Goal: Task Accomplishment & Management: Complete application form

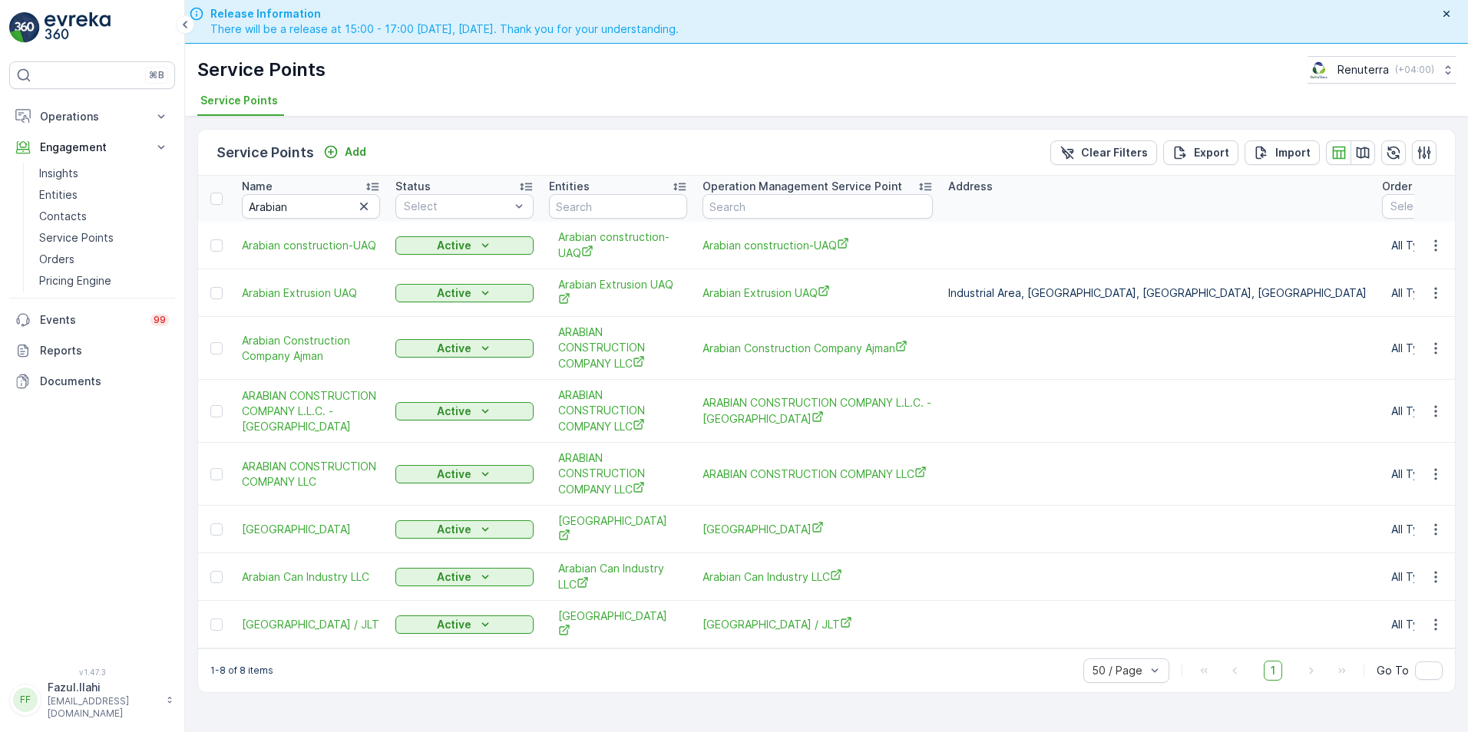
scroll to position [44, 0]
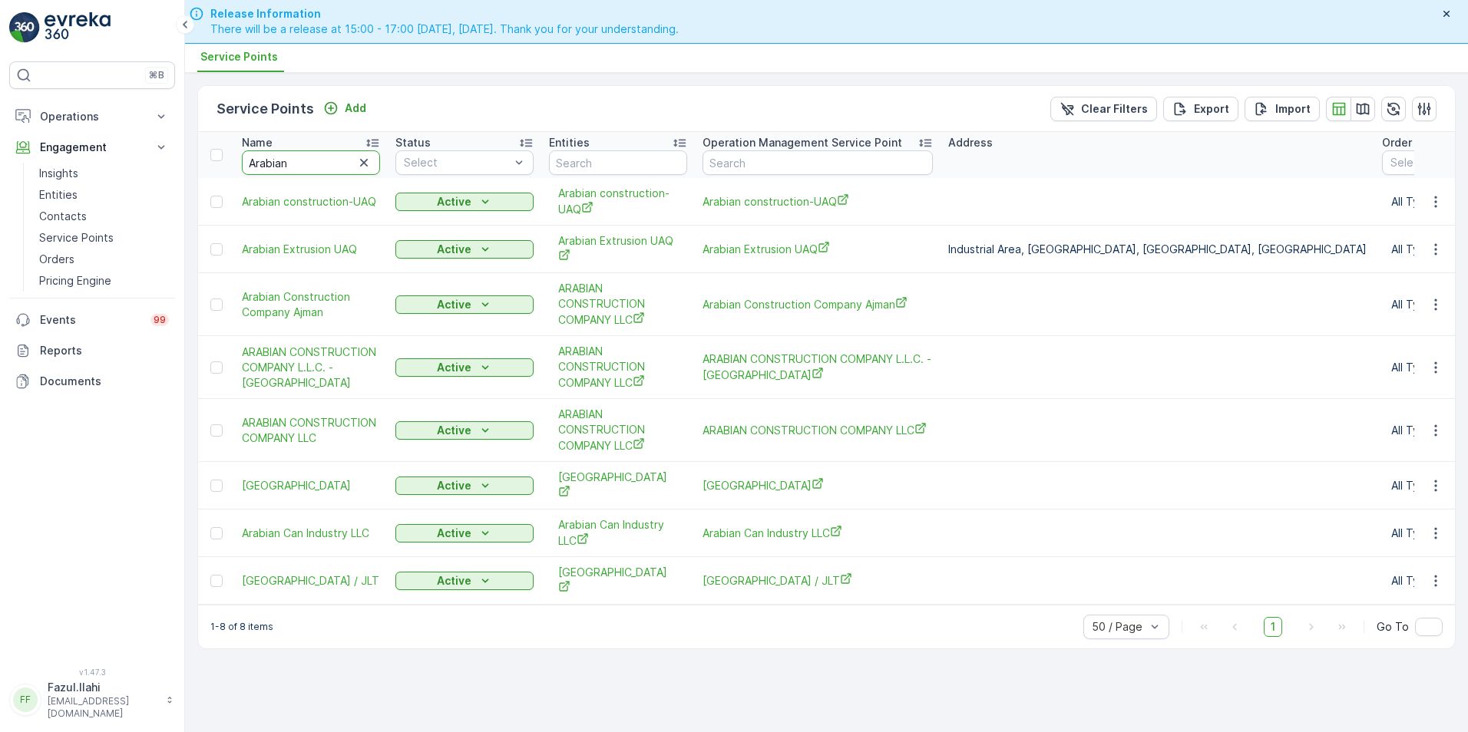
click at [306, 167] on input "Arabian" at bounding box center [311, 162] width 138 height 25
click at [307, 165] on input "Arabian" at bounding box center [311, 162] width 138 height 25
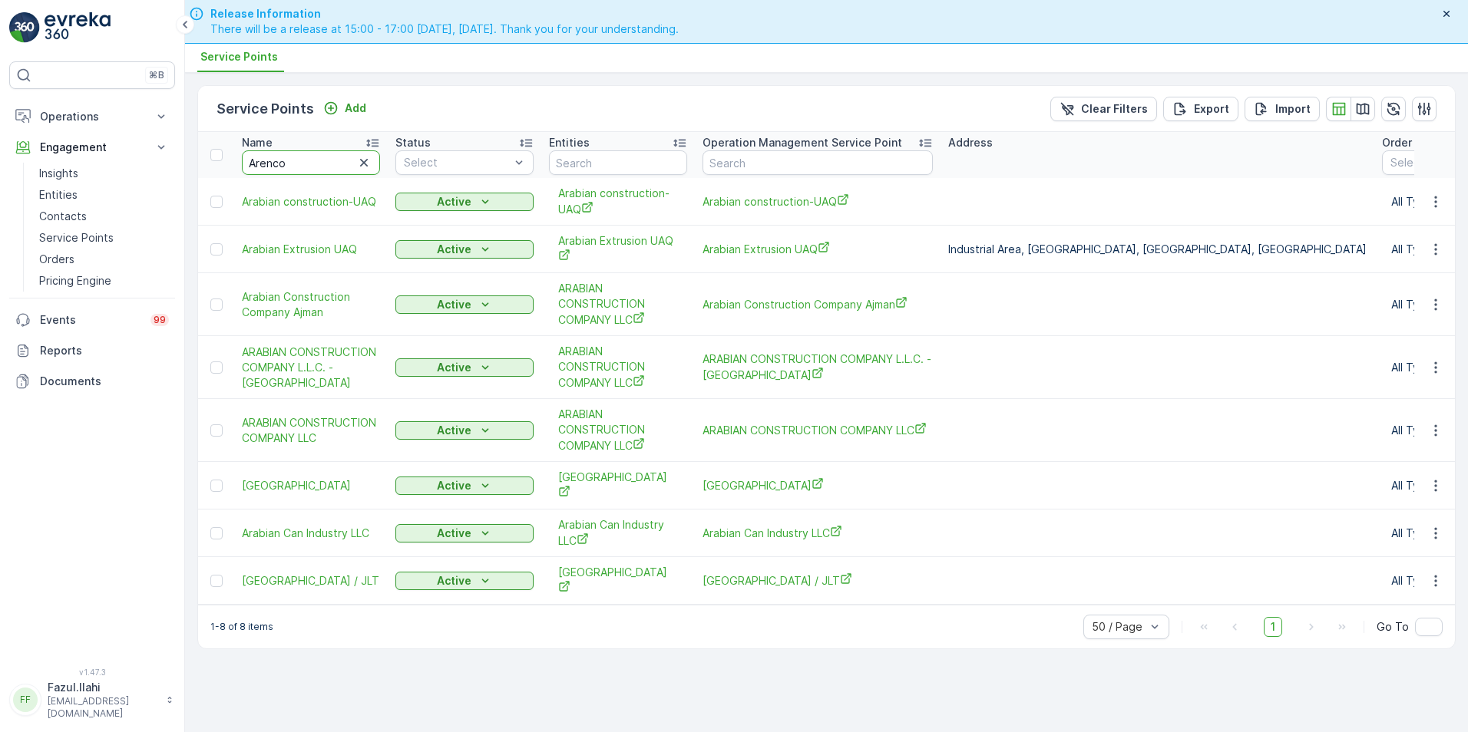
type input "Arenco"
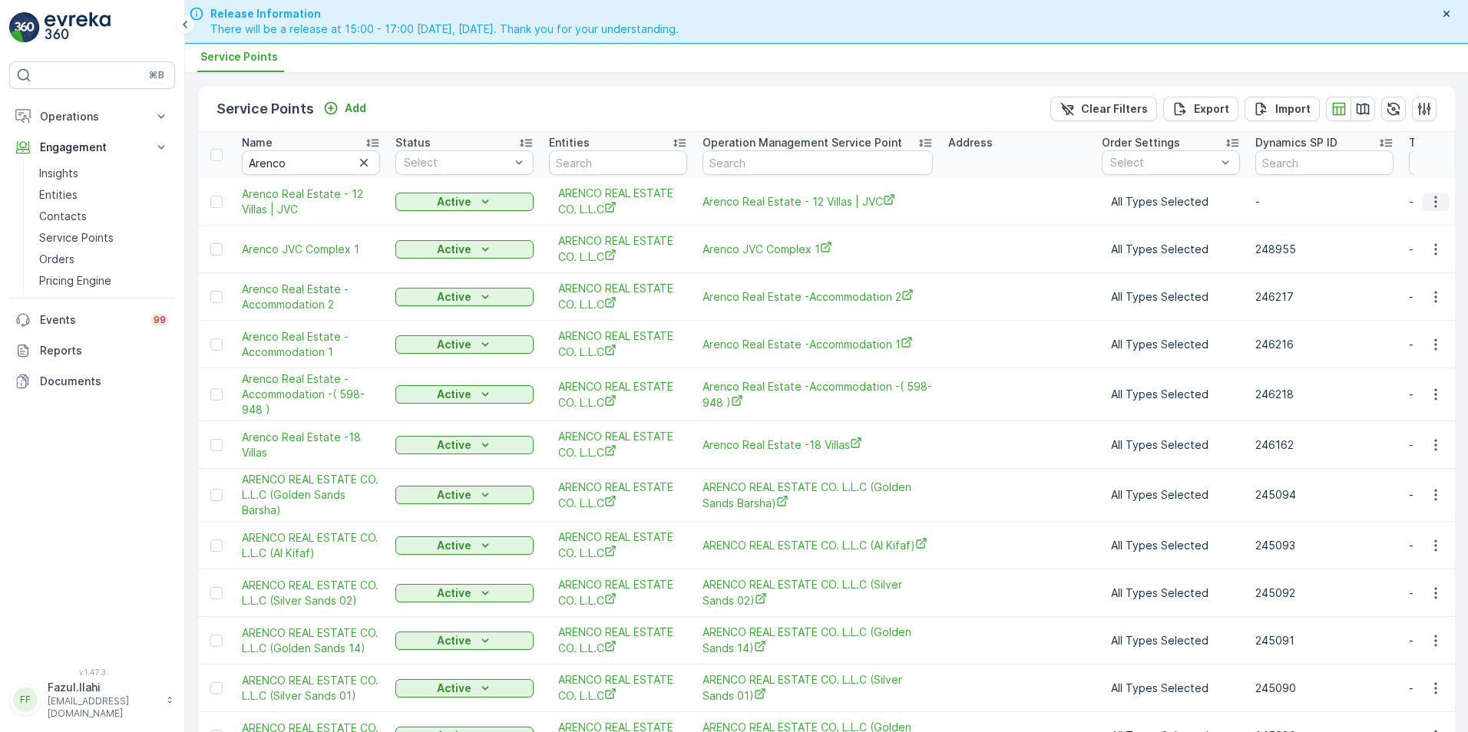
click at [1431, 203] on icon "button" at bounding box center [1435, 201] width 15 height 15
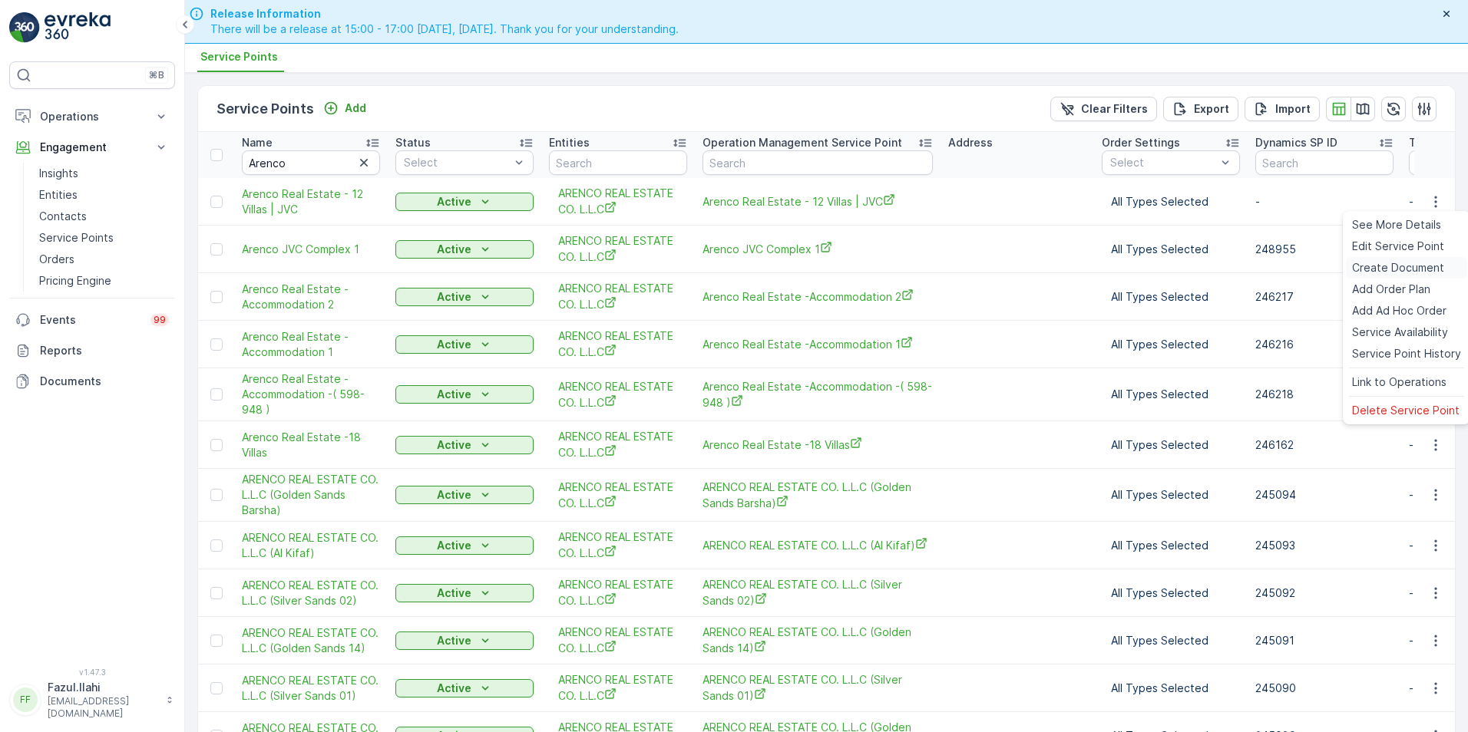
click at [1370, 269] on span "Create Document" at bounding box center [1398, 267] width 92 height 15
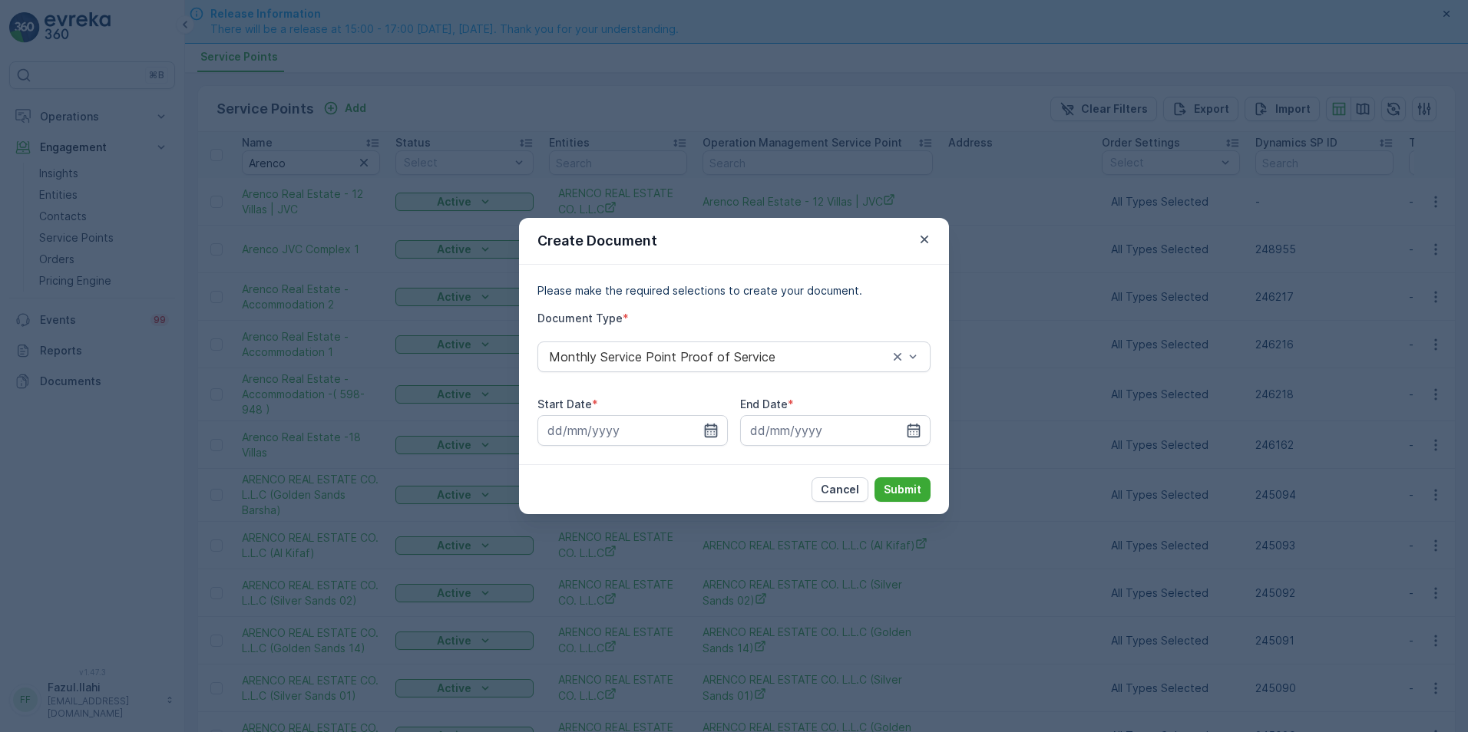
click at [715, 425] on icon "button" at bounding box center [710, 430] width 15 height 15
click at [924, 240] on icon "button" at bounding box center [924, 240] width 8 height 8
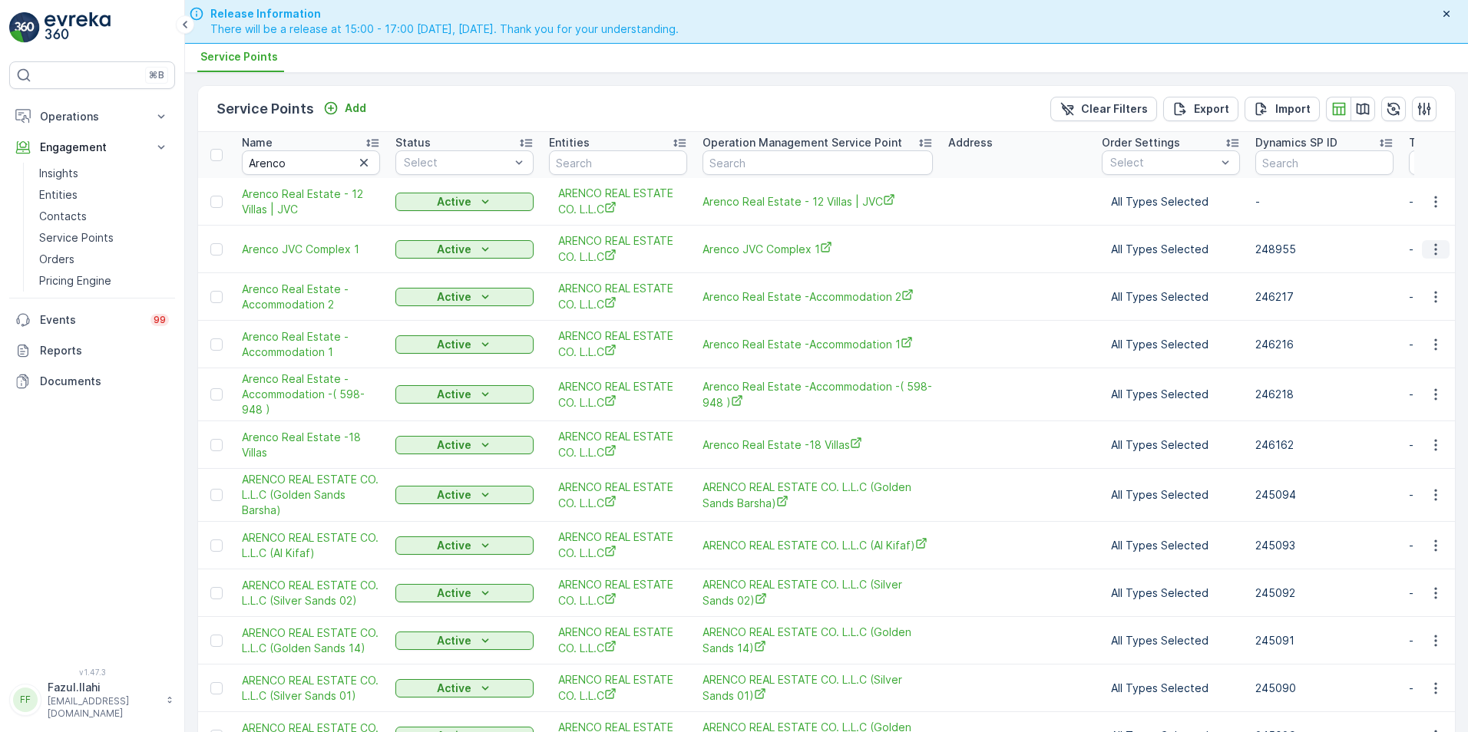
click at [1433, 250] on icon "button" at bounding box center [1435, 249] width 15 height 15
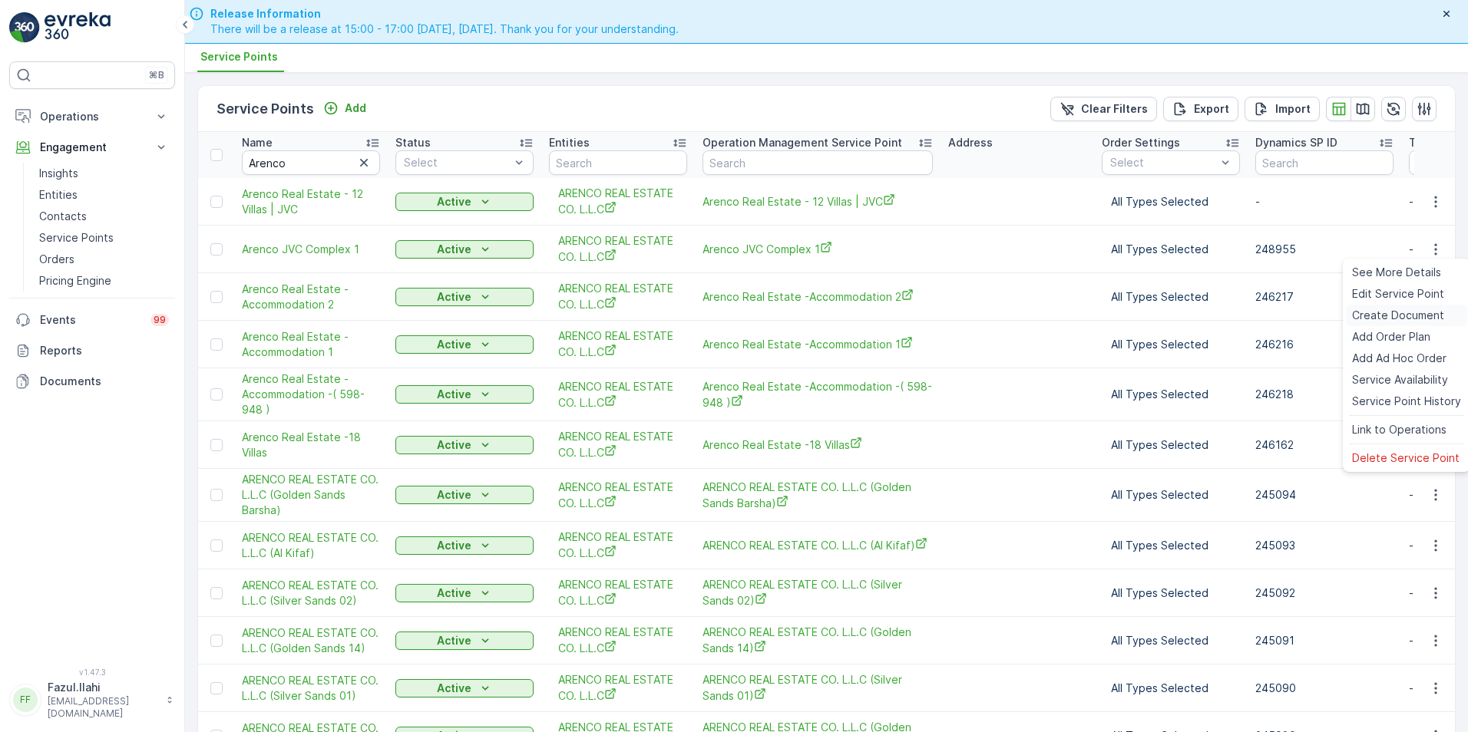
click at [1369, 317] on span "Create Document" at bounding box center [1398, 315] width 92 height 15
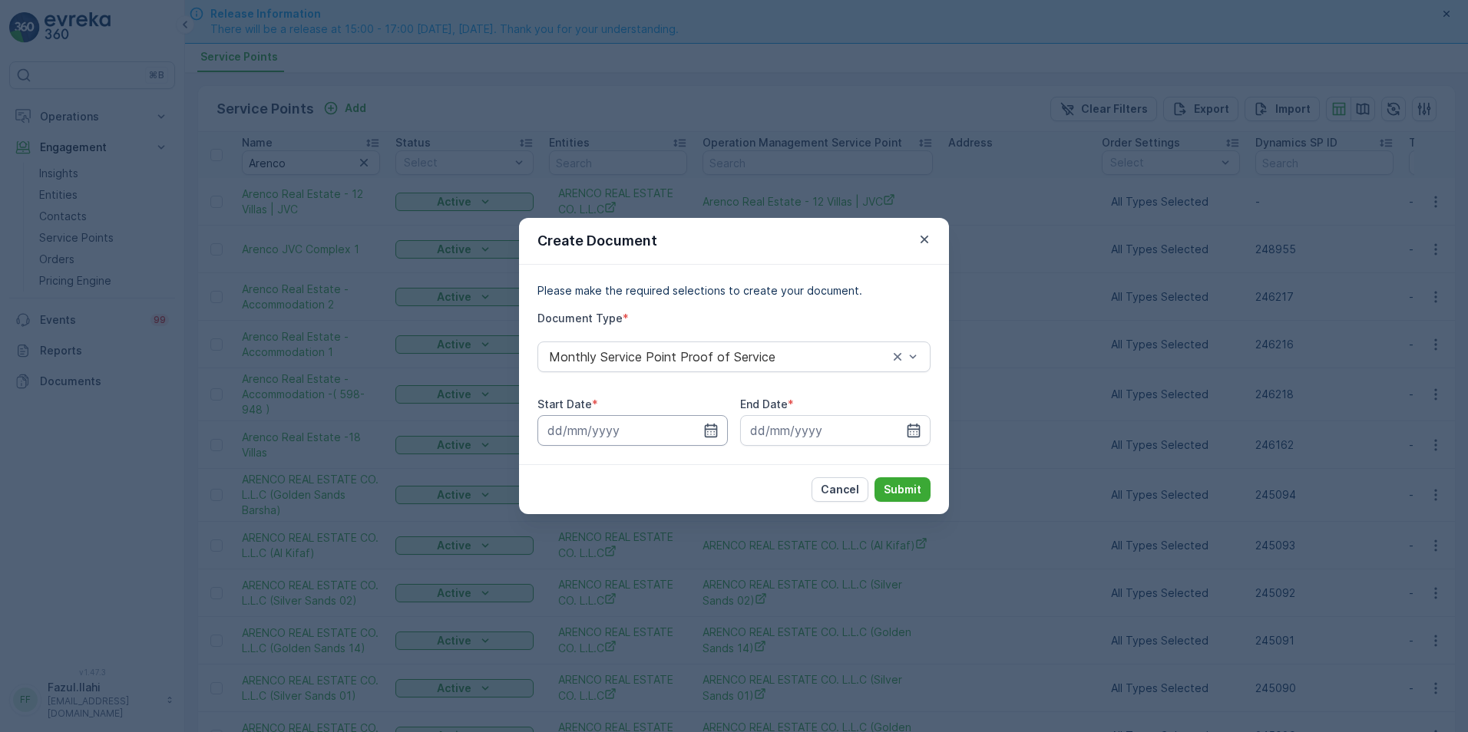
click at [720, 431] on input at bounding box center [632, 430] width 190 height 31
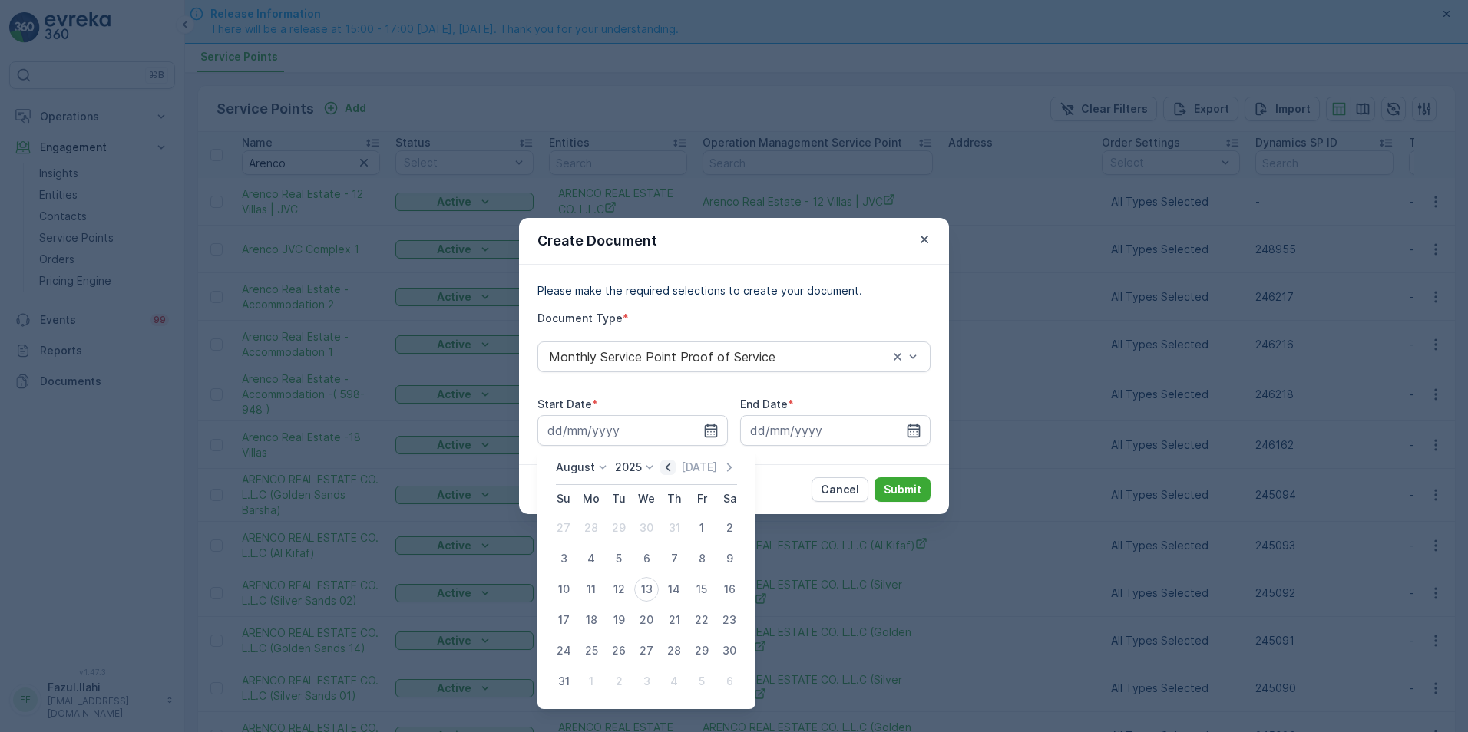
click at [670, 468] on icon "button" at bounding box center [667, 467] width 15 height 15
click at [673, 526] on div "1" at bounding box center [674, 528] width 25 height 25
type input "01.05.2025"
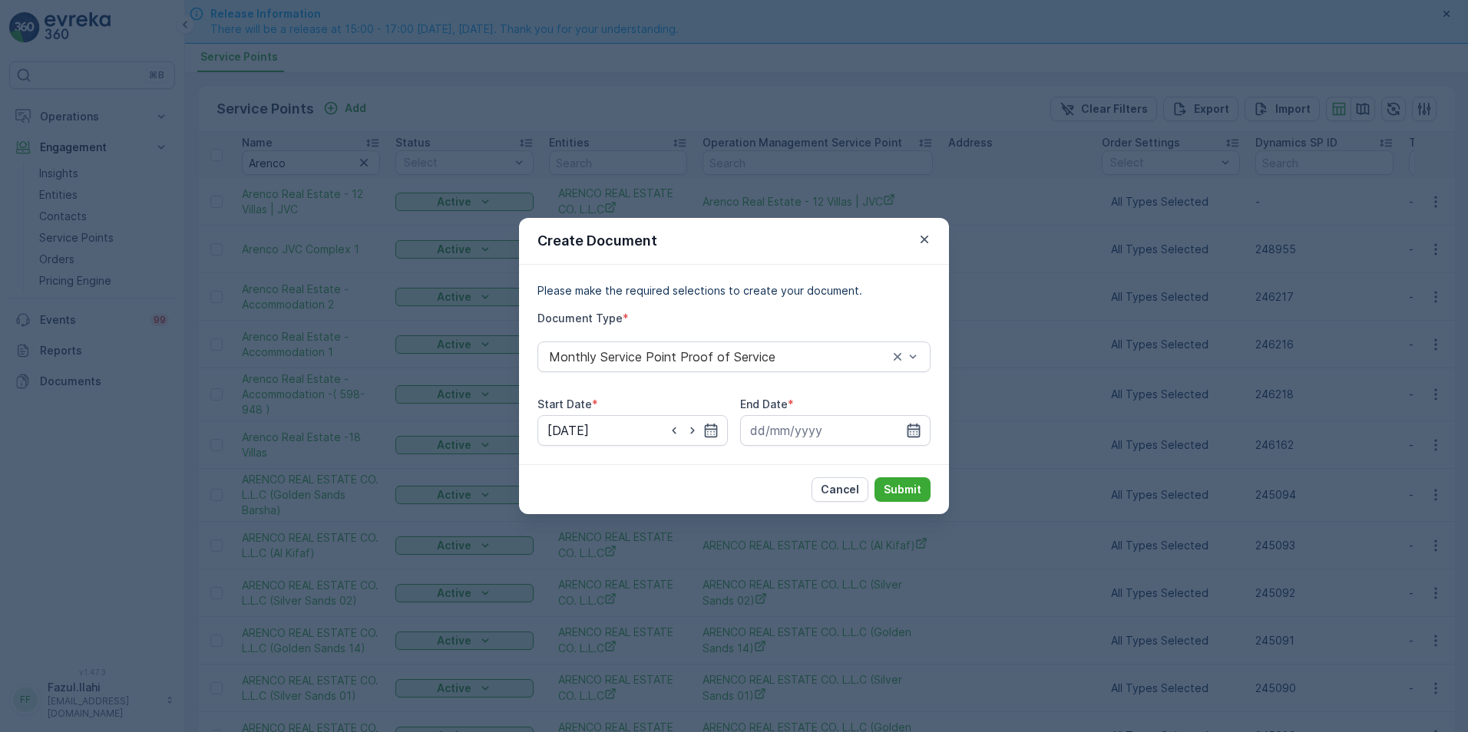
click at [917, 432] on icon "button" at bounding box center [913, 431] width 13 height 14
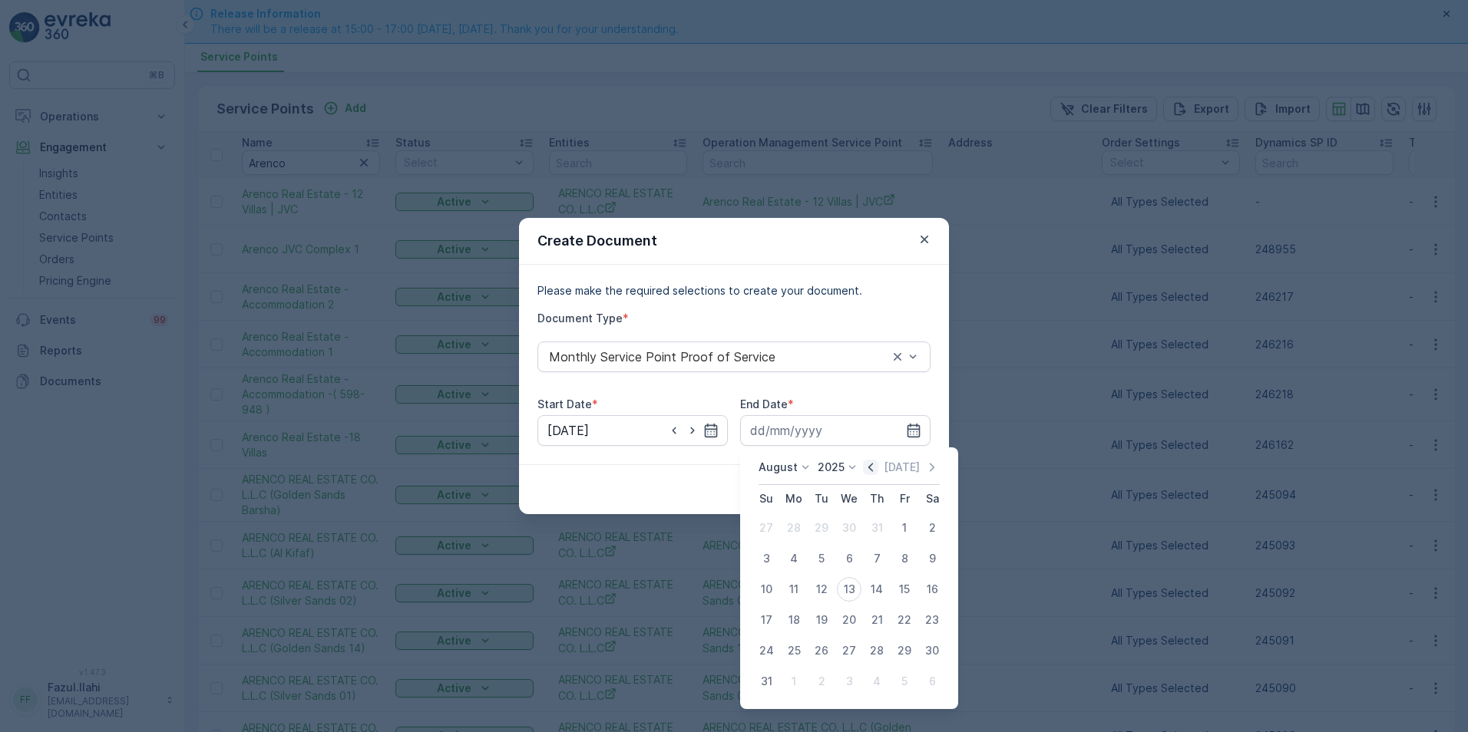
click at [871, 467] on icon "button" at bounding box center [870, 467] width 15 height 15
click at [926, 653] on div "31" at bounding box center [932, 651] width 25 height 25
type input "31.05.2025"
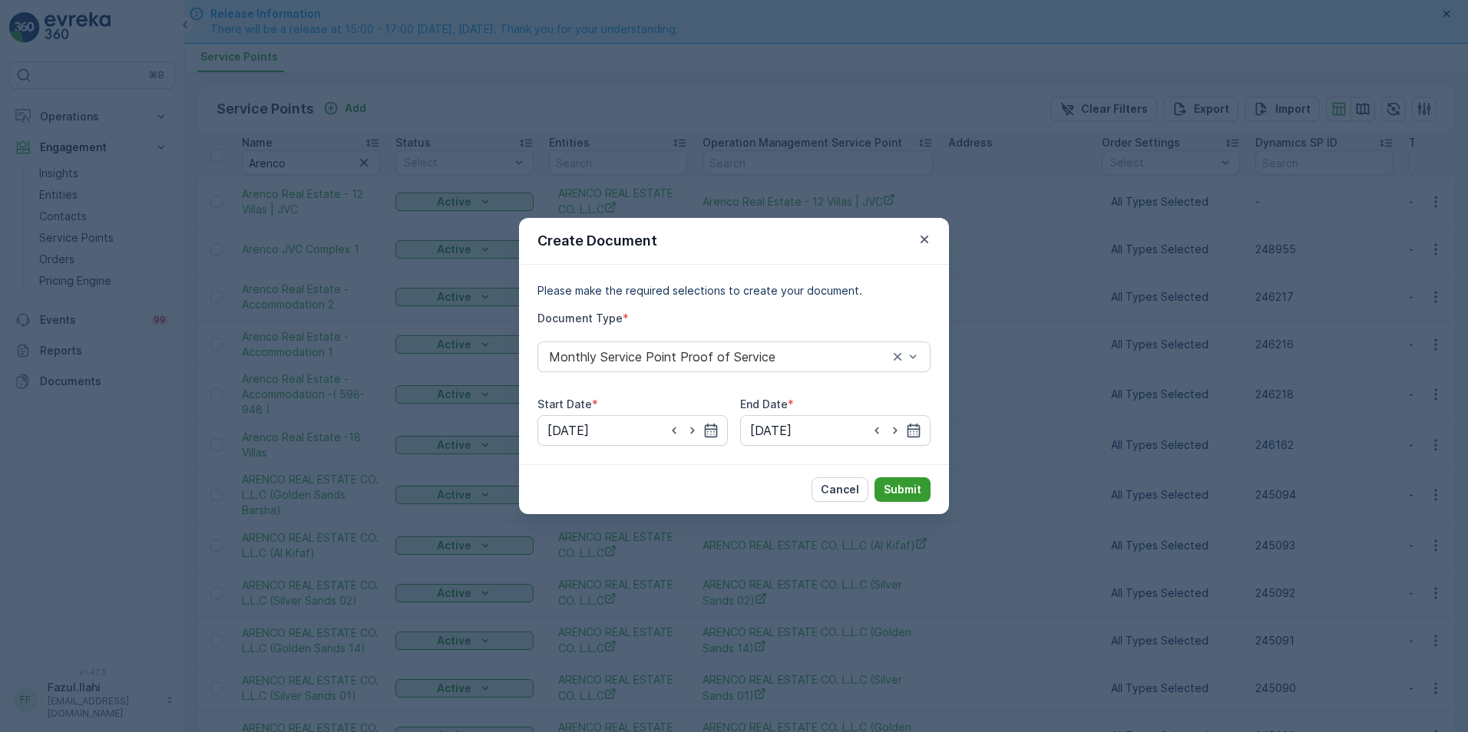
click at [907, 492] on p "Submit" at bounding box center [903, 489] width 38 height 15
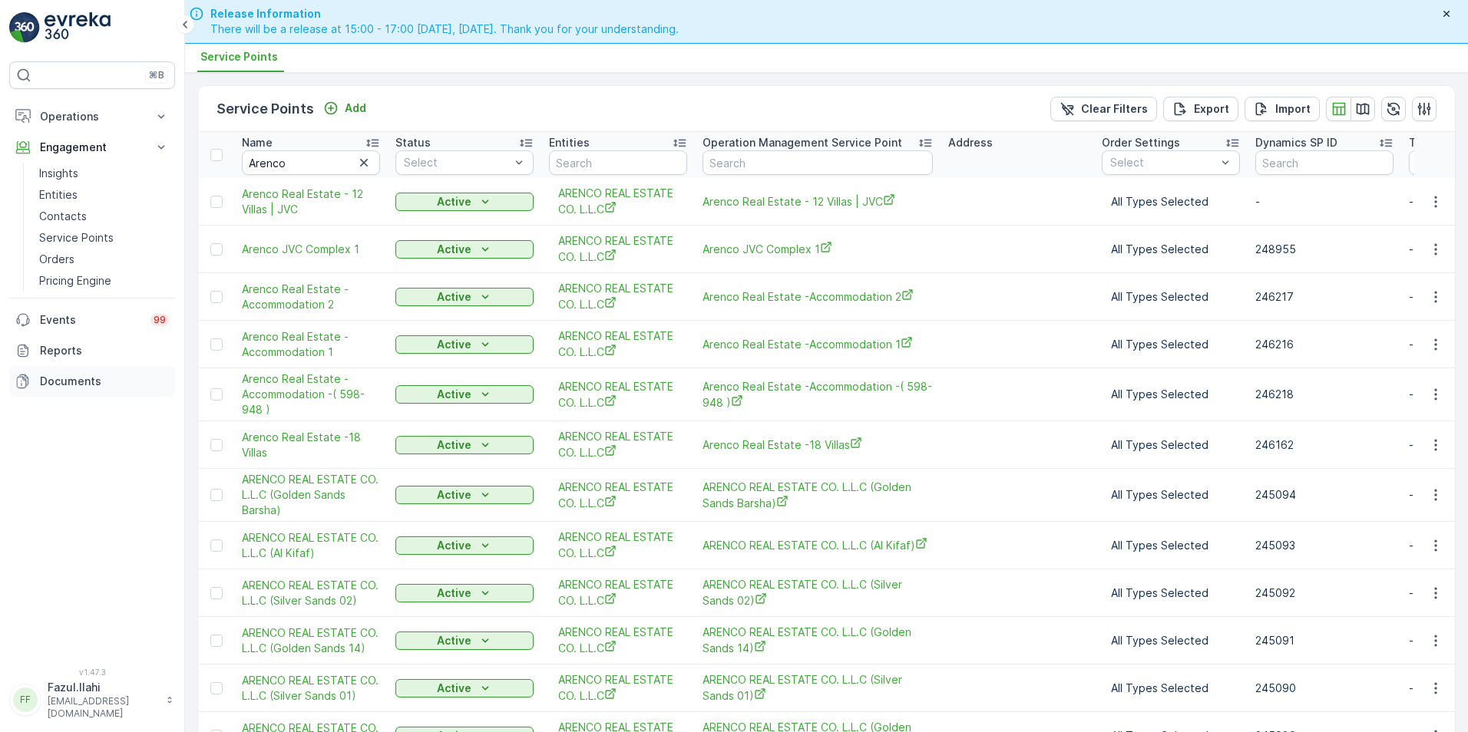
click at [51, 382] on p "Documents" at bounding box center [104, 381] width 129 height 15
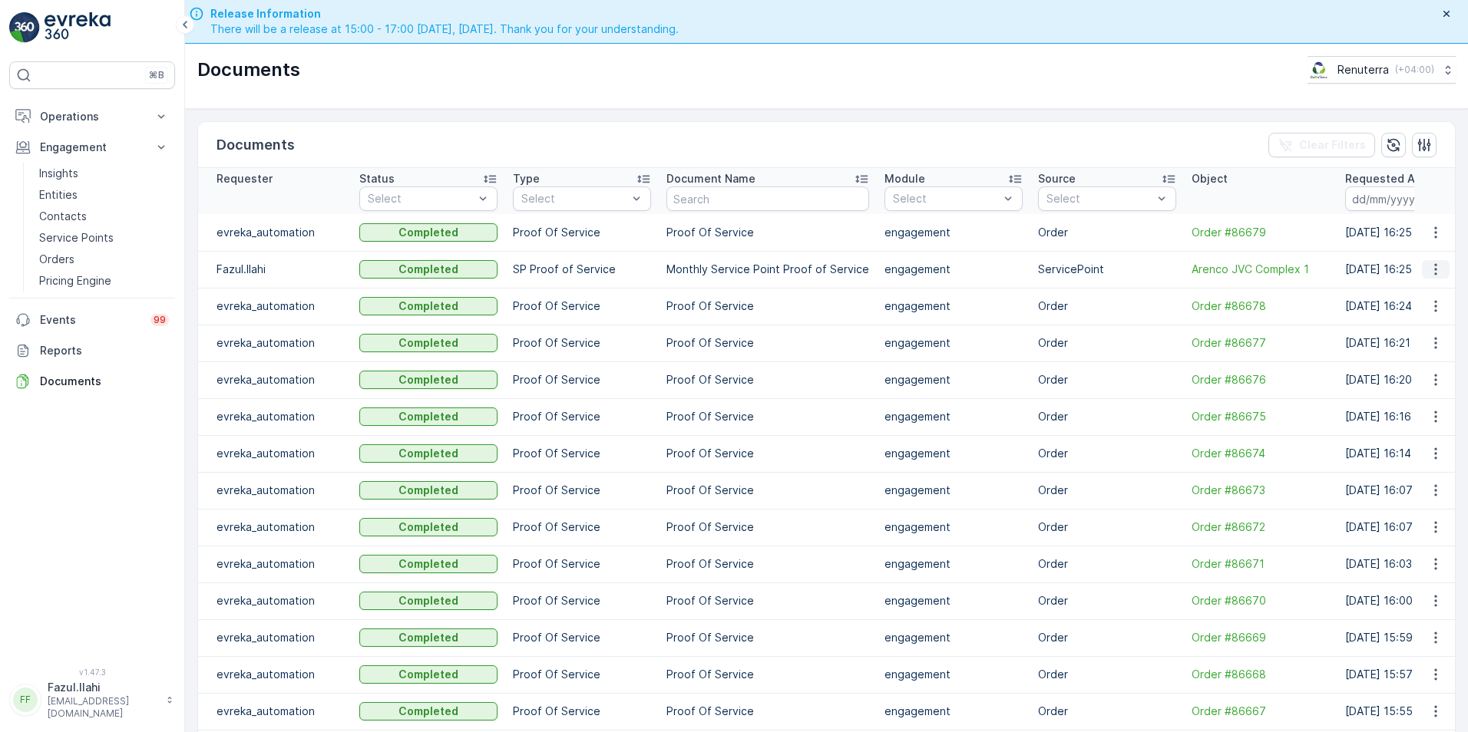
click at [1434, 273] on icon "button" at bounding box center [1435, 270] width 2 height 12
click at [1425, 294] on span "See Details" at bounding box center [1431, 292] width 59 height 15
click at [71, 240] on p "Service Points" at bounding box center [76, 237] width 74 height 15
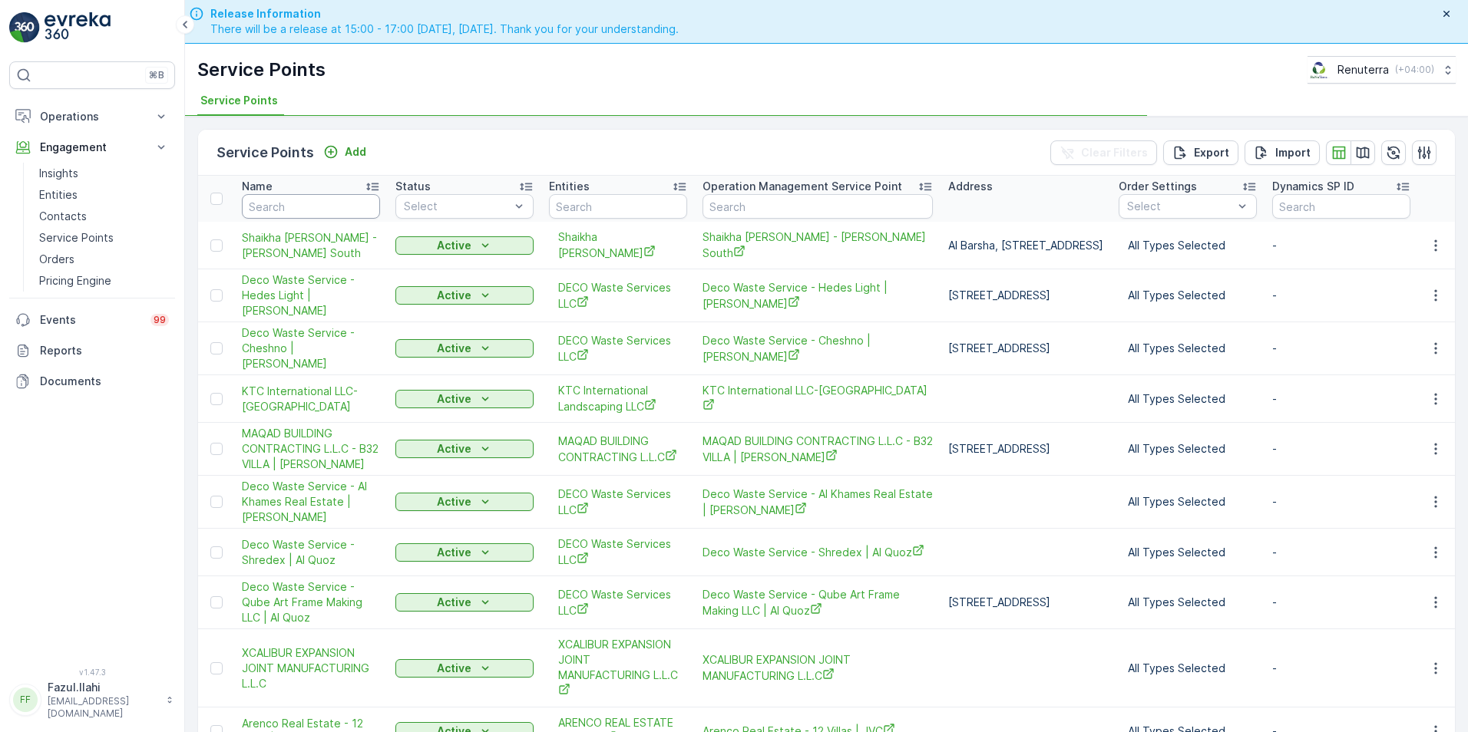
click at [306, 200] on input "text" at bounding box center [311, 206] width 138 height 25
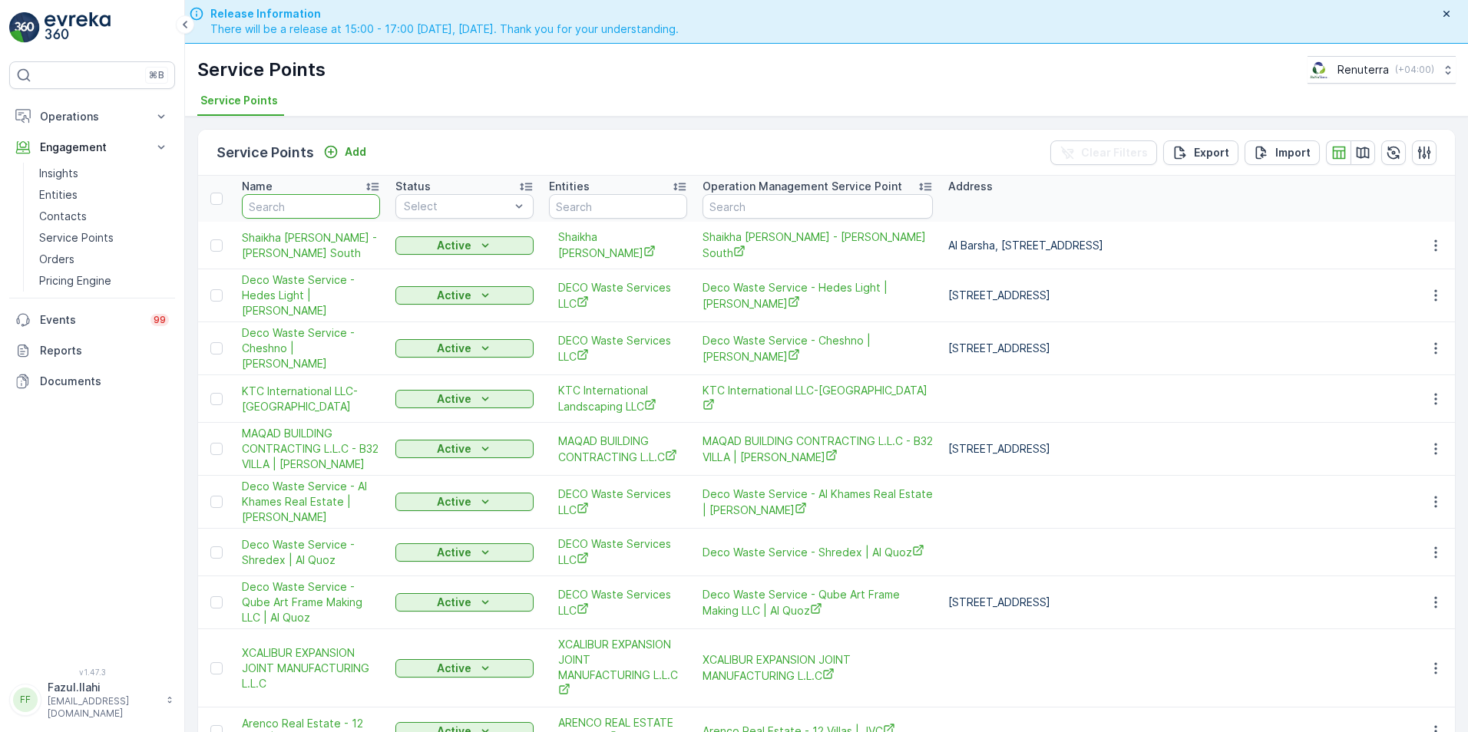
click at [306, 200] on input "text" at bounding box center [311, 206] width 138 height 25
type input "Arenco"
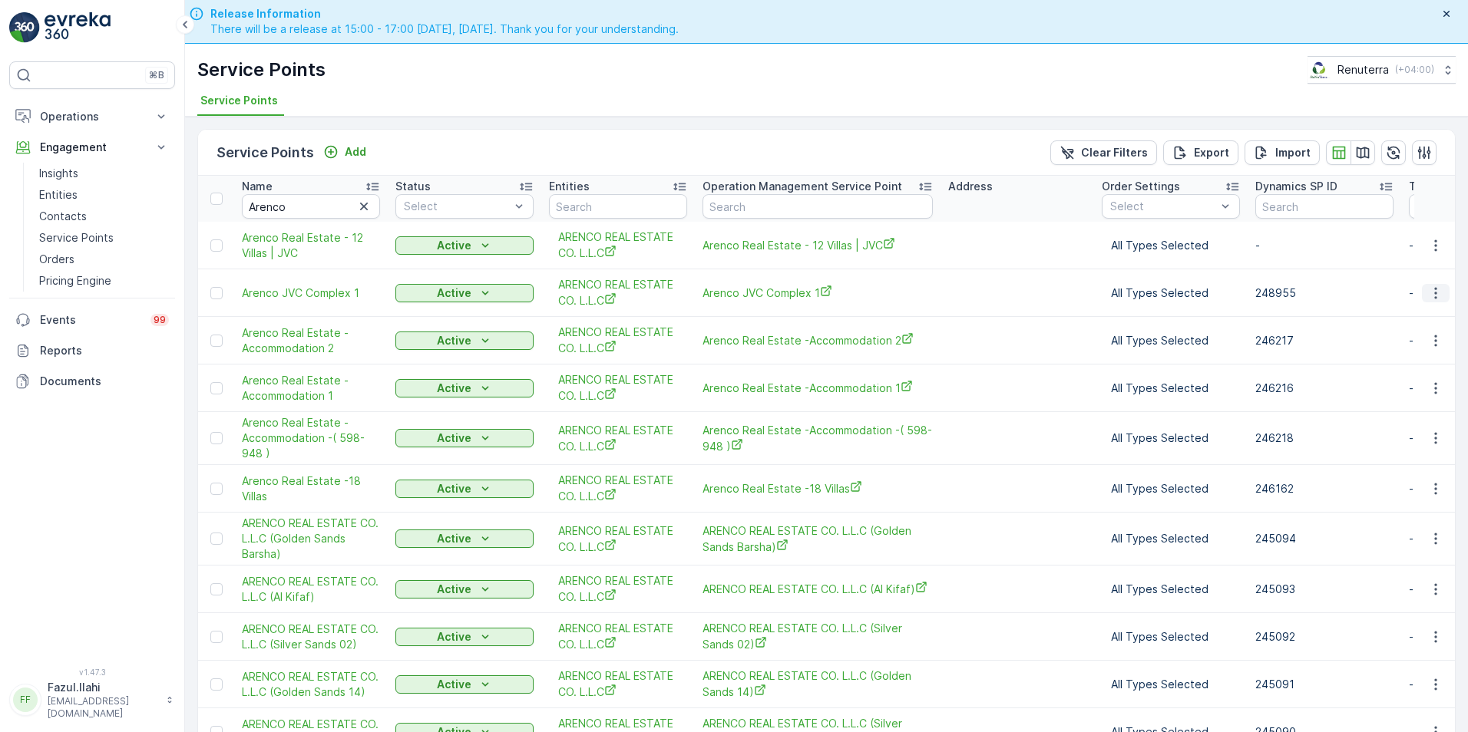
click at [1430, 294] on icon "button" at bounding box center [1435, 293] width 15 height 15
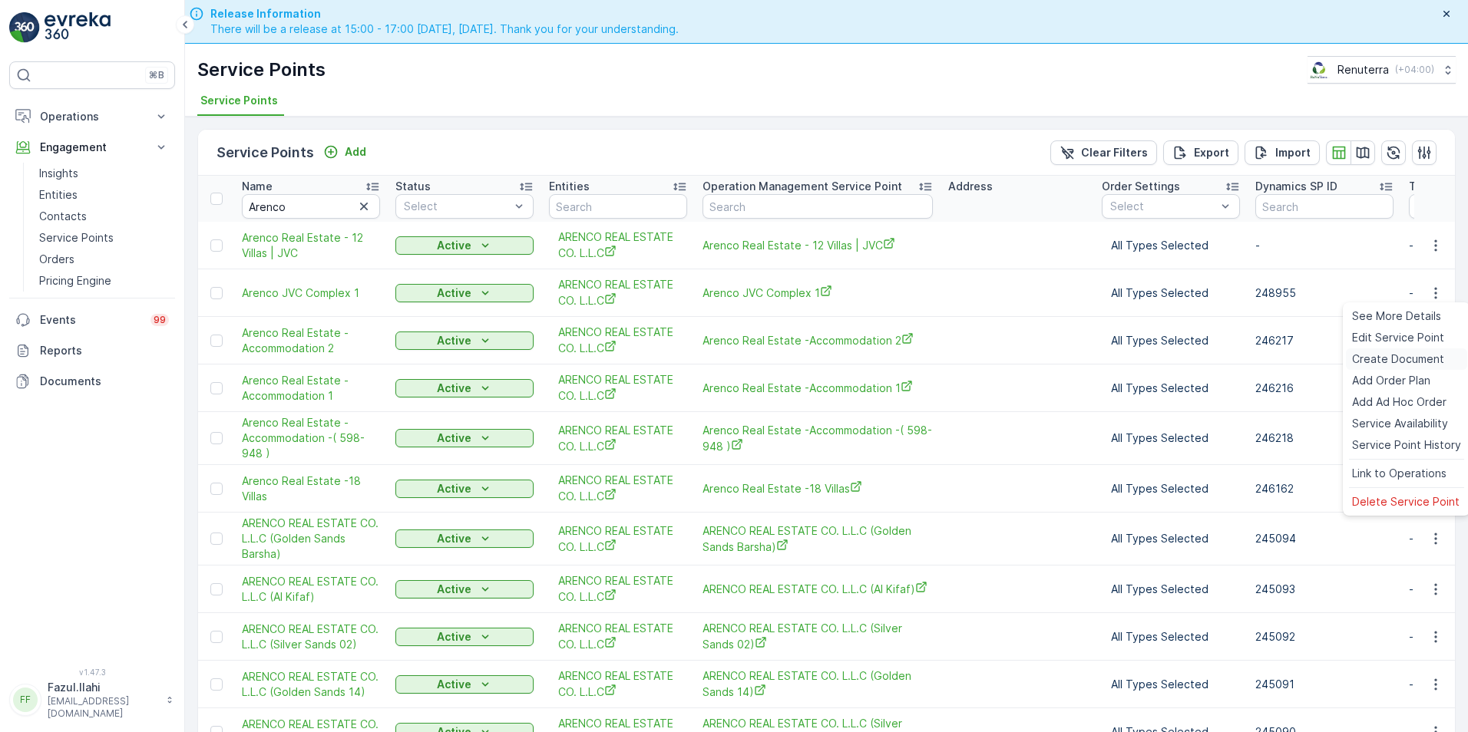
click at [1361, 358] on span "Create Document" at bounding box center [1398, 359] width 92 height 15
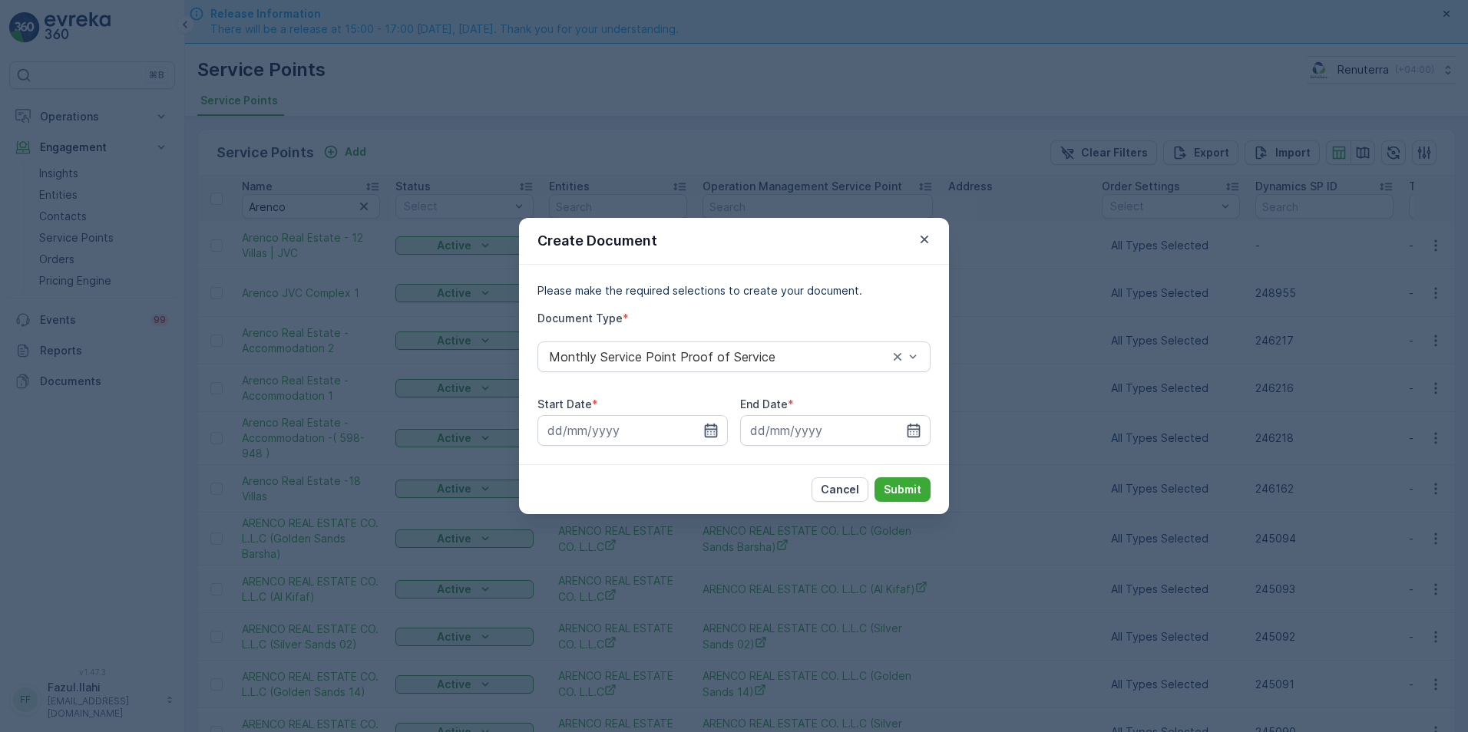
click at [705, 432] on icon "button" at bounding box center [711, 431] width 13 height 14
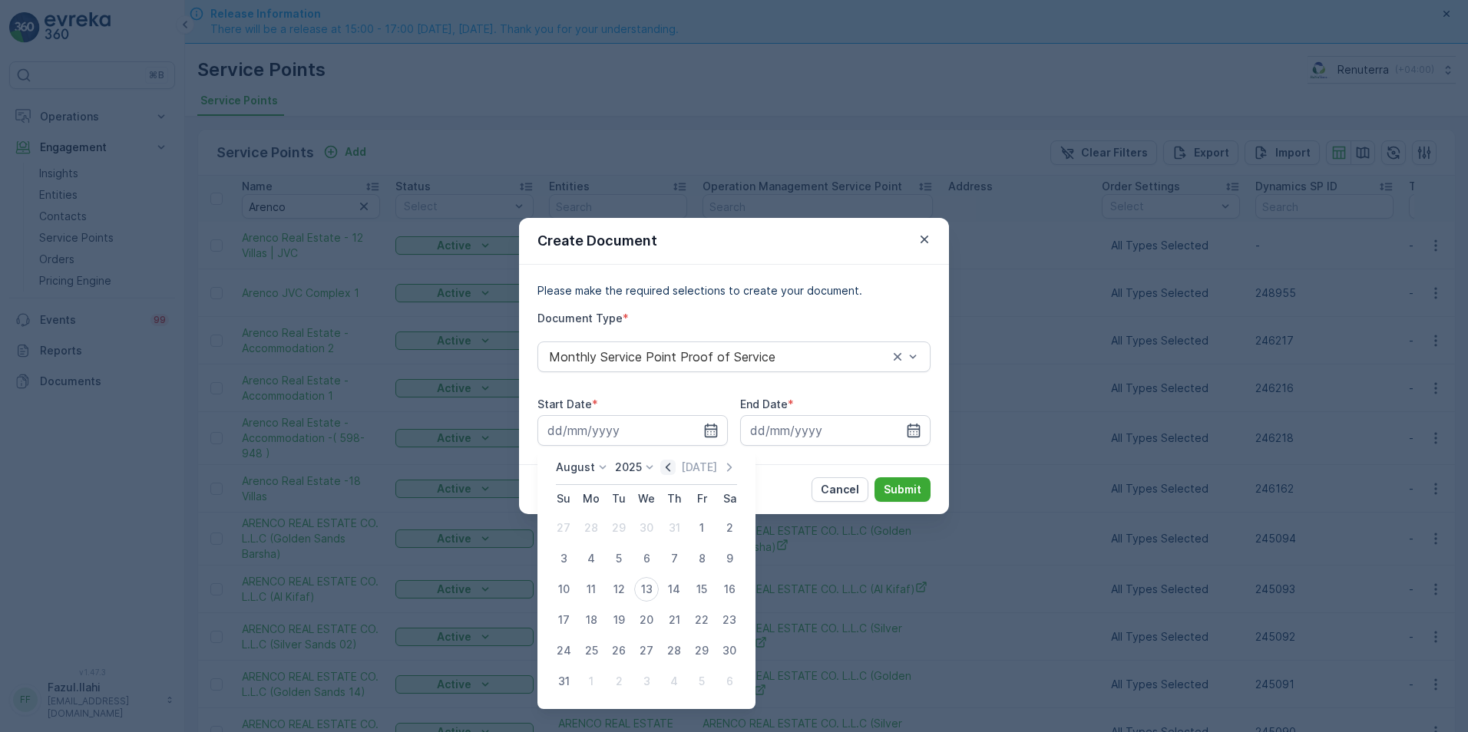
click at [670, 468] on icon "button" at bounding box center [667, 467] width 15 height 15
click at [618, 522] on div "1" at bounding box center [618, 528] width 25 height 25
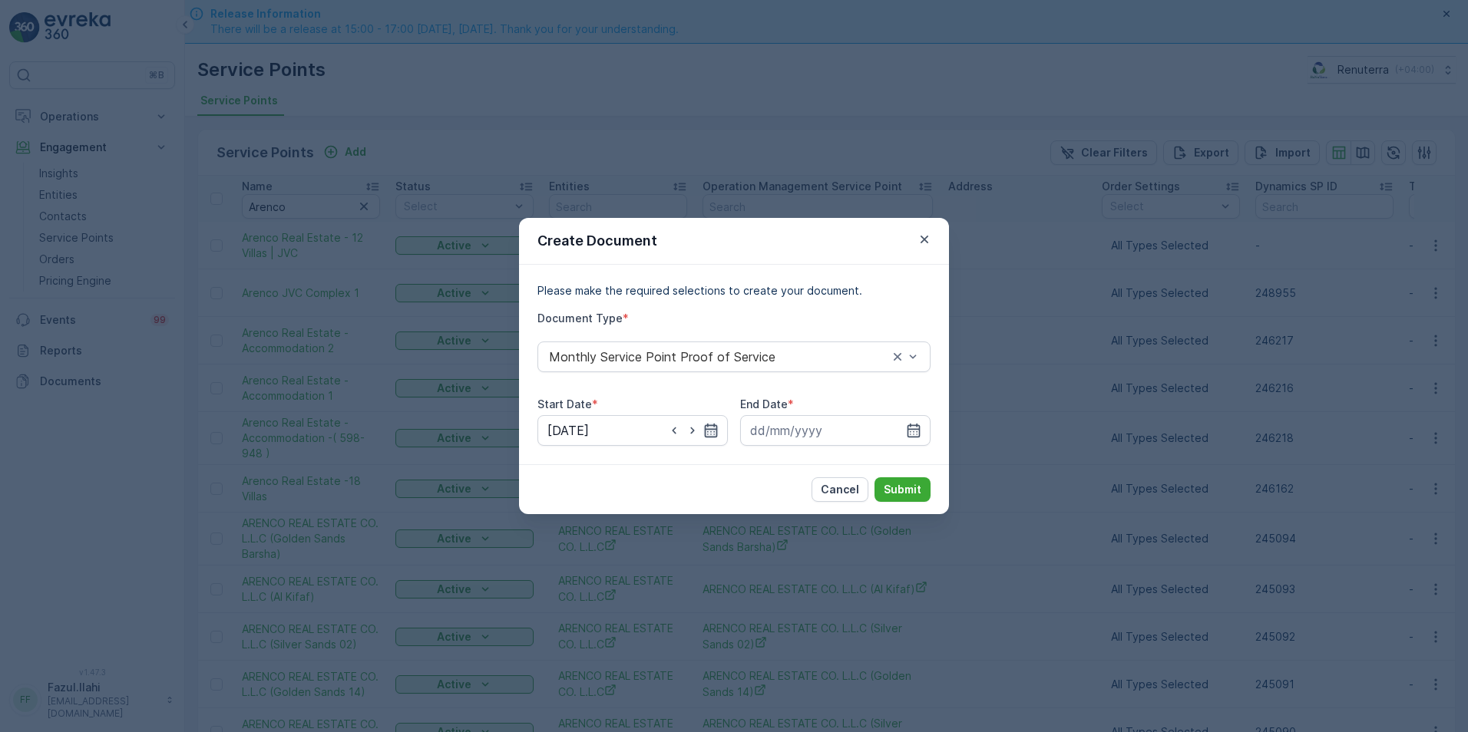
click at [709, 430] on icon "button" at bounding box center [711, 431] width 13 height 14
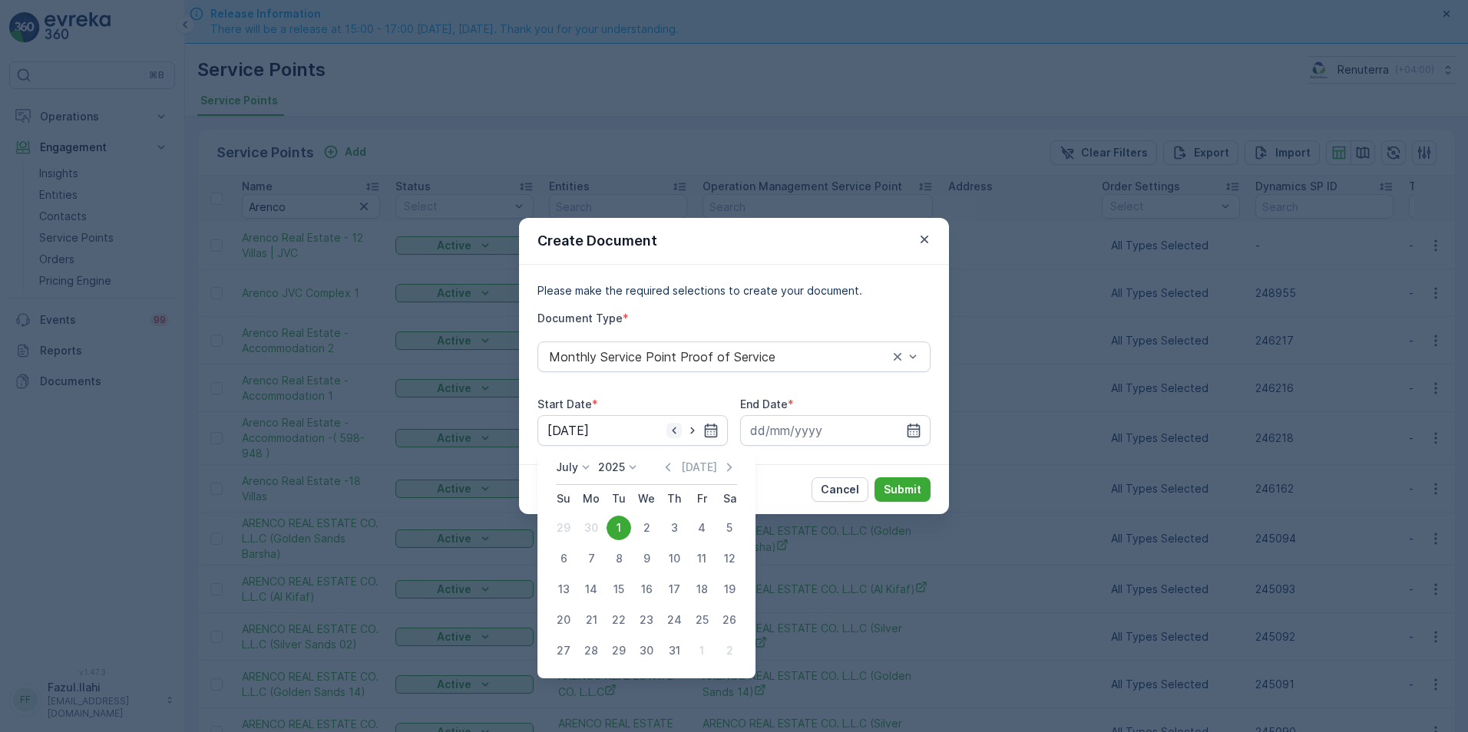
click at [678, 433] on icon "button" at bounding box center [673, 430] width 15 height 15
click at [675, 428] on icon "button" at bounding box center [673, 430] width 15 height 15
click at [666, 469] on icon "button" at bounding box center [667, 467] width 15 height 15
click at [567, 527] on div "1" at bounding box center [563, 528] width 25 height 25
type input "01.06.2025"
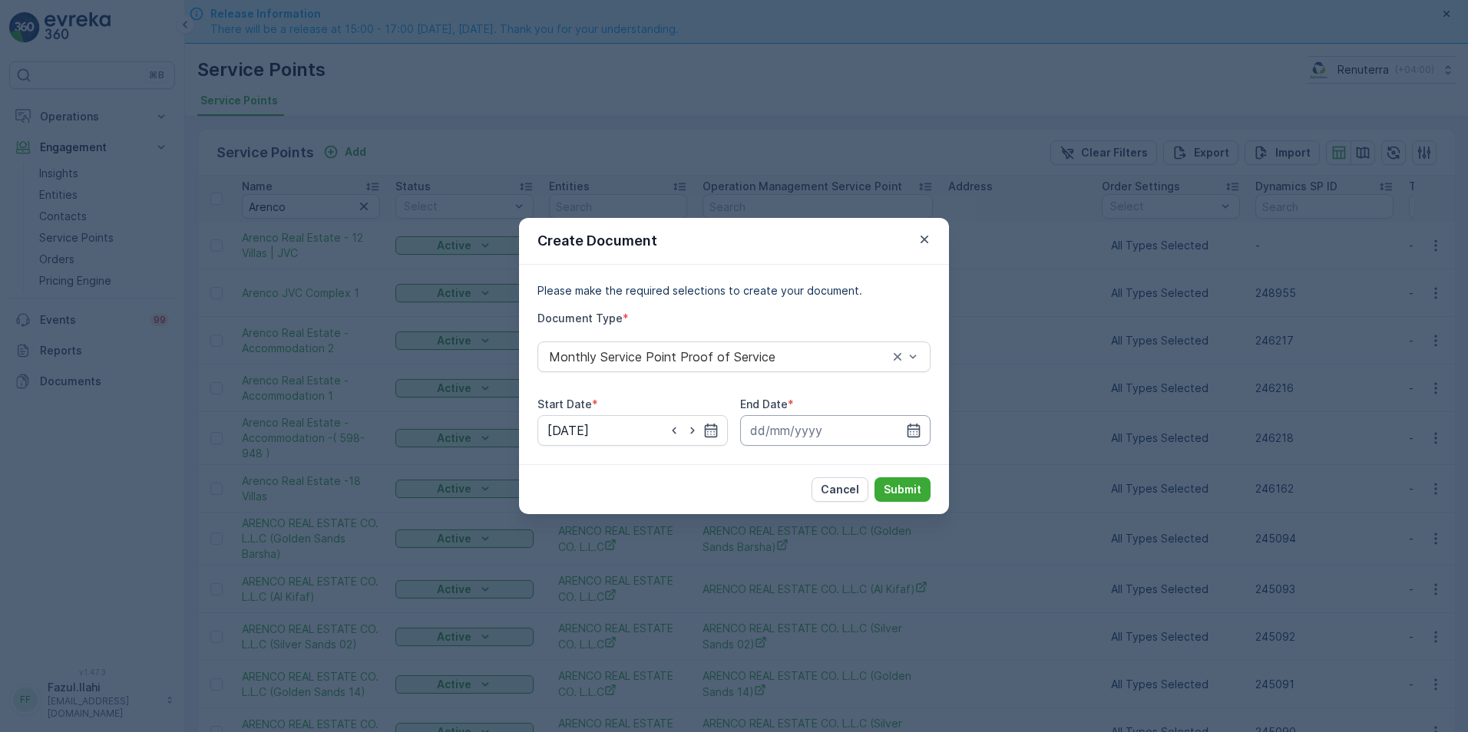
drag, startPoint x: 893, startPoint y: 425, endPoint x: 902, endPoint y: 429, distance: 10.0
click at [893, 426] on input at bounding box center [835, 430] width 190 height 31
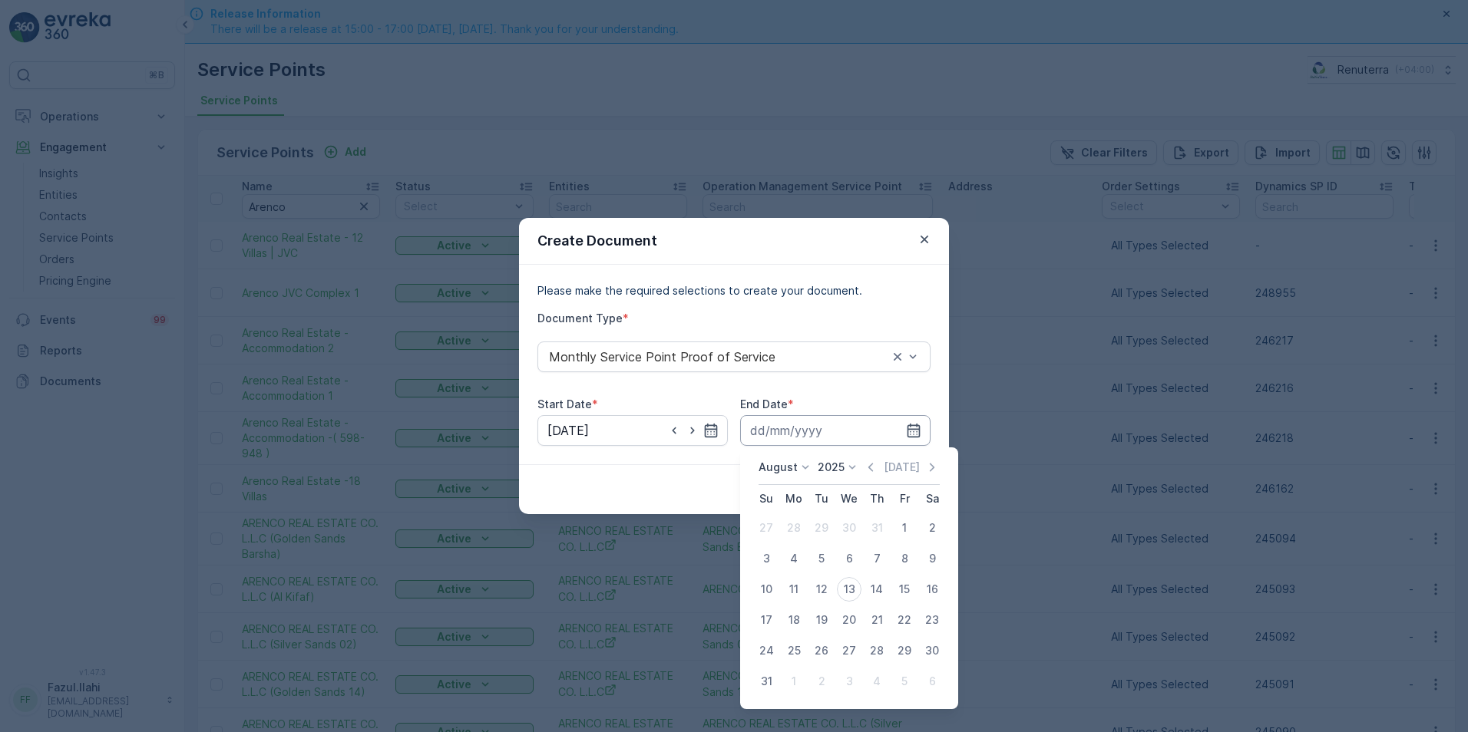
click at [905, 429] on input at bounding box center [835, 430] width 190 height 31
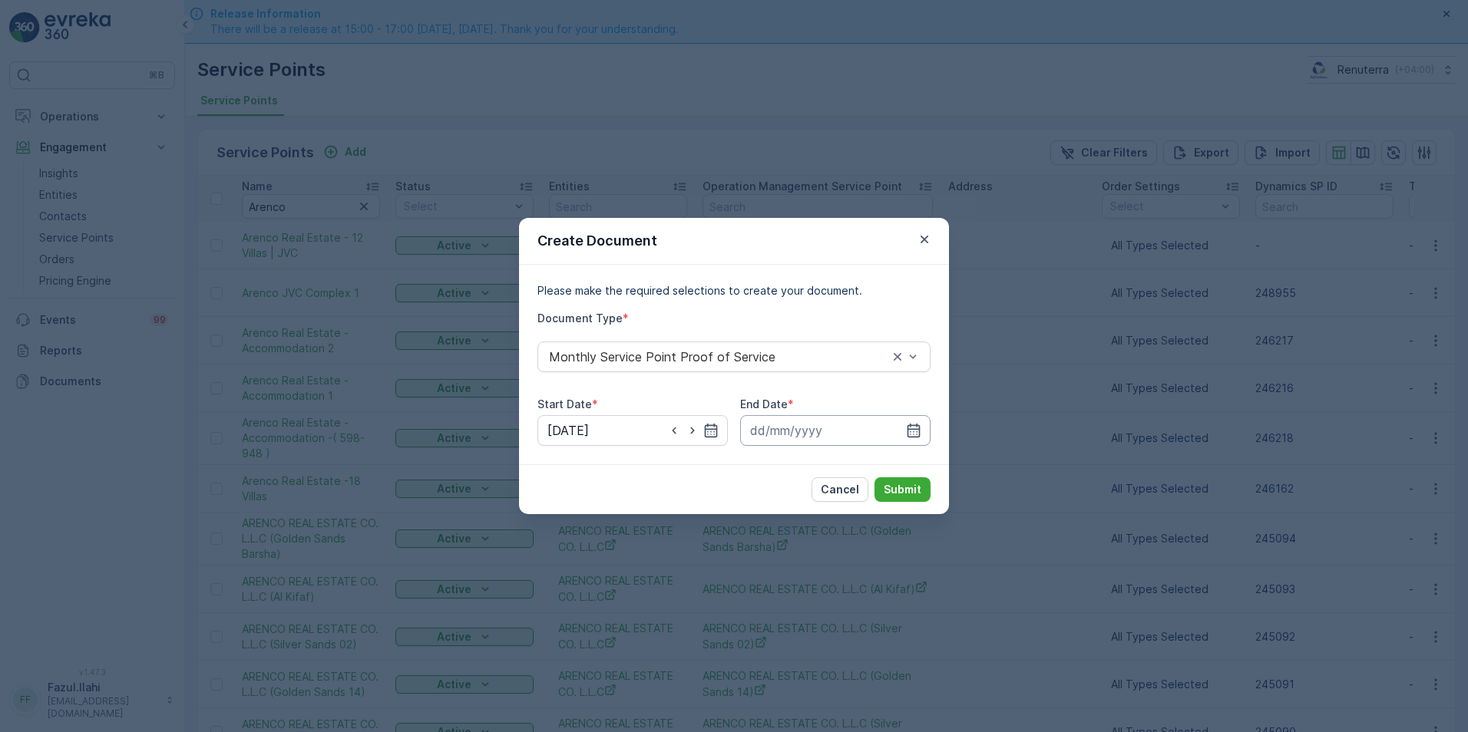
click at [905, 429] on input at bounding box center [835, 430] width 190 height 31
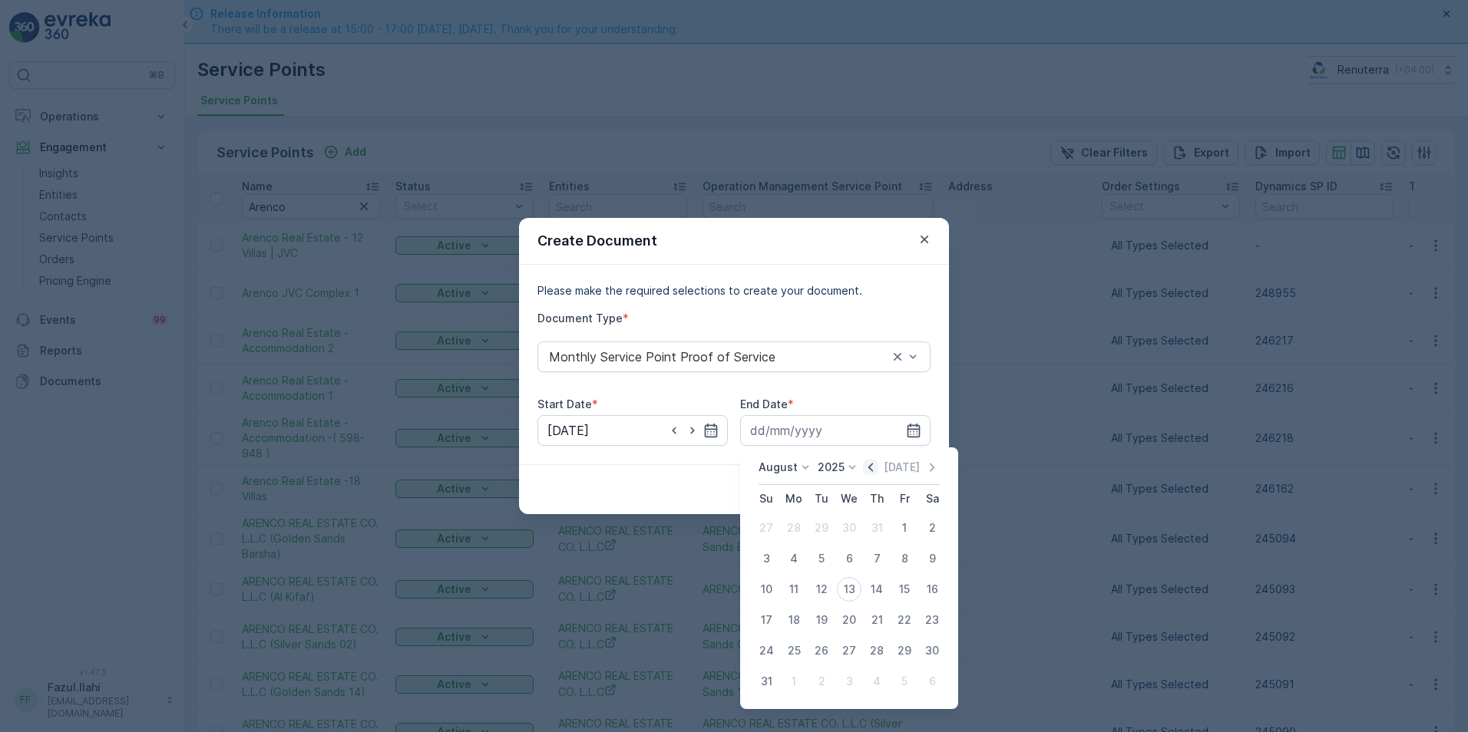
click at [872, 471] on icon "button" at bounding box center [870, 467] width 15 height 15
click at [796, 659] on div "30" at bounding box center [794, 651] width 25 height 25
type input "30.06.2025"
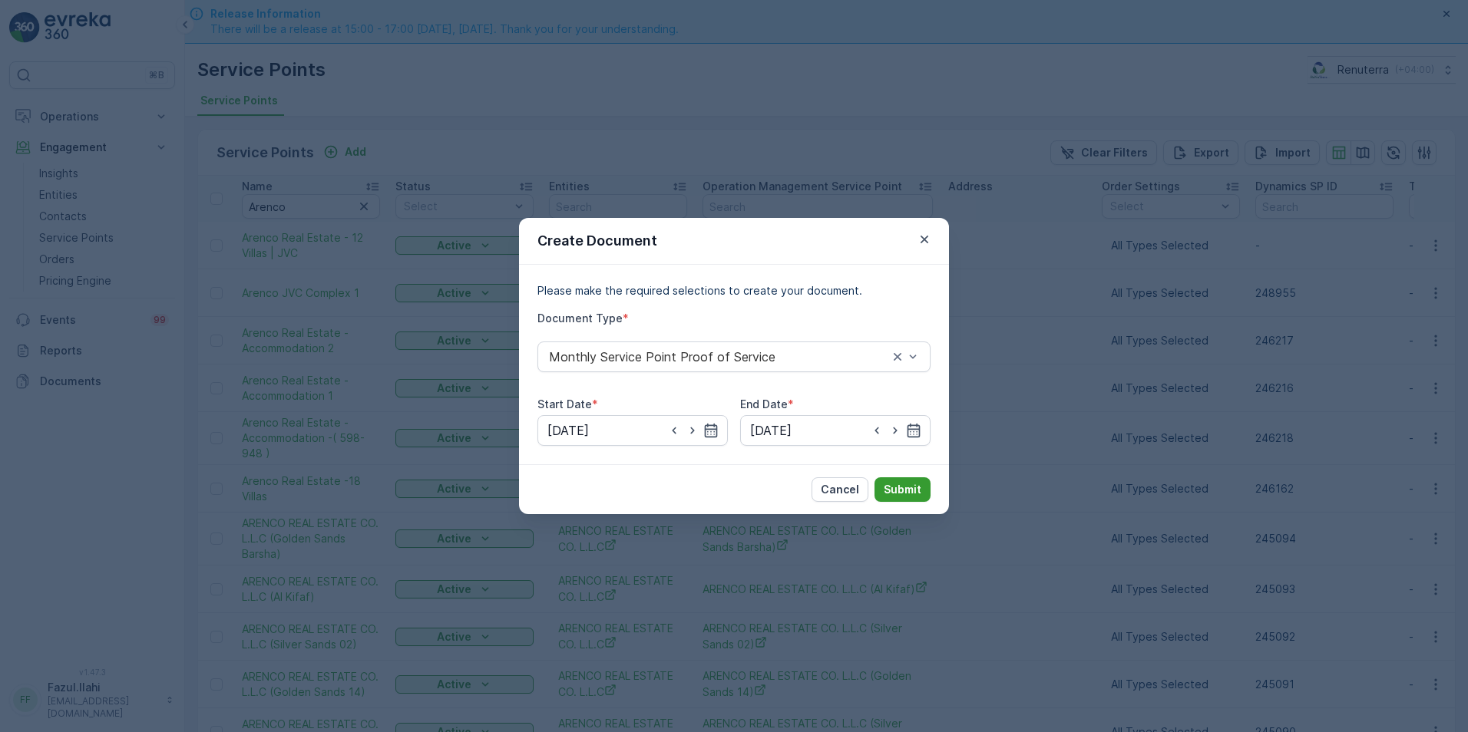
click at [914, 487] on p "Submit" at bounding box center [903, 489] width 38 height 15
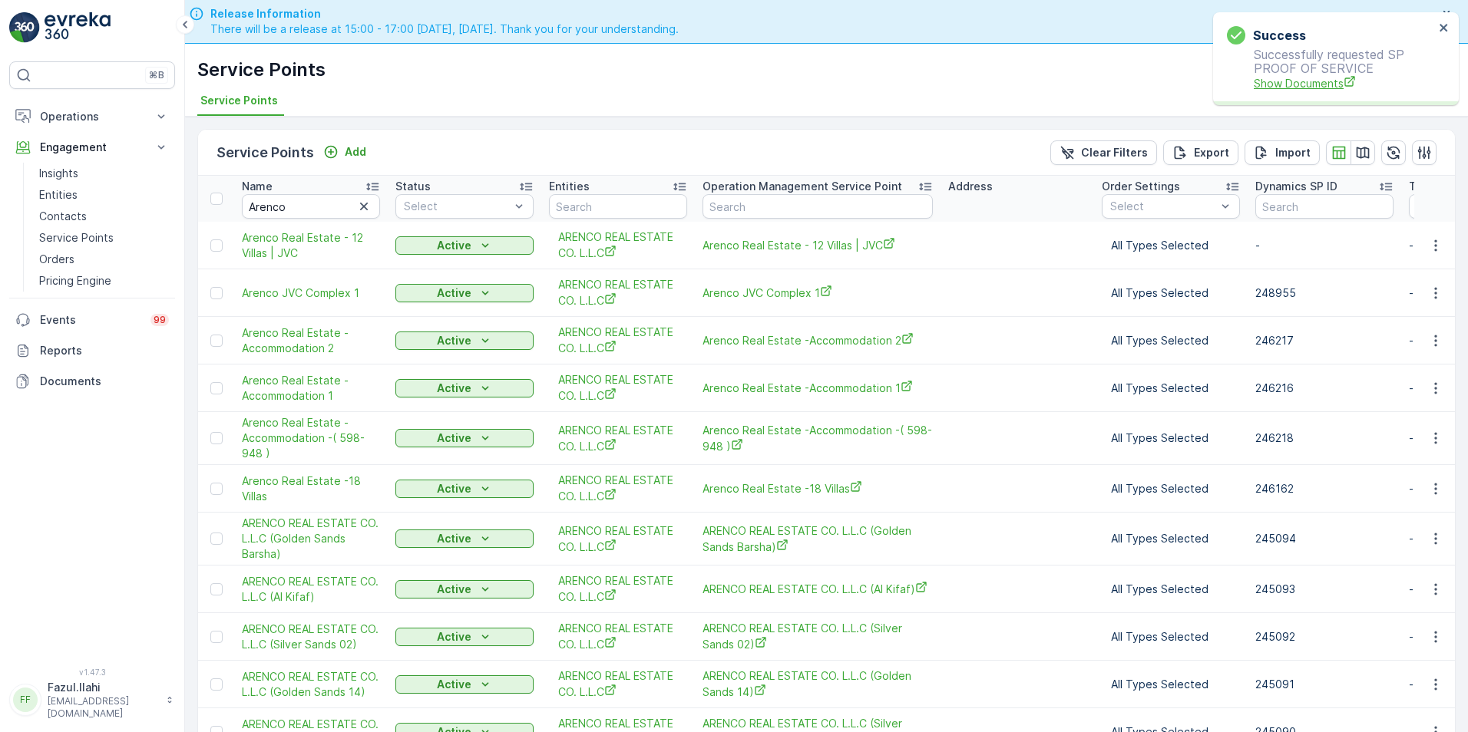
click at [1316, 81] on span "Show Documents" at bounding box center [1344, 83] width 180 height 16
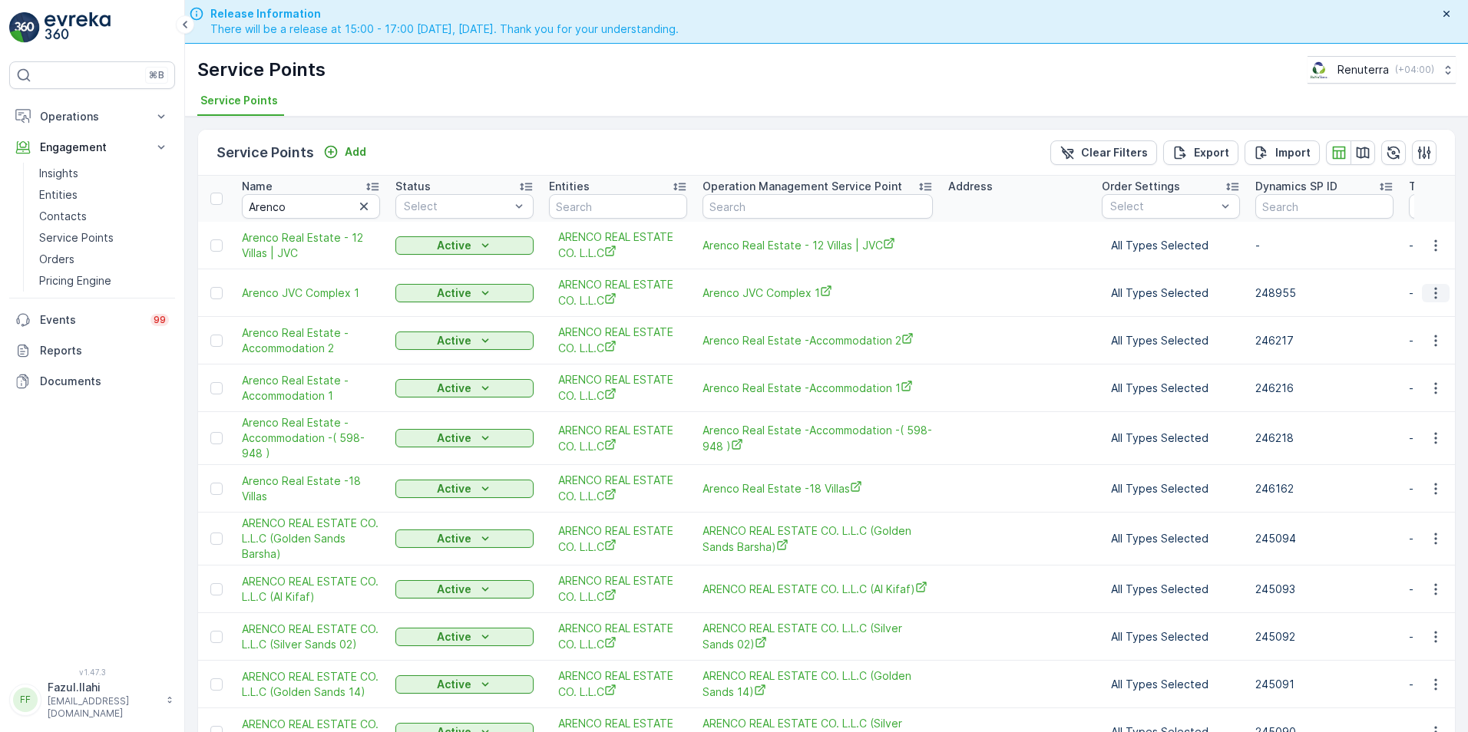
click at [1431, 291] on icon "button" at bounding box center [1435, 293] width 15 height 15
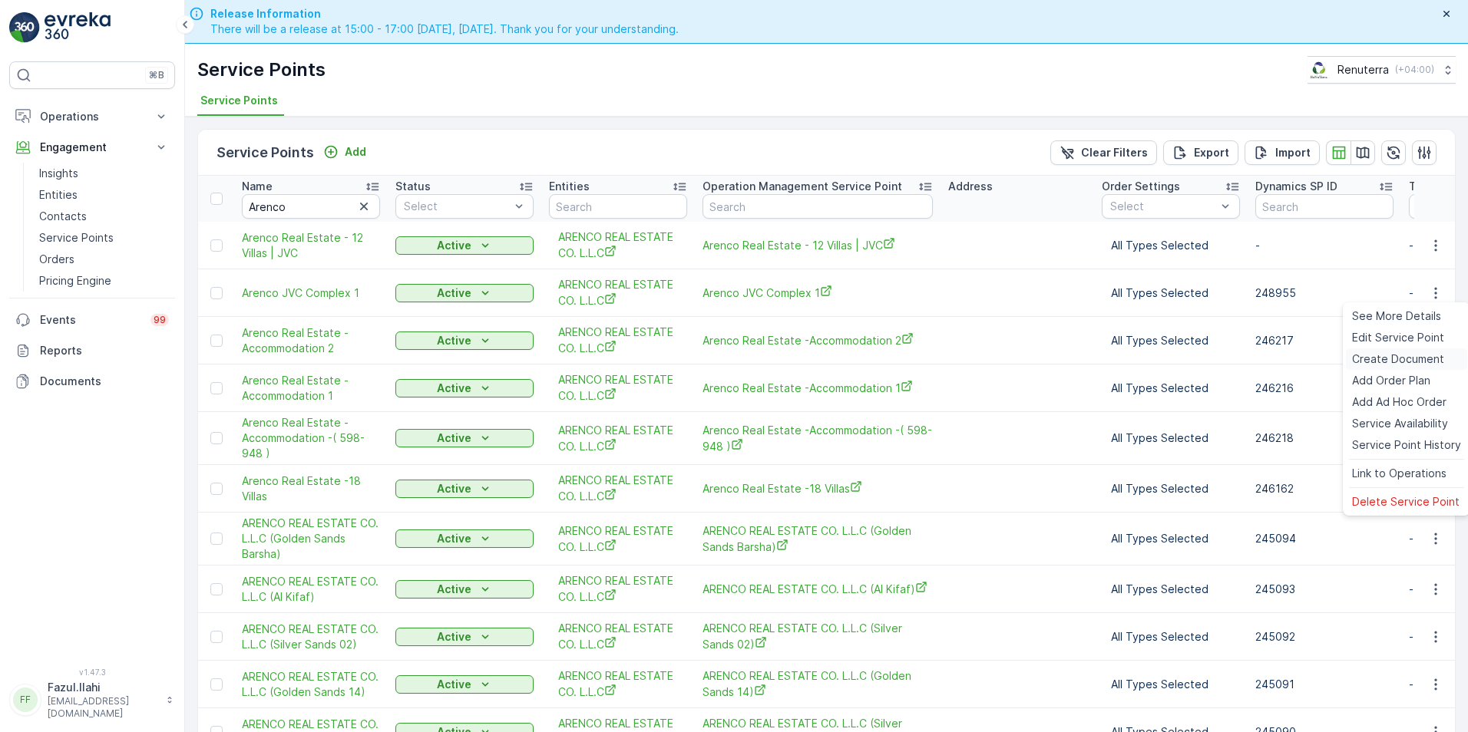
click at [1382, 359] on span "Create Document" at bounding box center [1398, 359] width 92 height 15
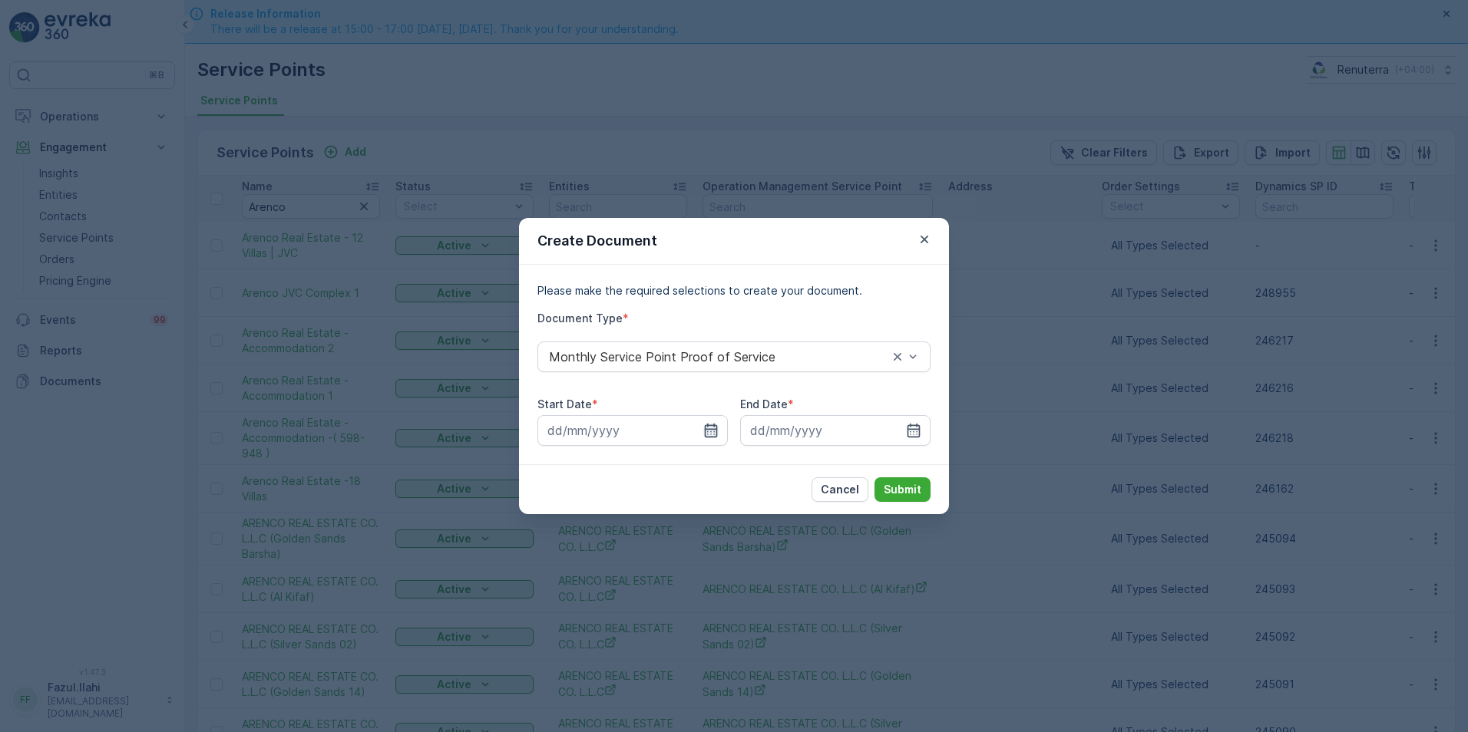
click at [715, 430] on icon "button" at bounding box center [710, 430] width 15 height 15
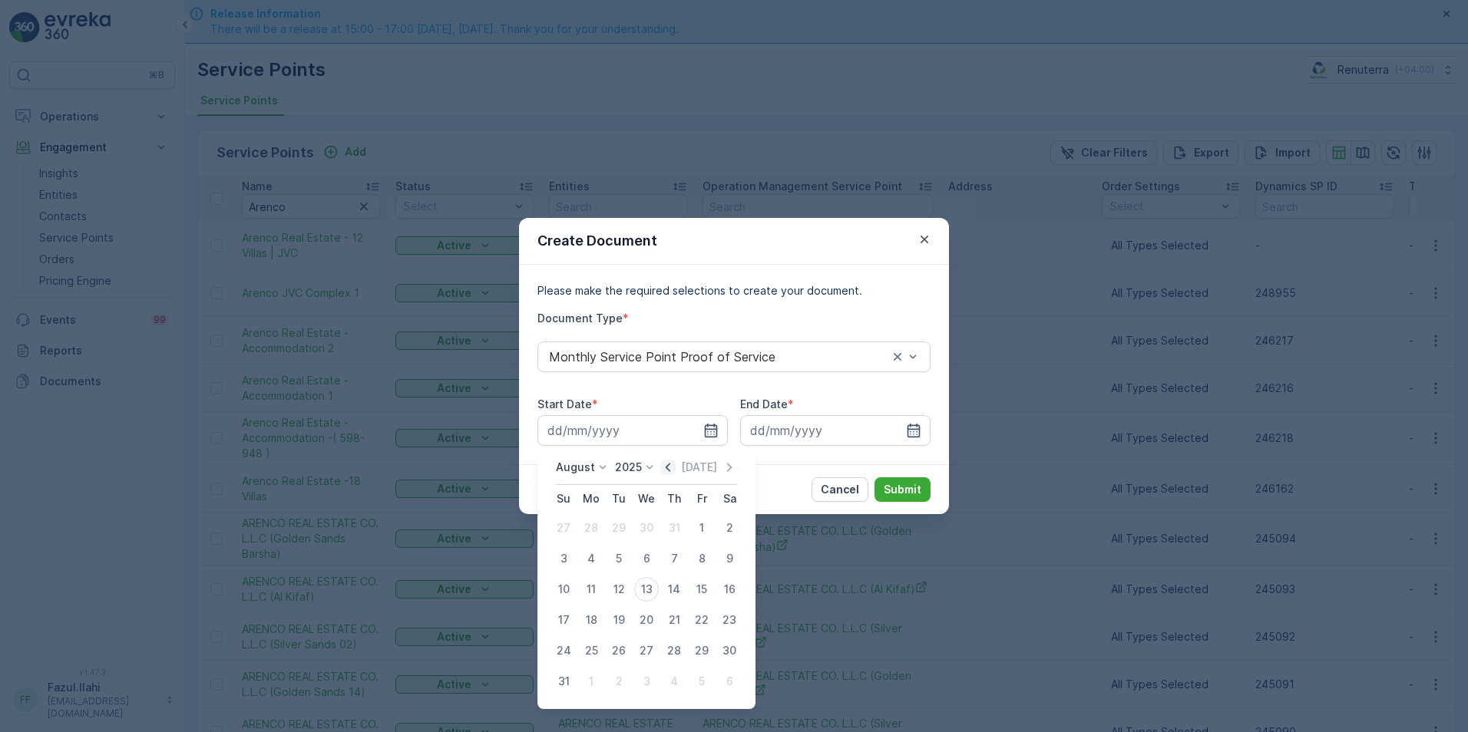
click at [676, 468] on icon "button" at bounding box center [667, 467] width 15 height 15
click at [916, 236] on button "button" at bounding box center [924, 239] width 18 height 18
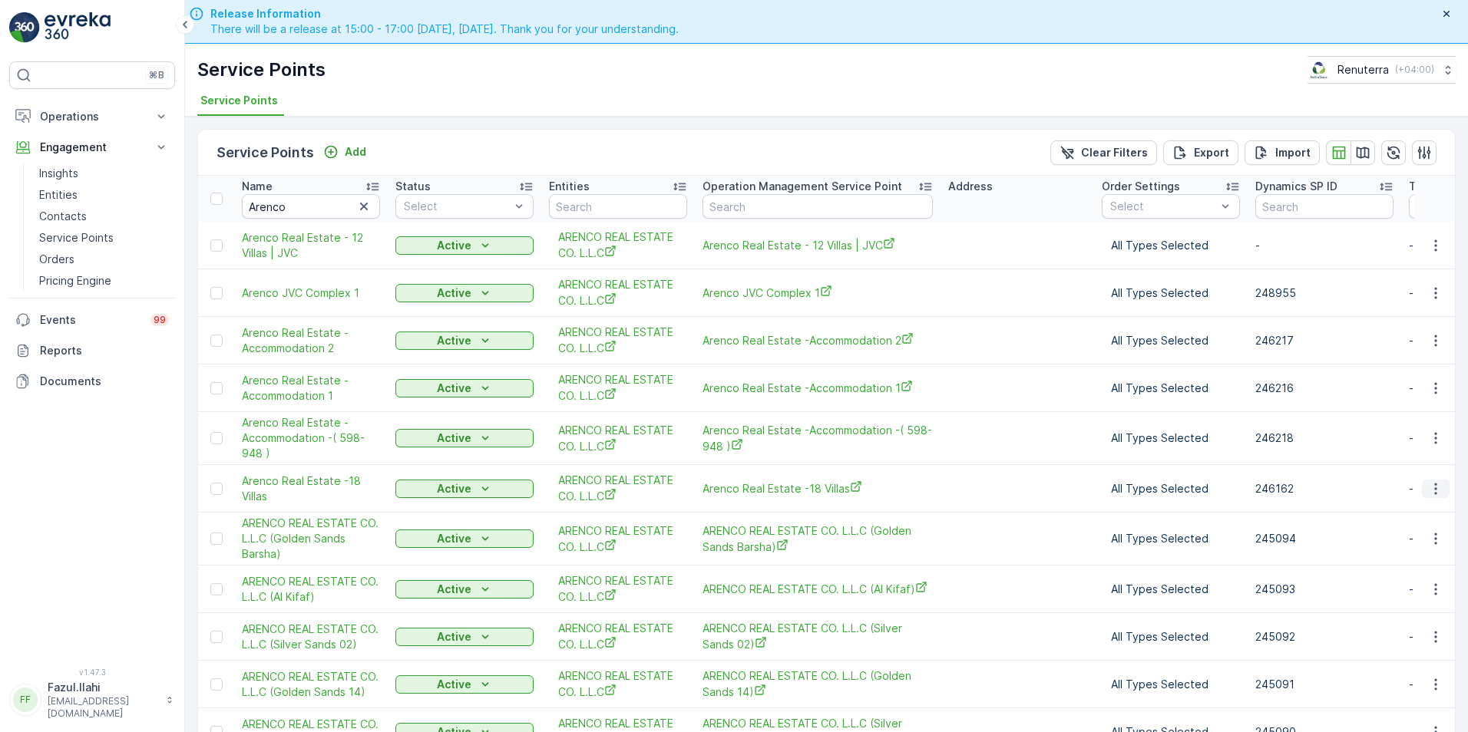
click at [1433, 488] on icon "button" at bounding box center [1435, 488] width 15 height 15
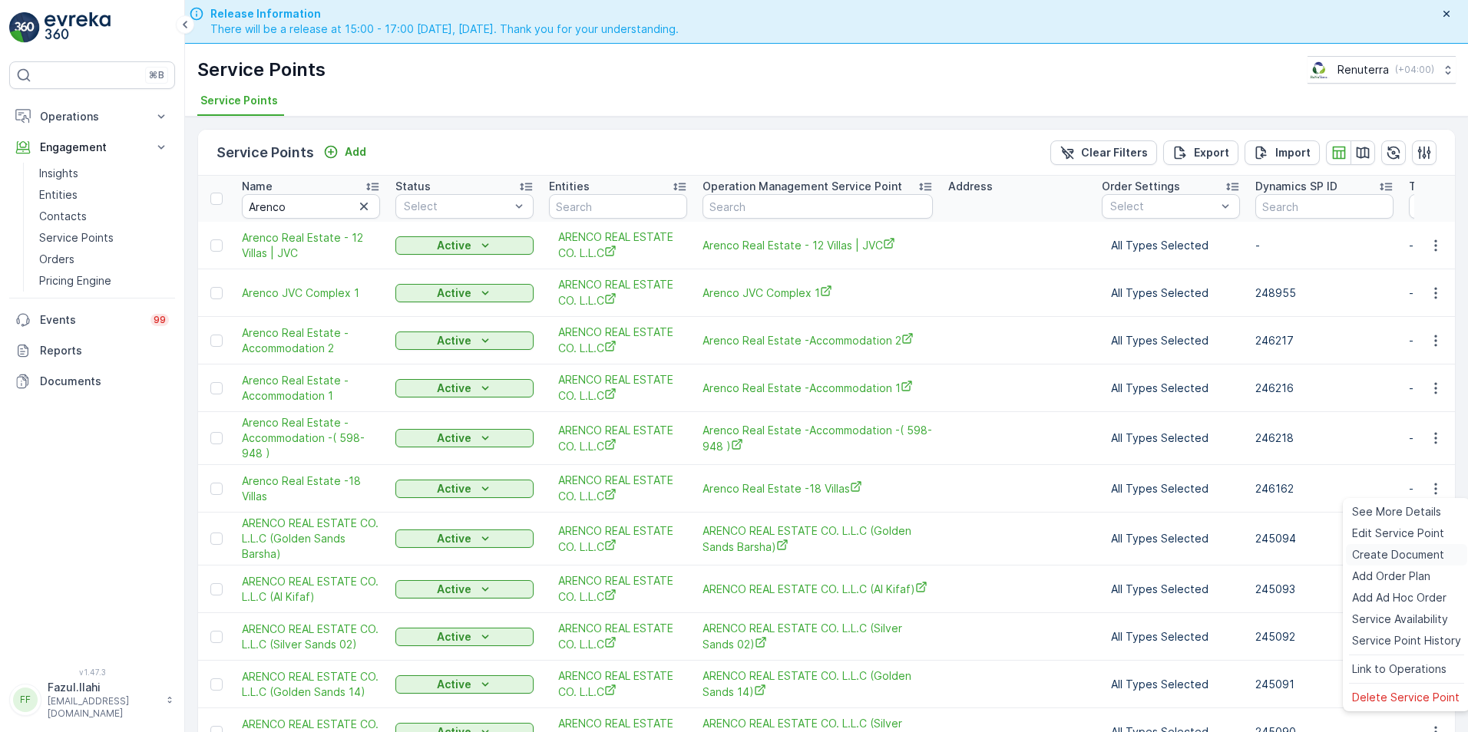
click at [1363, 553] on span "Create Document" at bounding box center [1398, 554] width 92 height 15
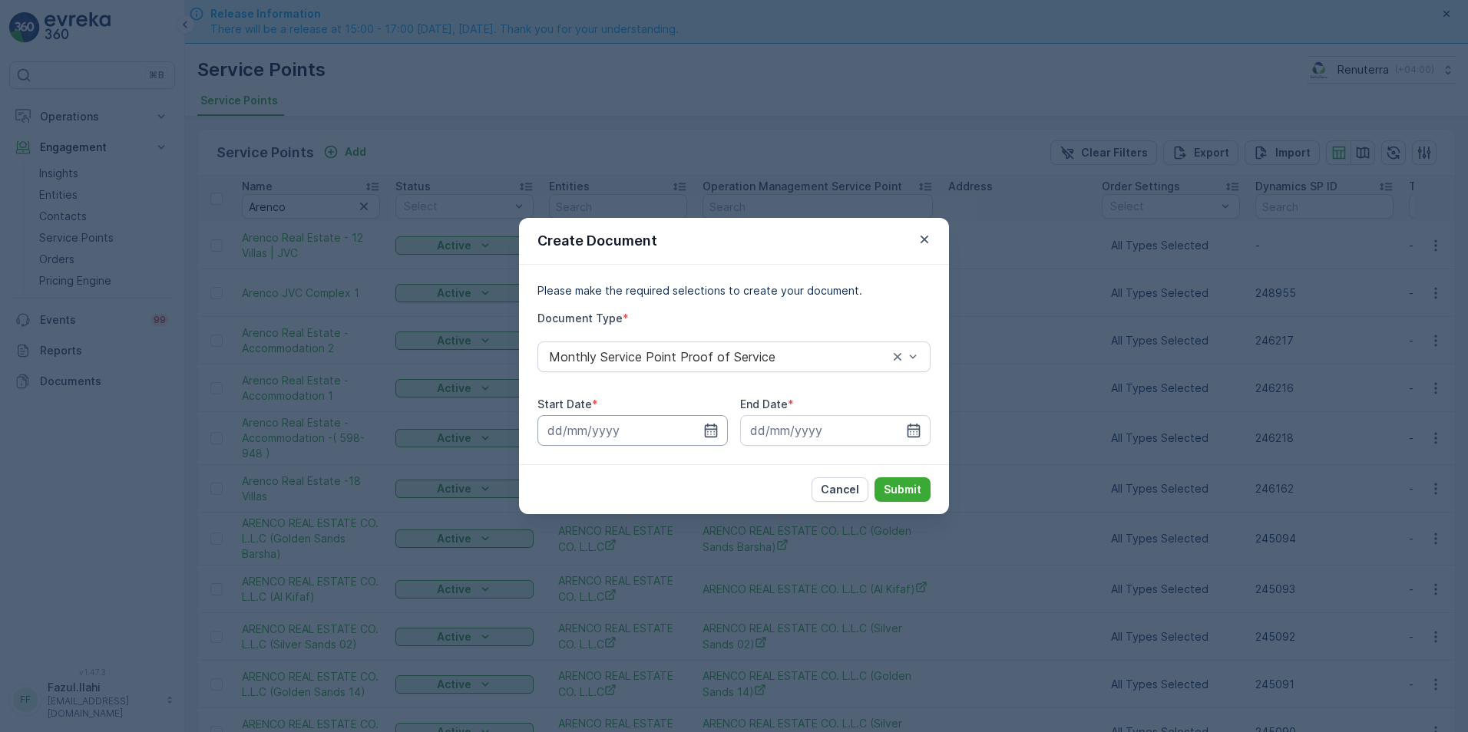
click at [719, 422] on input at bounding box center [632, 430] width 190 height 31
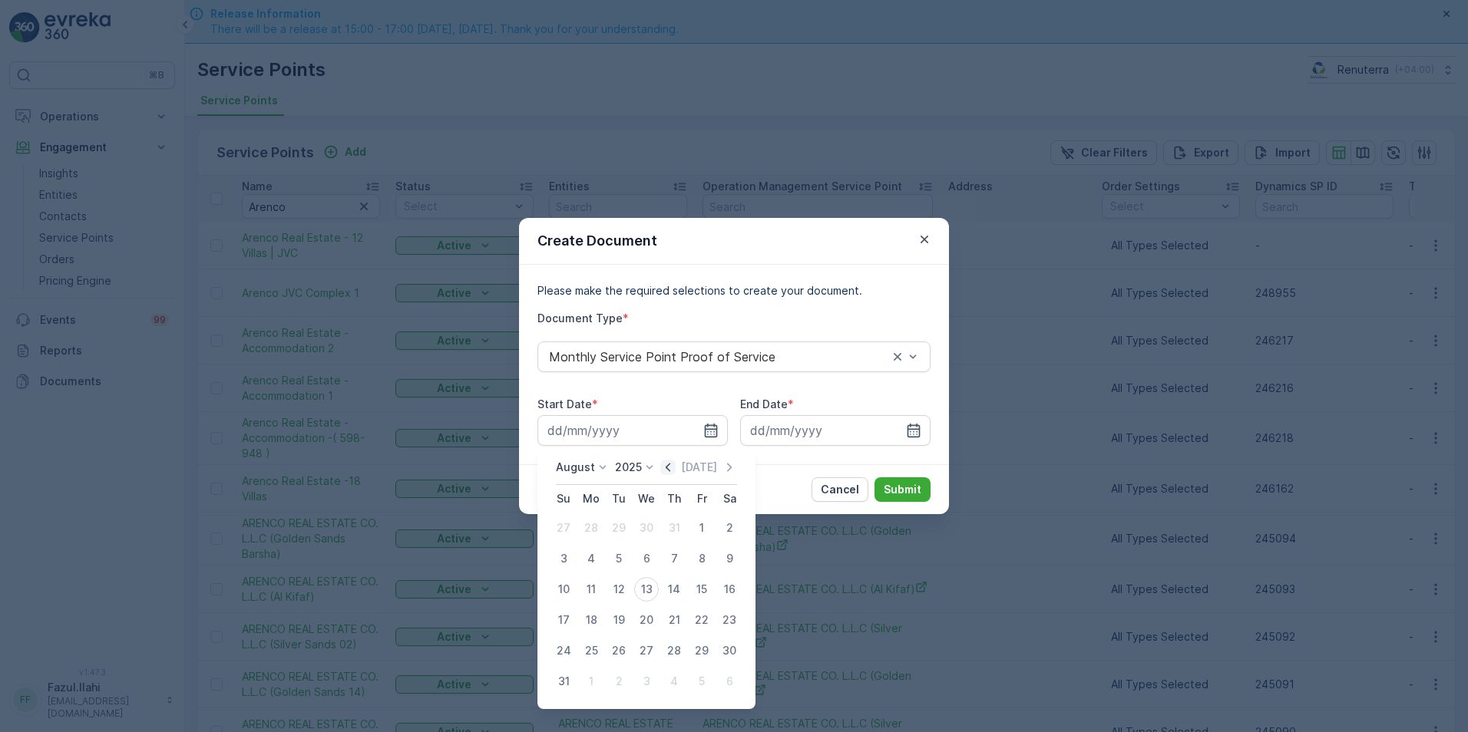
click at [676, 470] on icon "button" at bounding box center [667, 467] width 15 height 15
click at [615, 524] on div "1" at bounding box center [618, 528] width 25 height 25
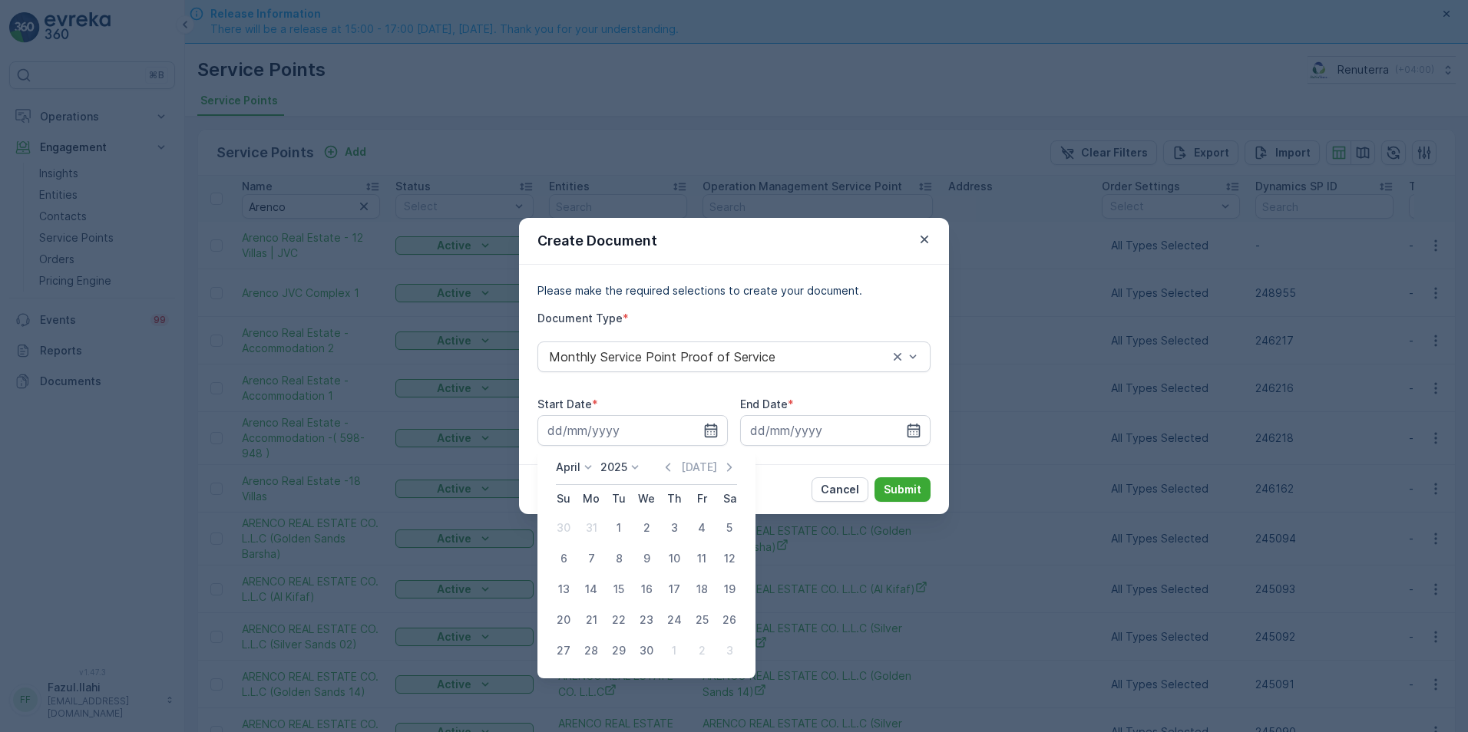
type input "01.04.2025"
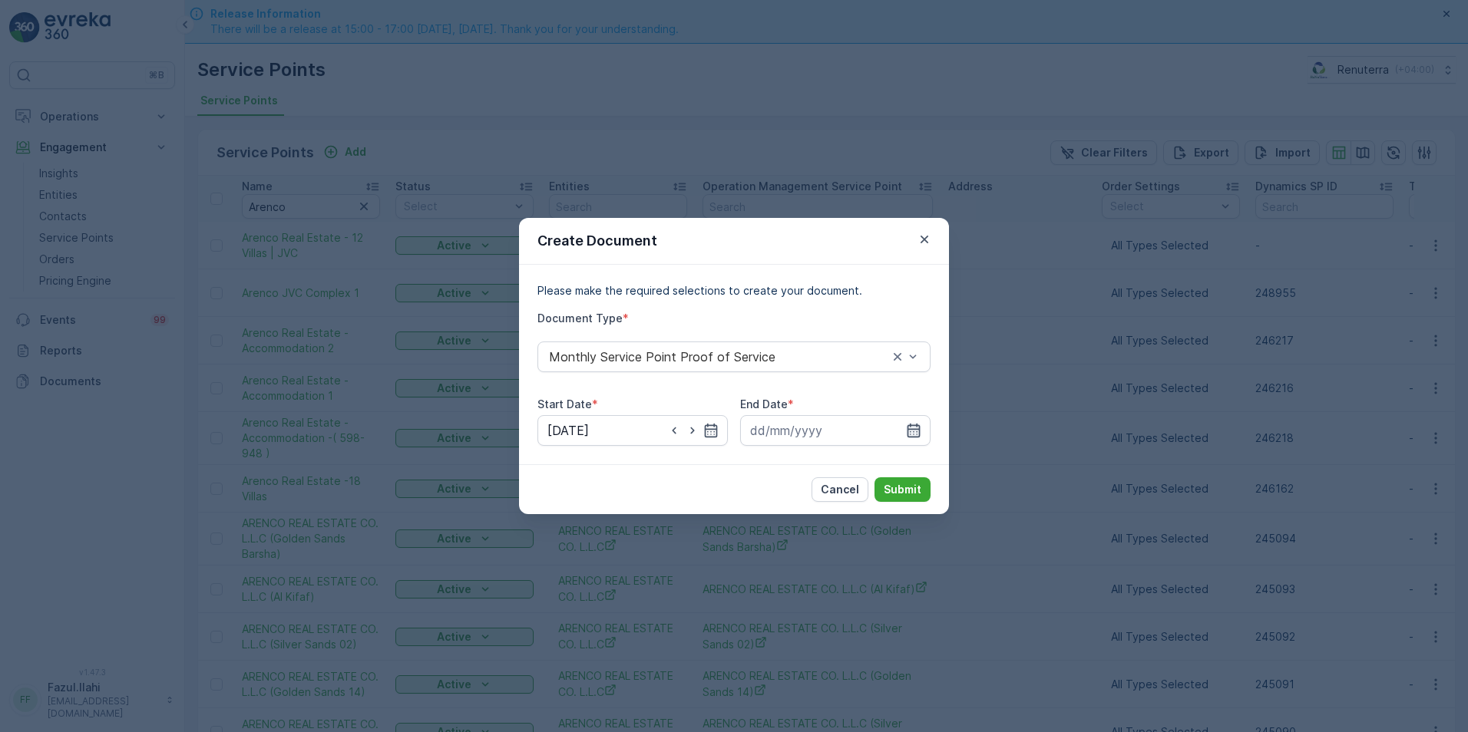
click at [912, 432] on icon "button" at bounding box center [913, 430] width 15 height 15
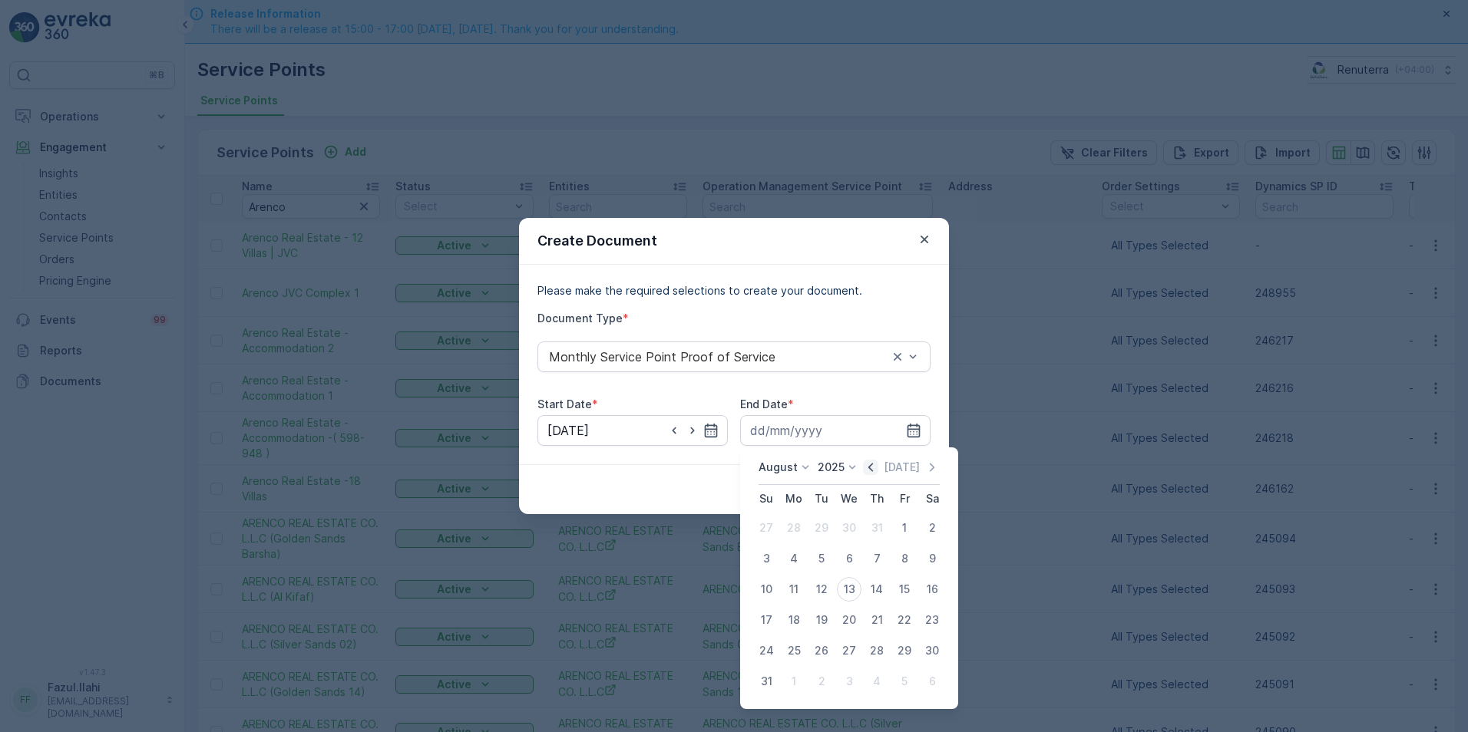
click at [878, 467] on icon "button" at bounding box center [870, 467] width 15 height 15
click at [877, 463] on icon "button" at bounding box center [870, 467] width 15 height 15
drag, startPoint x: 853, startPoint y: 641, endPoint x: 853, endPoint y: 630, distance: 11.5
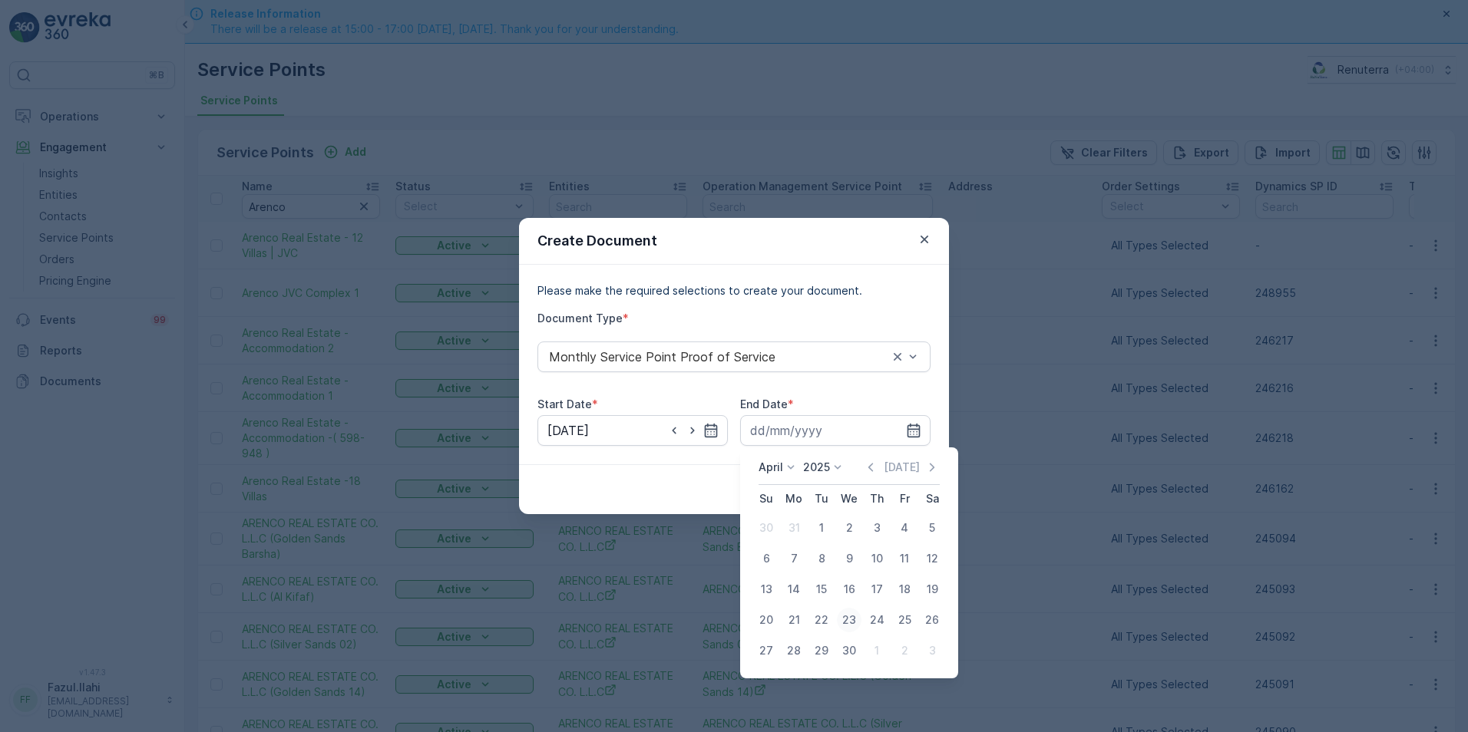
click at [853, 630] on tbody "30 31 1 2 3 4 5 6 7 8 9 10 11 12 13 14 15 16 17 18 19 20 21 22 23 24 25 26 27 2…" at bounding box center [848, 590] width 193 height 154
click at [844, 649] on div "30" at bounding box center [849, 651] width 25 height 25
type input "30.04.2025"
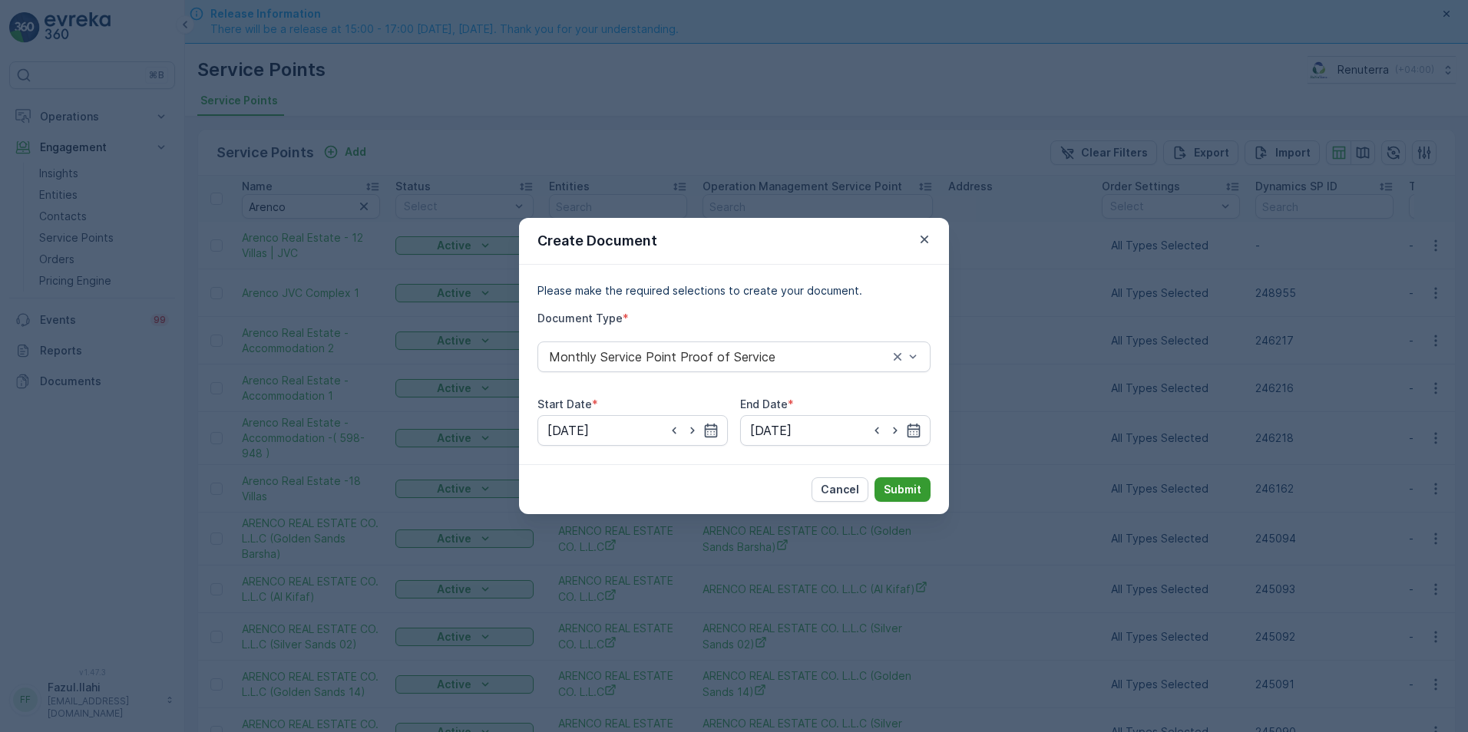
click at [902, 484] on p "Submit" at bounding box center [903, 489] width 38 height 15
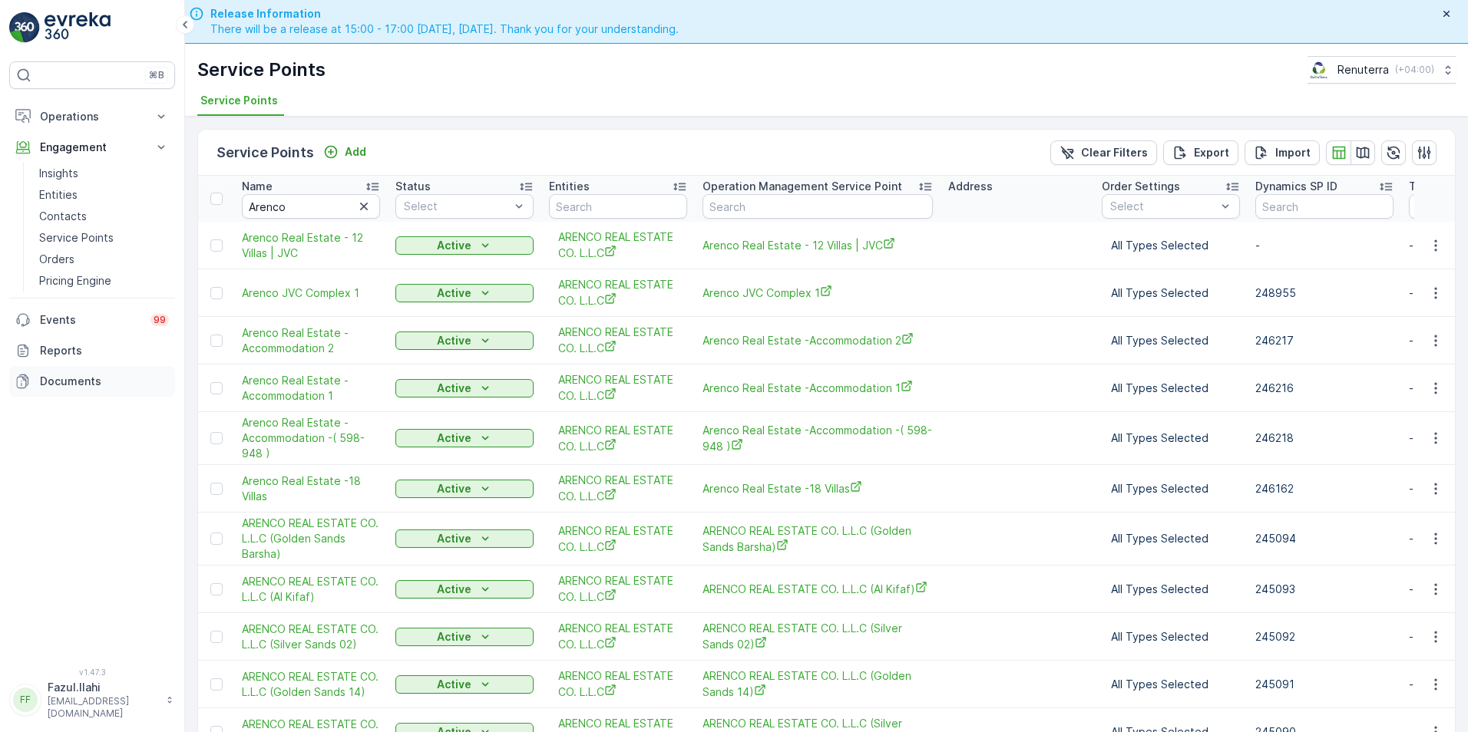
click at [65, 381] on p "Documents" at bounding box center [104, 381] width 129 height 15
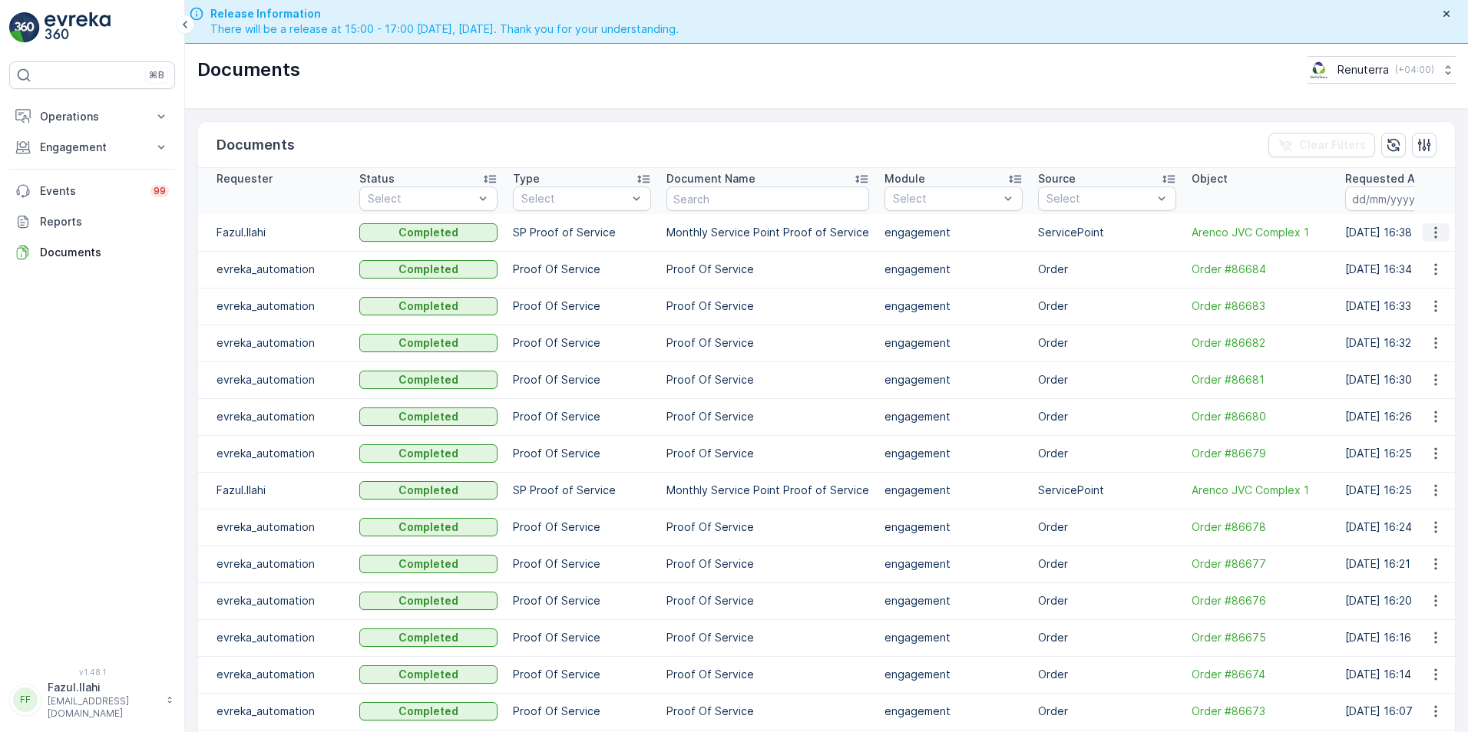
click at [1434, 233] on icon "button" at bounding box center [1435, 232] width 2 height 12
click at [1416, 260] on span "See Details" at bounding box center [1431, 255] width 59 height 15
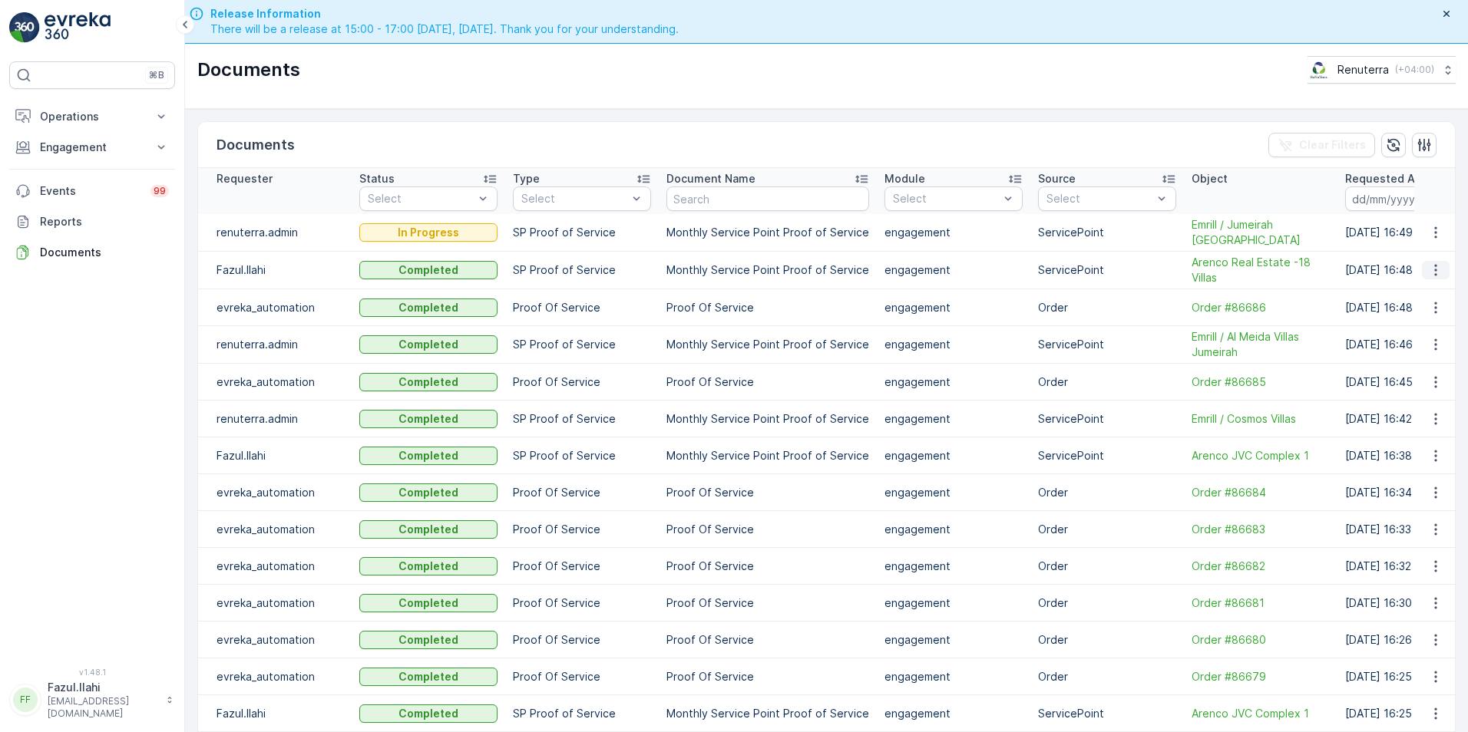
click at [1428, 266] on icon "button" at bounding box center [1435, 270] width 15 height 15
click at [1434, 292] on span "See Details" at bounding box center [1431, 293] width 59 height 15
click at [71, 144] on p "Engagement" at bounding box center [92, 147] width 104 height 15
click at [71, 242] on p "Service Points" at bounding box center [76, 237] width 74 height 15
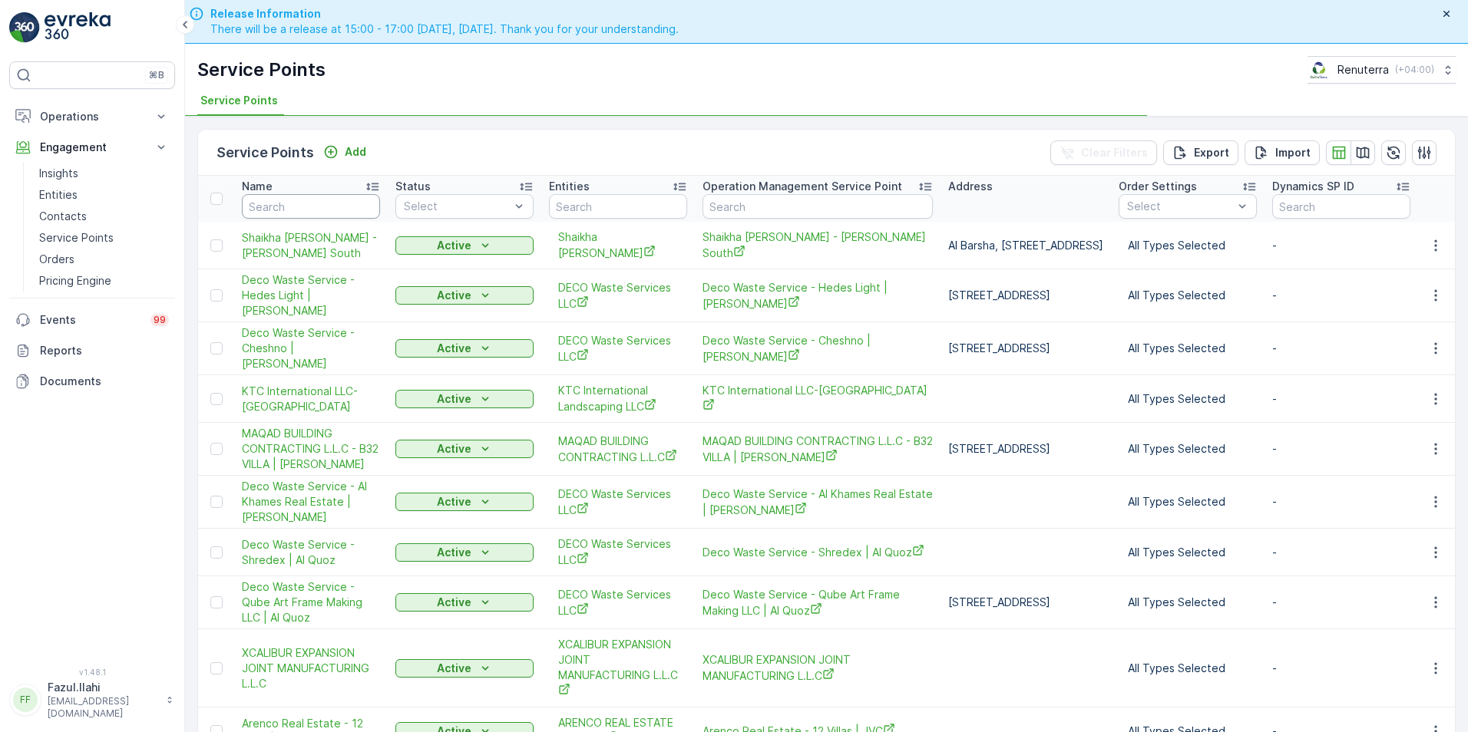
click at [315, 208] on input "text" at bounding box center [311, 206] width 138 height 25
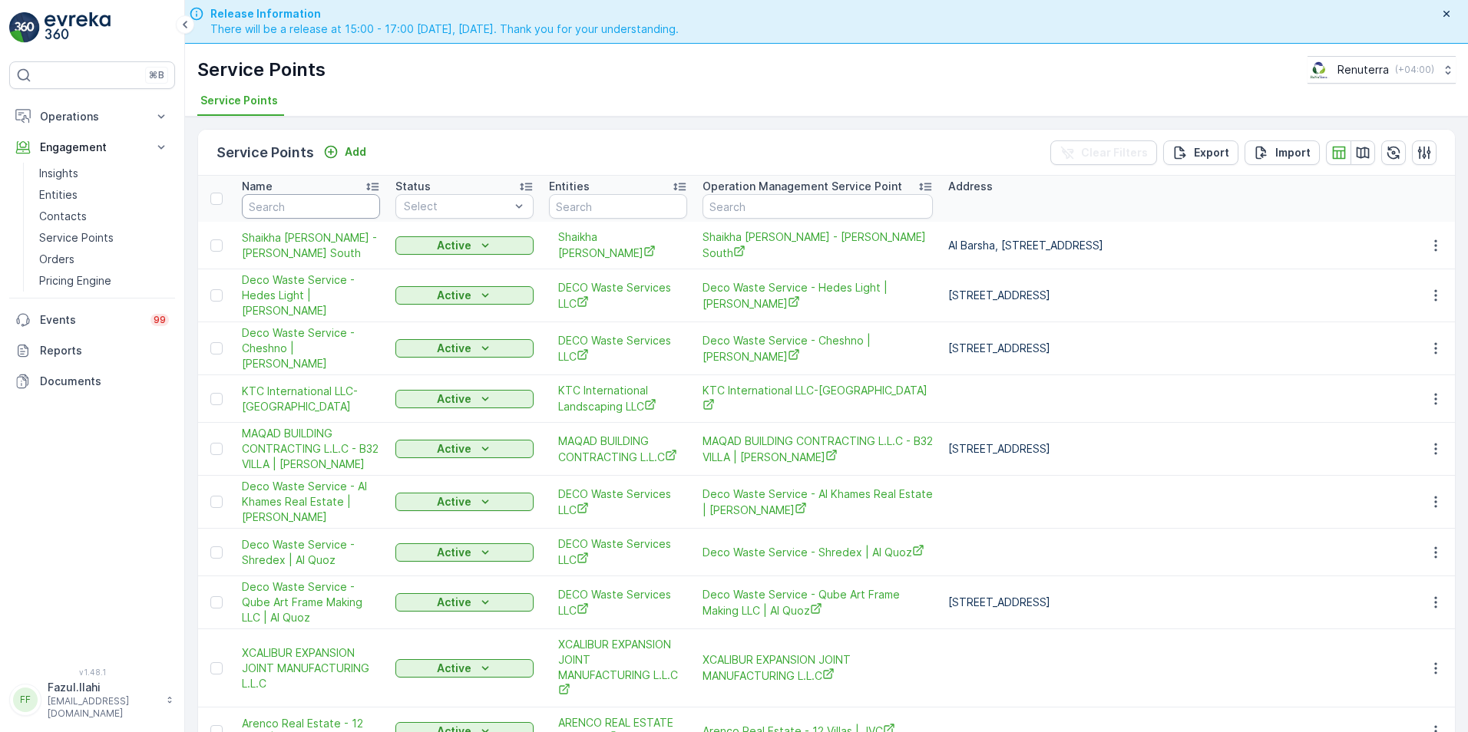
click at [316, 208] on input "text" at bounding box center [311, 206] width 138 height 25
type input "aren"
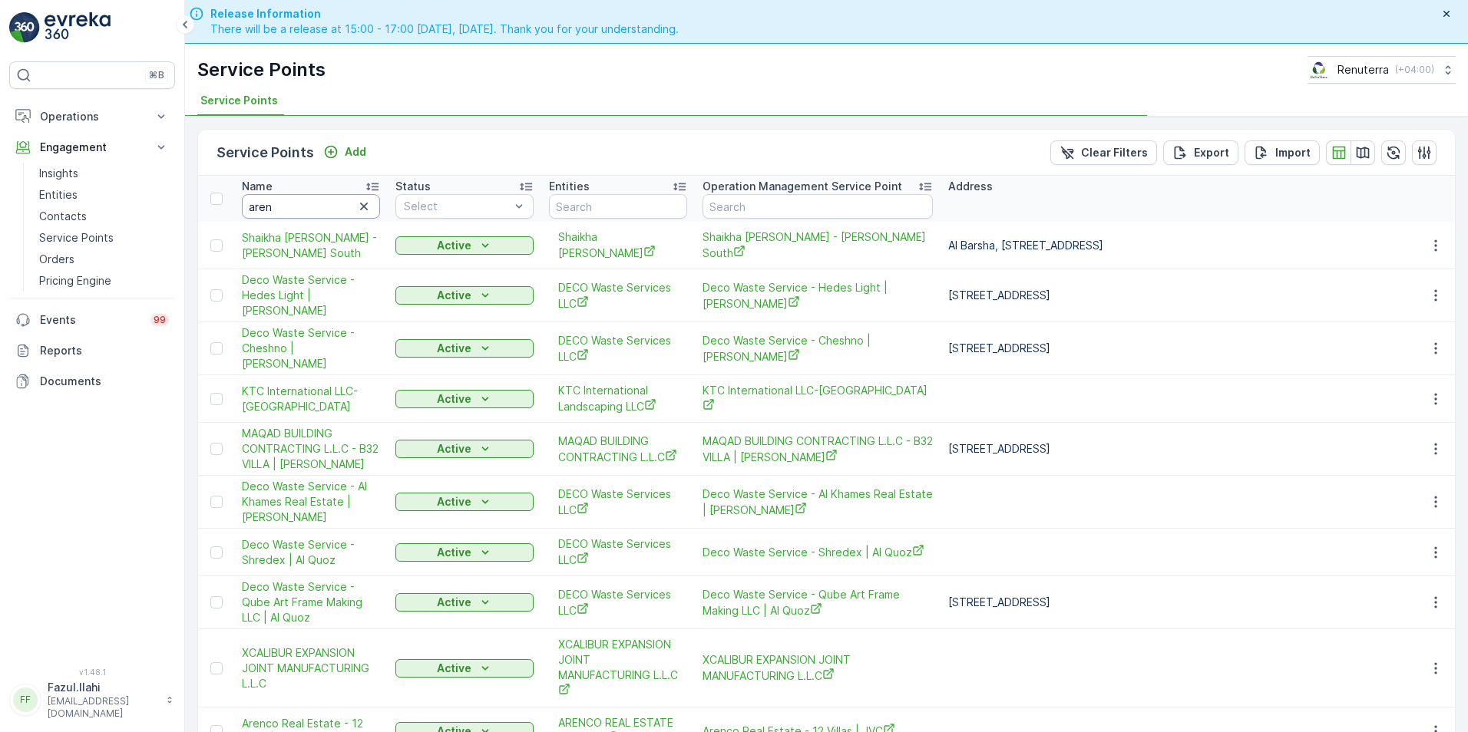
click at [316, 208] on input "aren" at bounding box center [311, 206] width 138 height 25
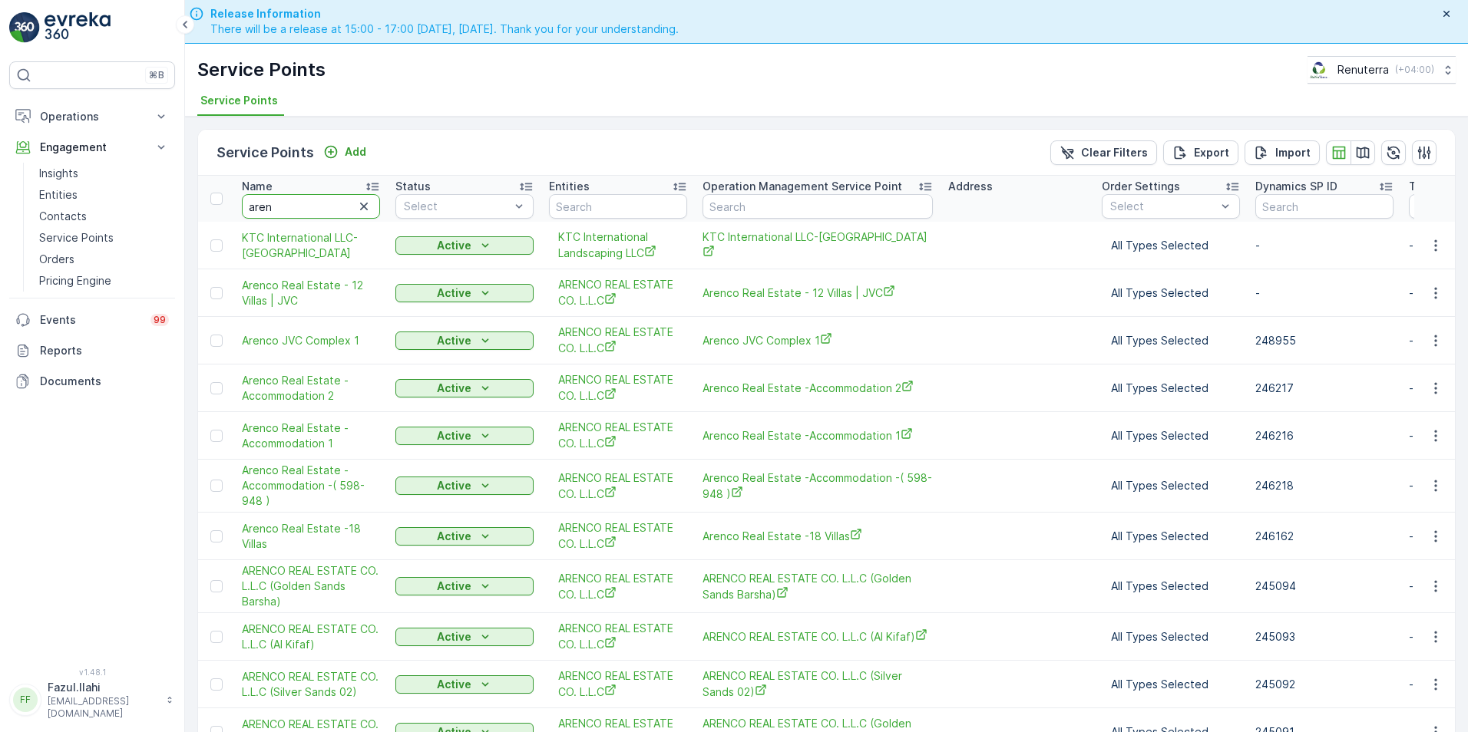
click at [316, 208] on input "aren" at bounding box center [311, 206] width 138 height 25
type input "arenc"
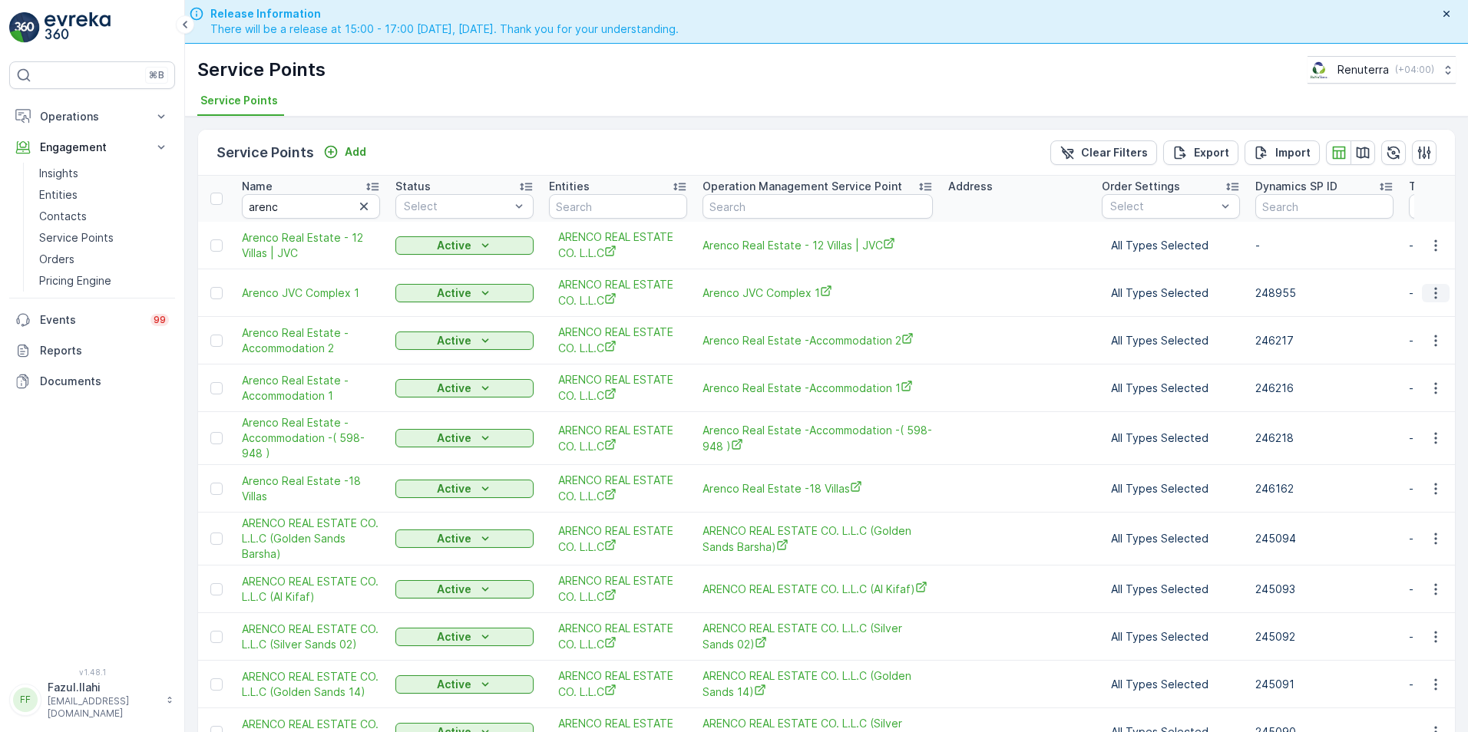
click at [1428, 295] on icon "button" at bounding box center [1435, 293] width 15 height 15
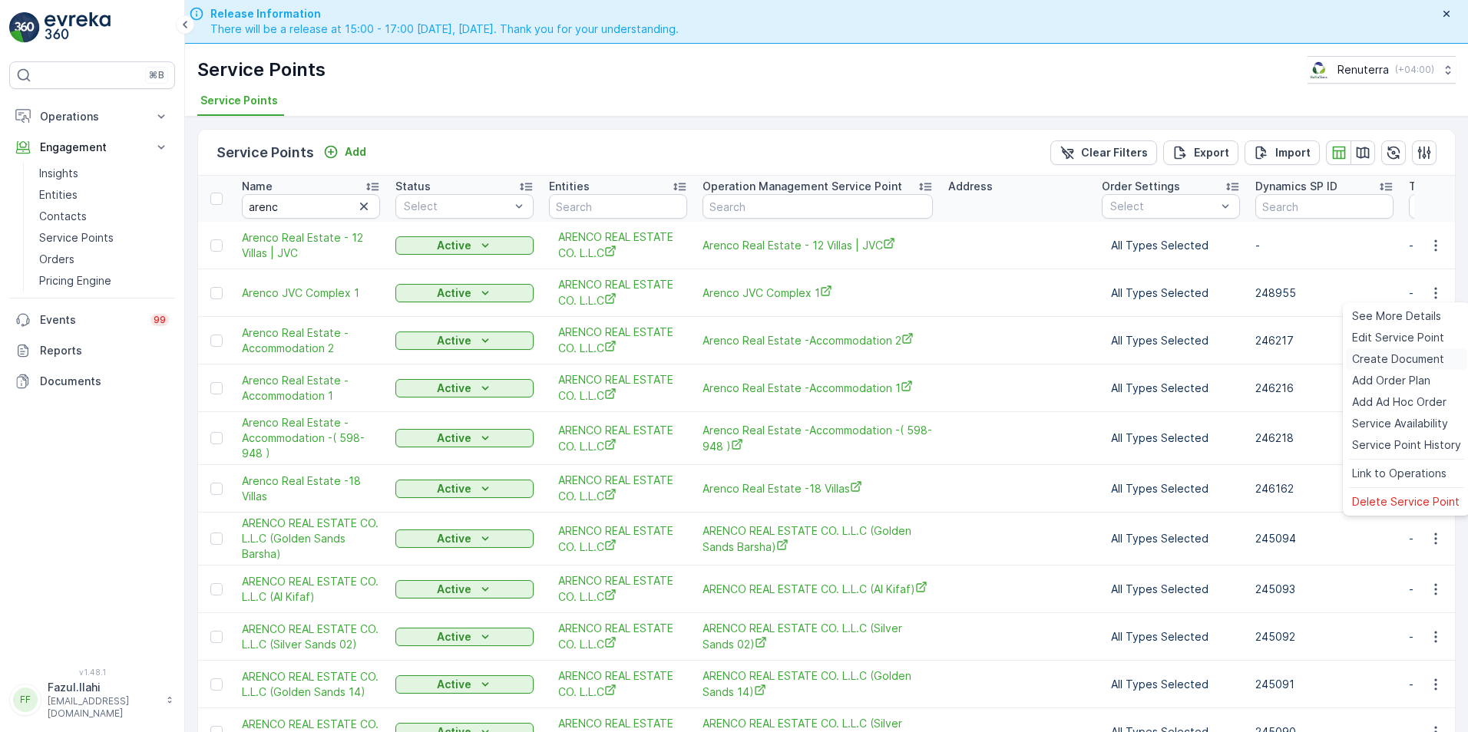
click at [1384, 349] on div "Create Document" at bounding box center [1406, 359] width 121 height 21
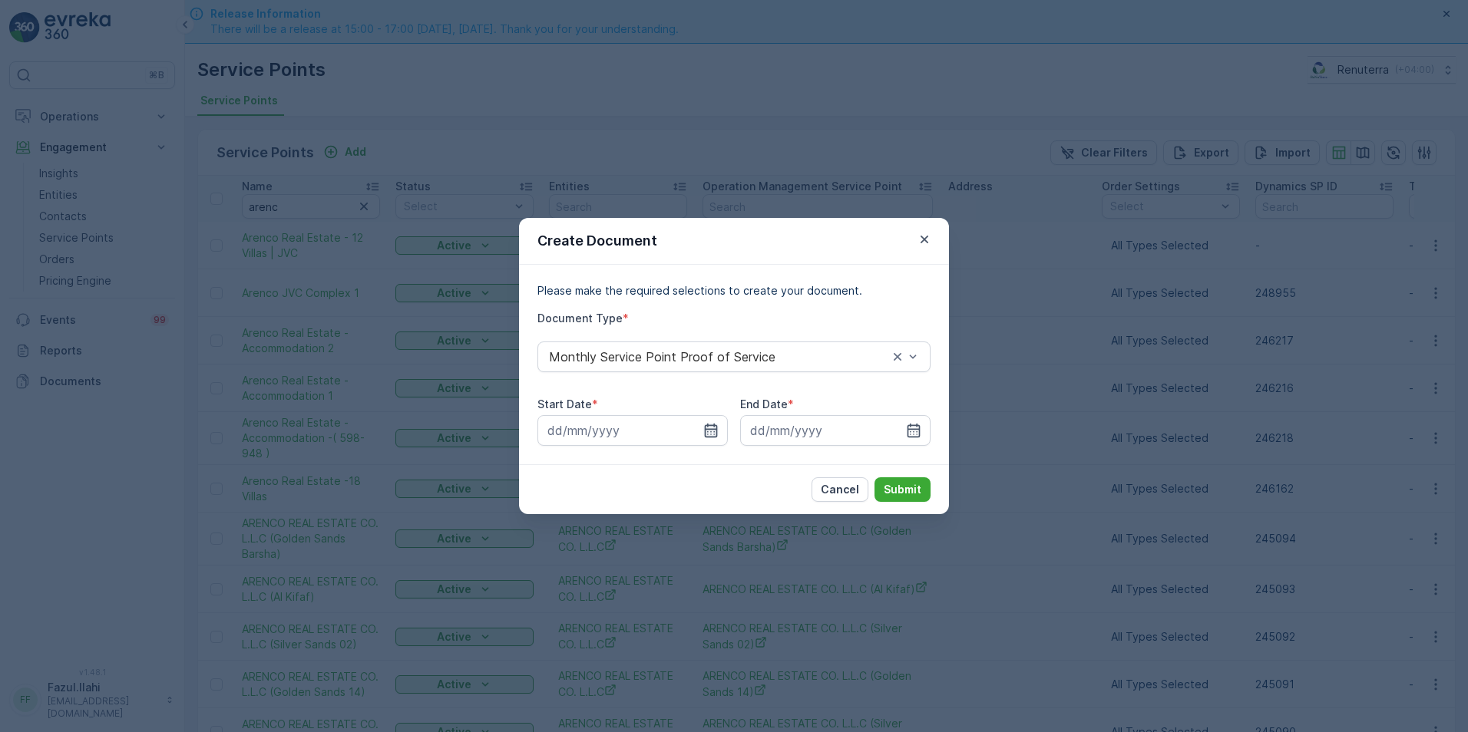
click at [711, 436] on icon "button" at bounding box center [710, 430] width 15 height 15
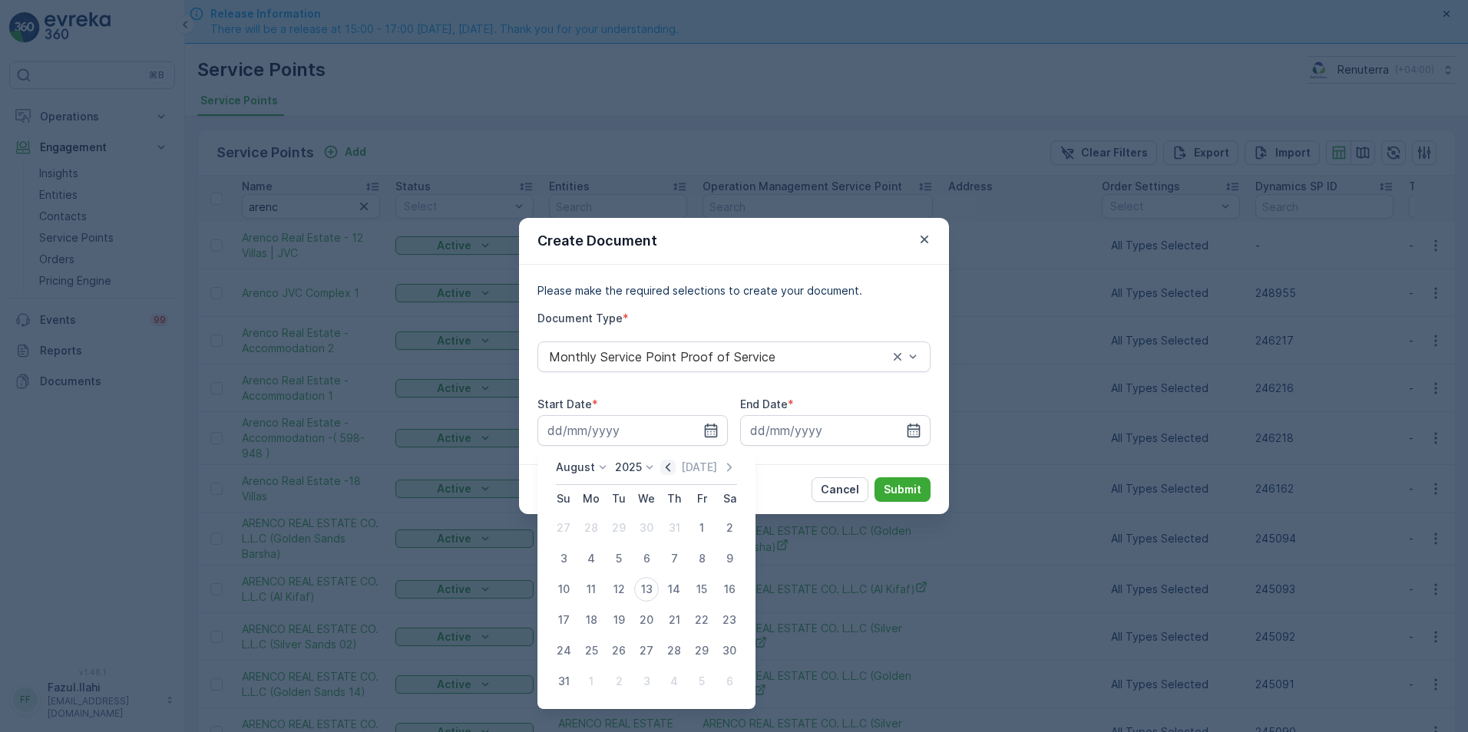
click at [669, 468] on icon "button" at bounding box center [667, 467] width 15 height 15
click at [672, 463] on icon "button" at bounding box center [667, 467] width 15 height 15
click at [611, 521] on div "1" at bounding box center [618, 528] width 25 height 25
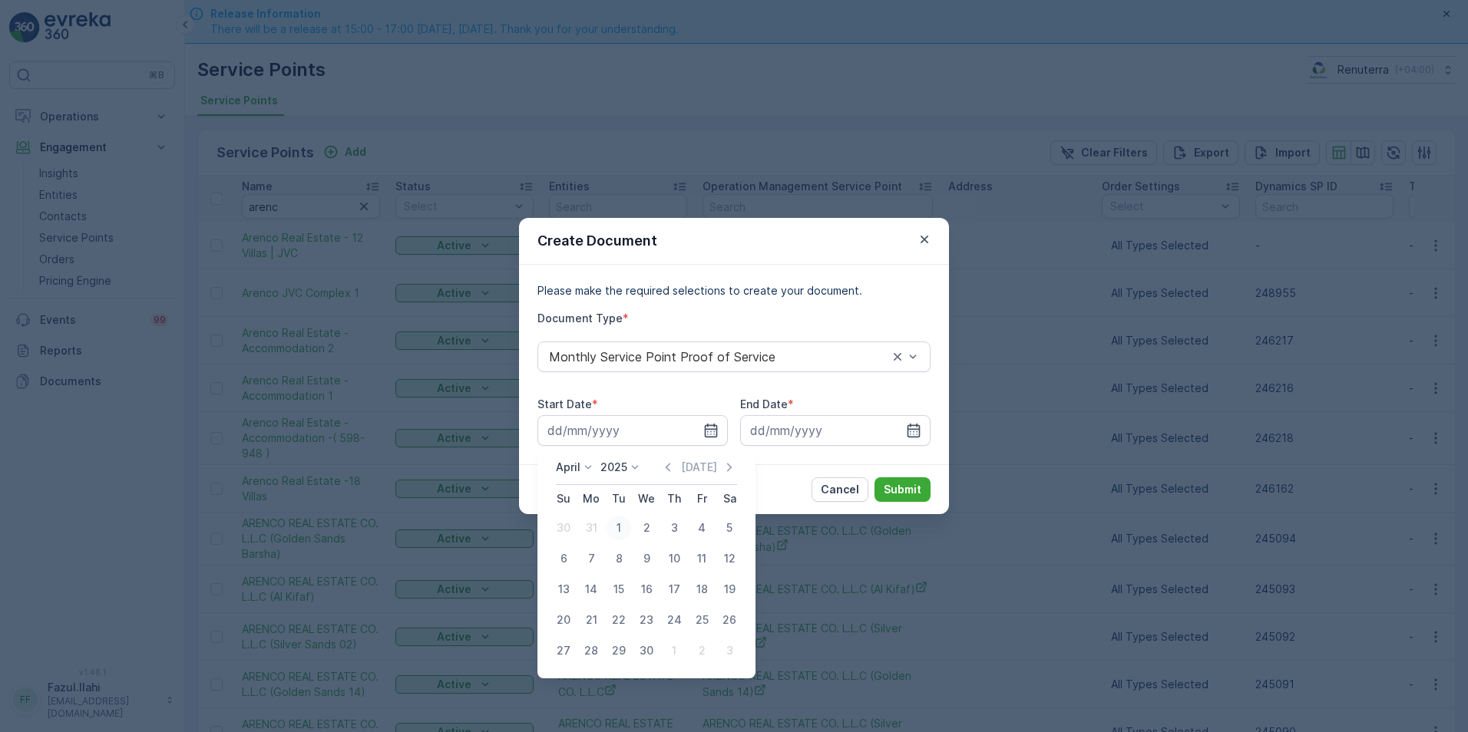
type input "01.04.2025"
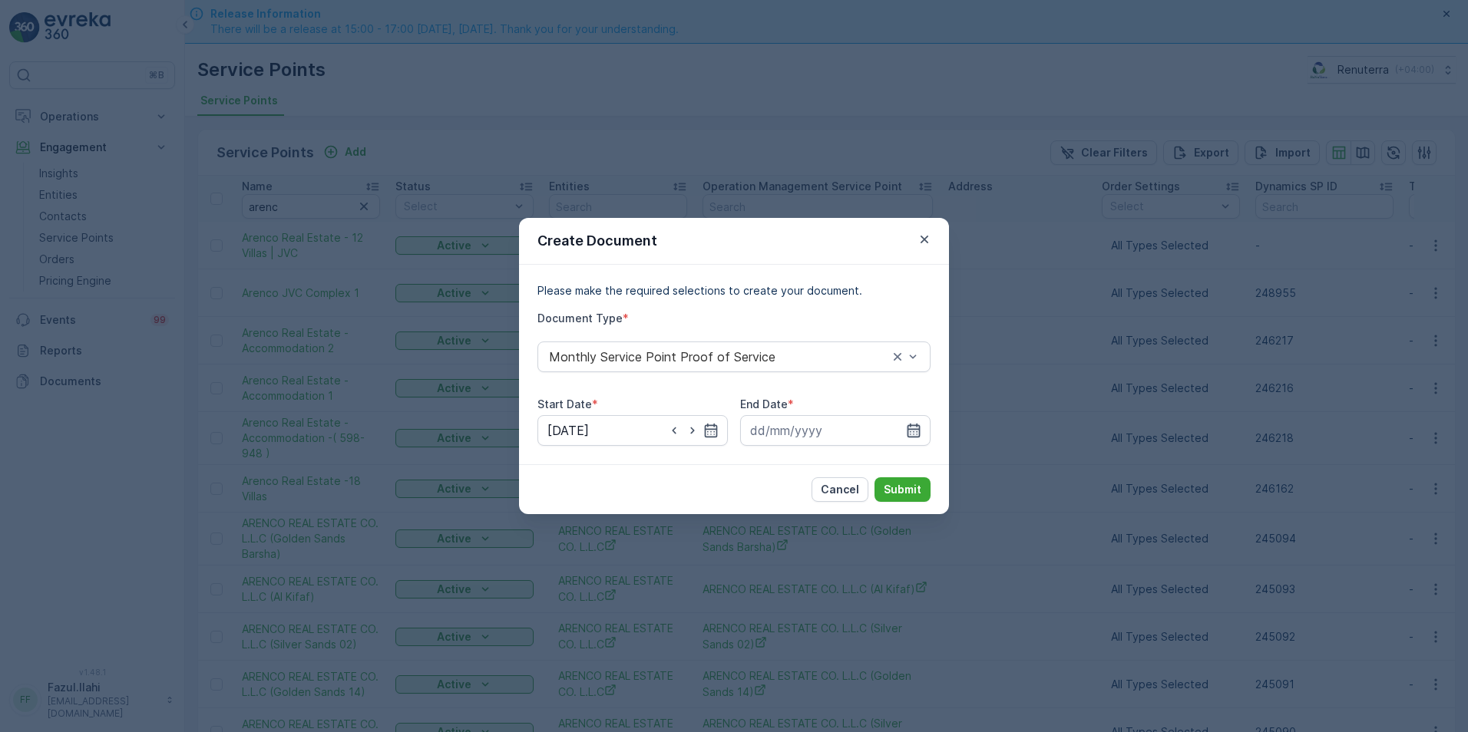
click at [909, 431] on icon "button" at bounding box center [913, 430] width 15 height 15
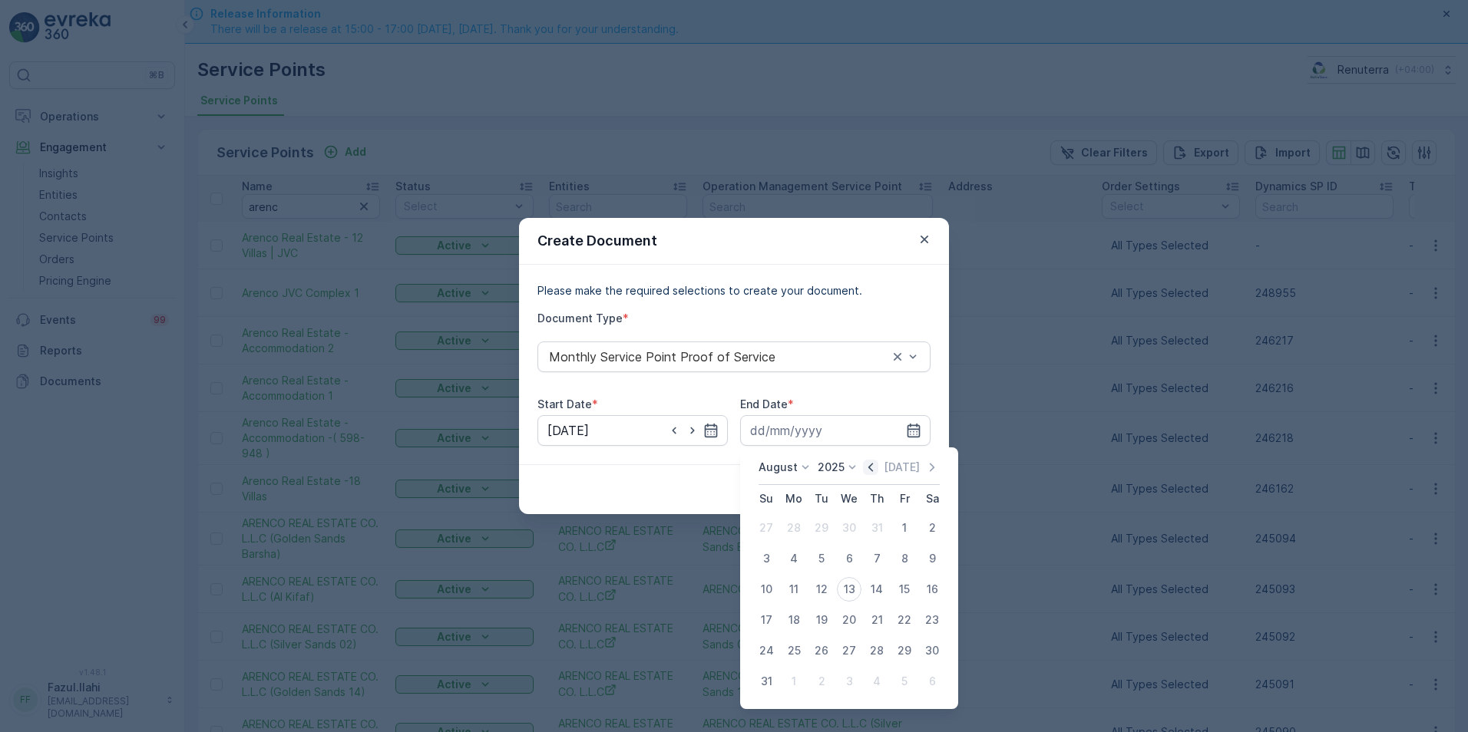
click at [873, 474] on icon "button" at bounding box center [870, 467] width 15 height 15
click at [871, 461] on icon "button" at bounding box center [870, 467] width 15 height 15
click at [851, 646] on div "30" at bounding box center [849, 651] width 25 height 25
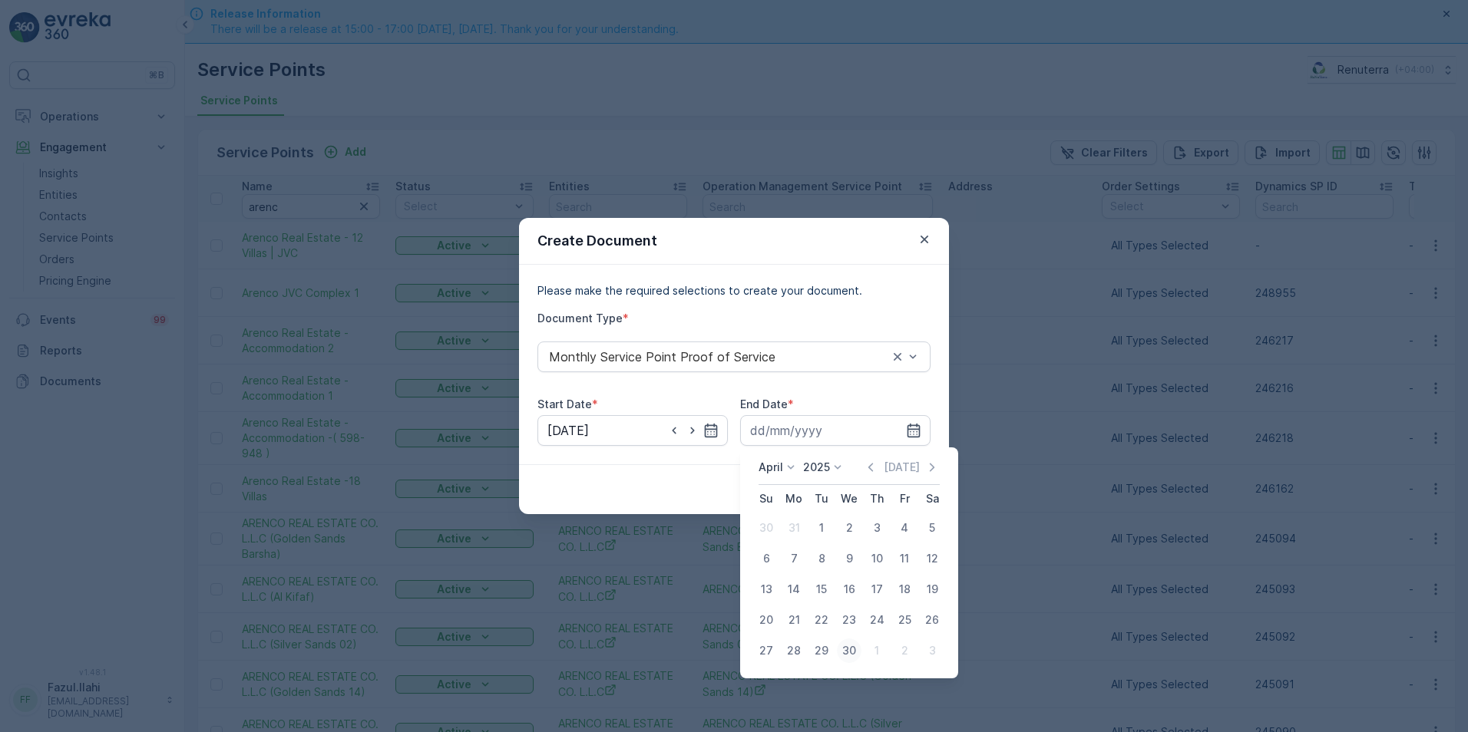
type input "30.04.2025"
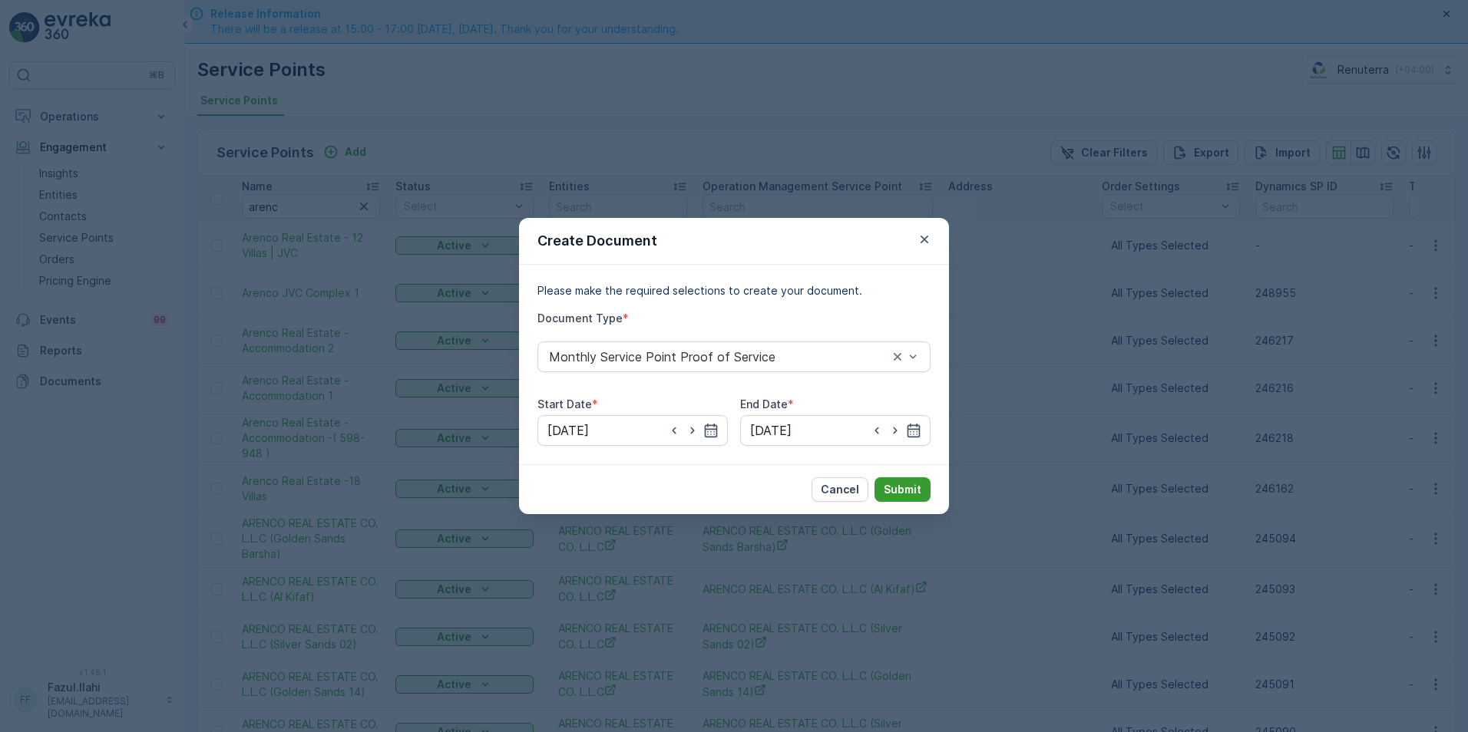
click at [901, 491] on p "Submit" at bounding box center [903, 489] width 38 height 15
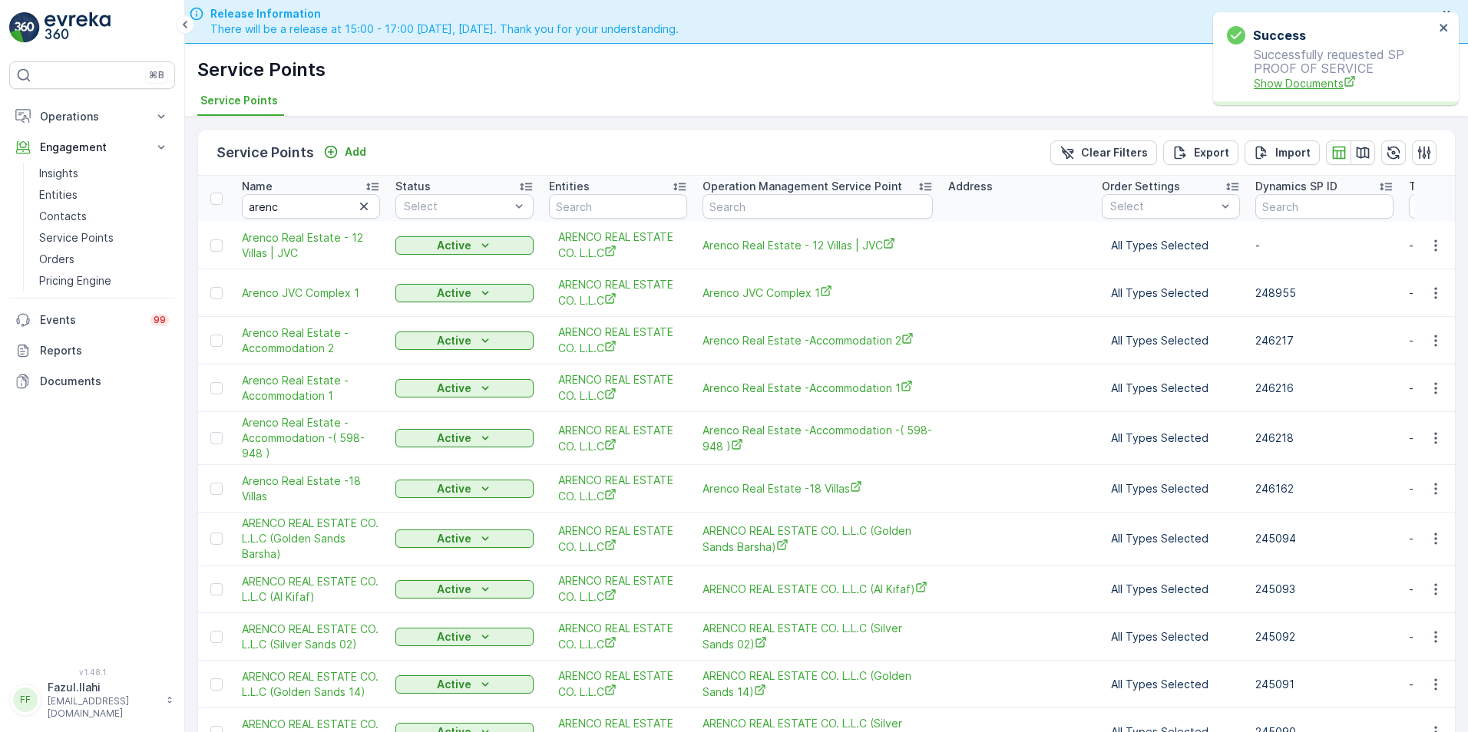
click at [1289, 83] on span "Show Documents" at bounding box center [1344, 83] width 180 height 16
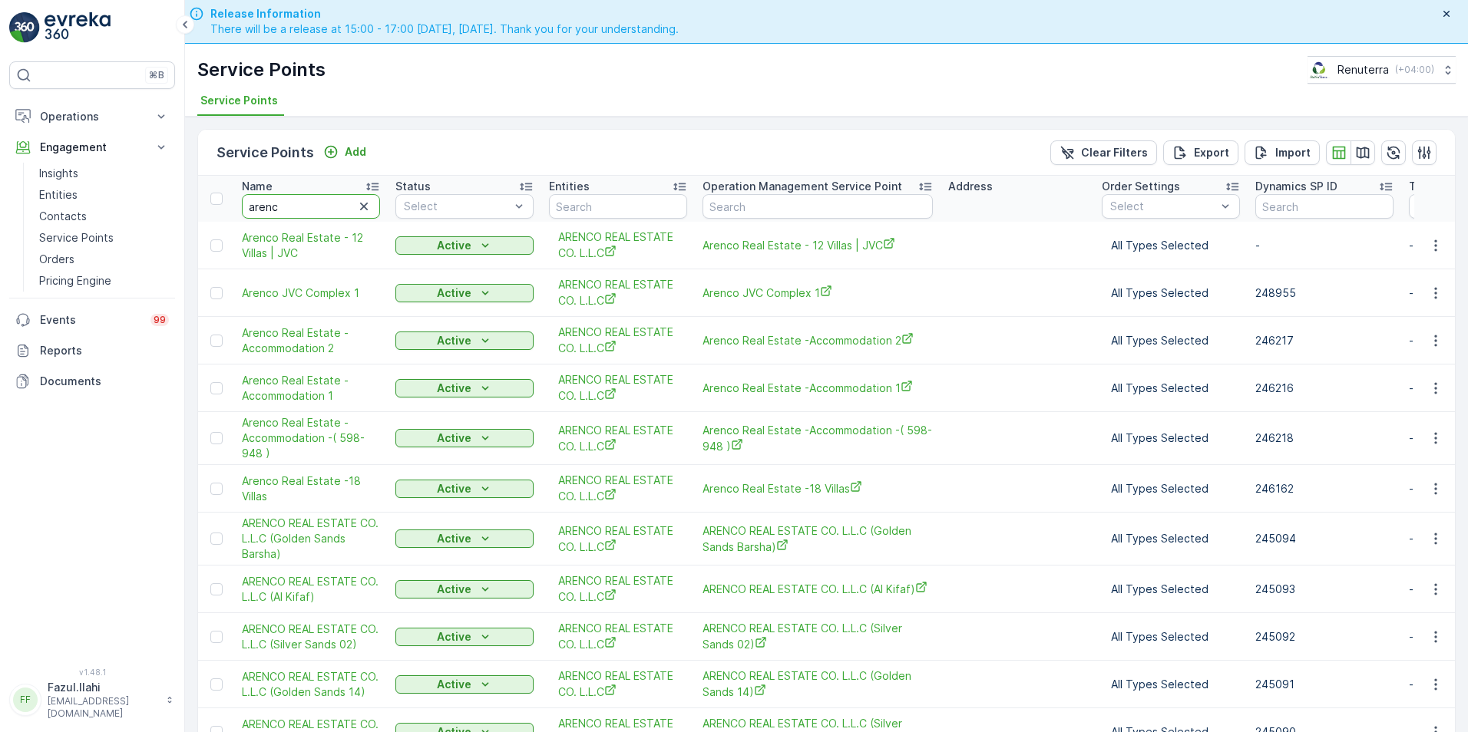
click at [311, 209] on input "arenc" at bounding box center [311, 206] width 138 height 25
click at [1428, 485] on icon "button" at bounding box center [1435, 488] width 15 height 15
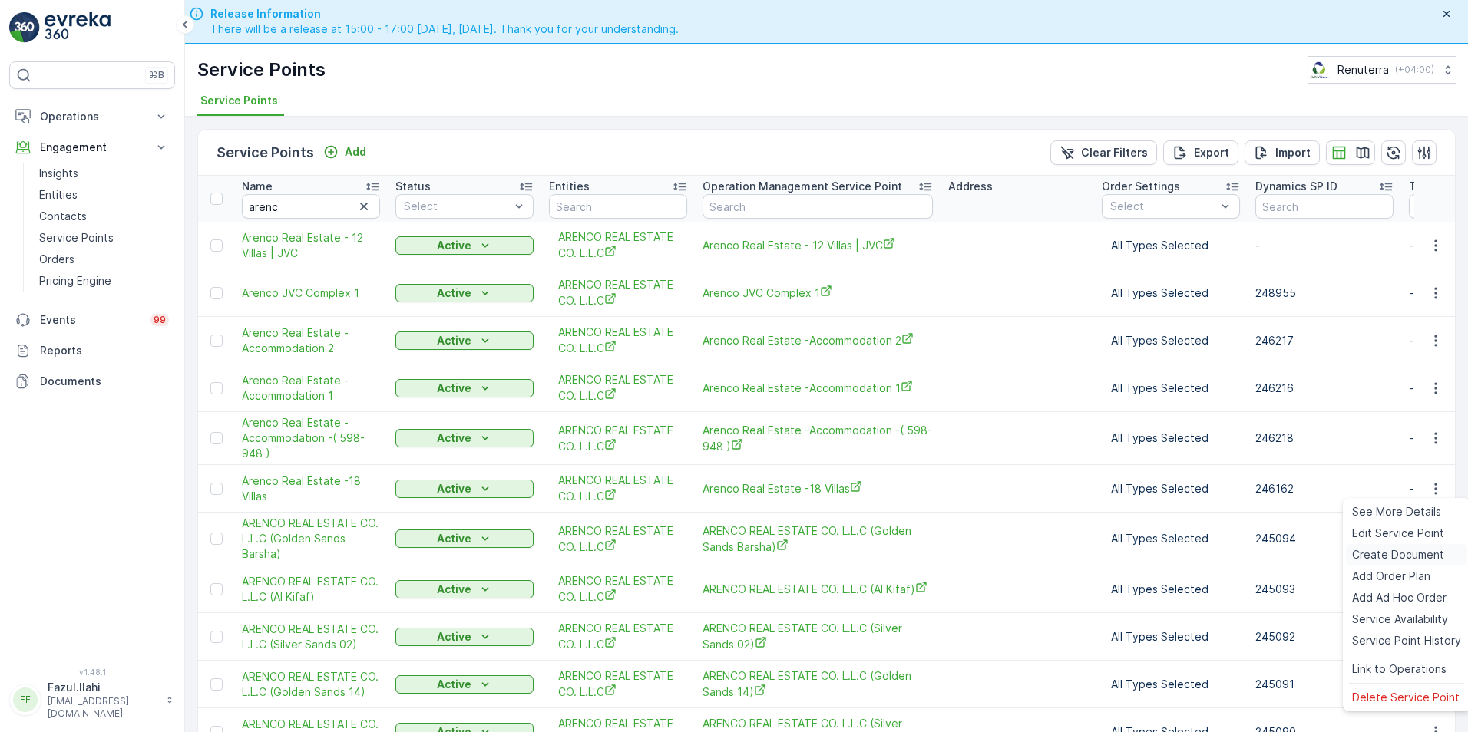
click at [1403, 550] on span "Create Document" at bounding box center [1398, 554] width 92 height 15
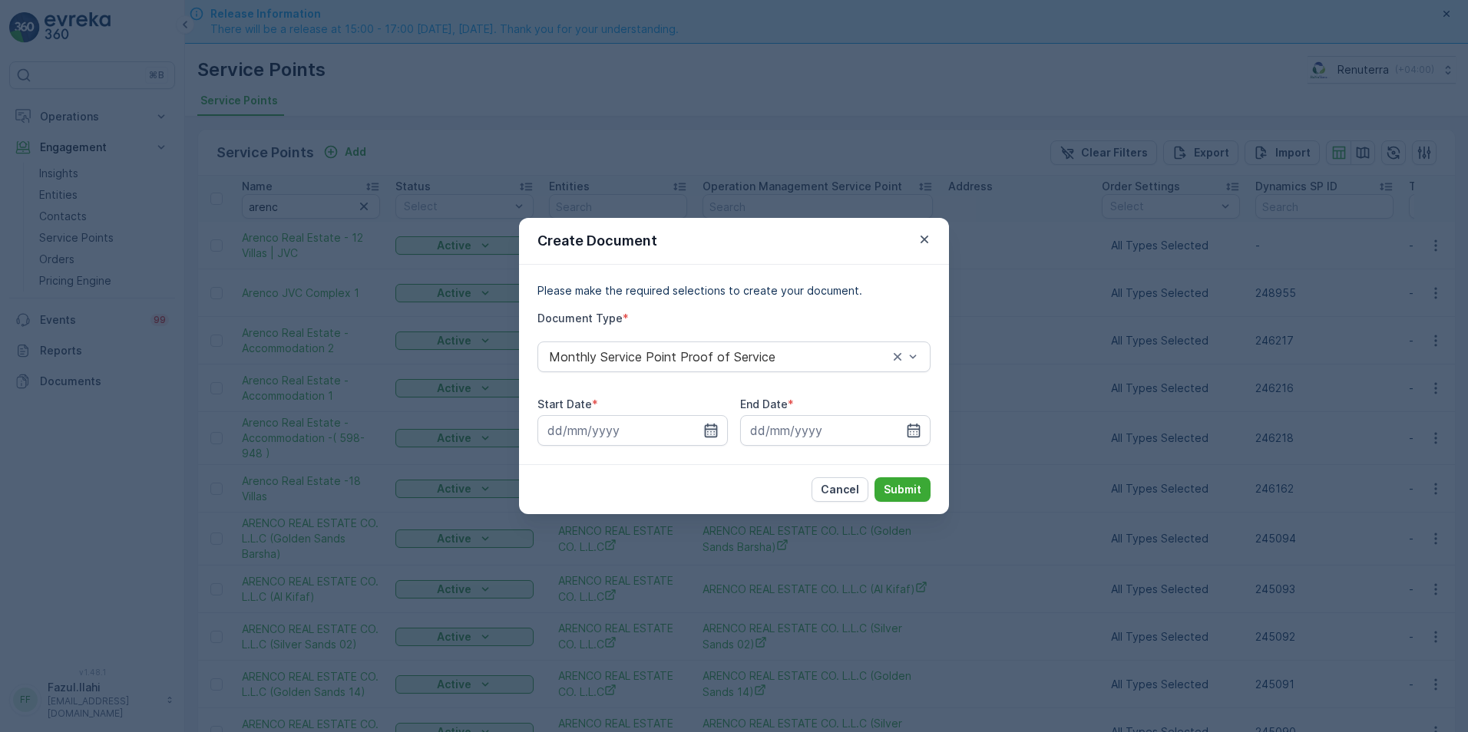
click at [712, 430] on icon "button" at bounding box center [711, 431] width 13 height 14
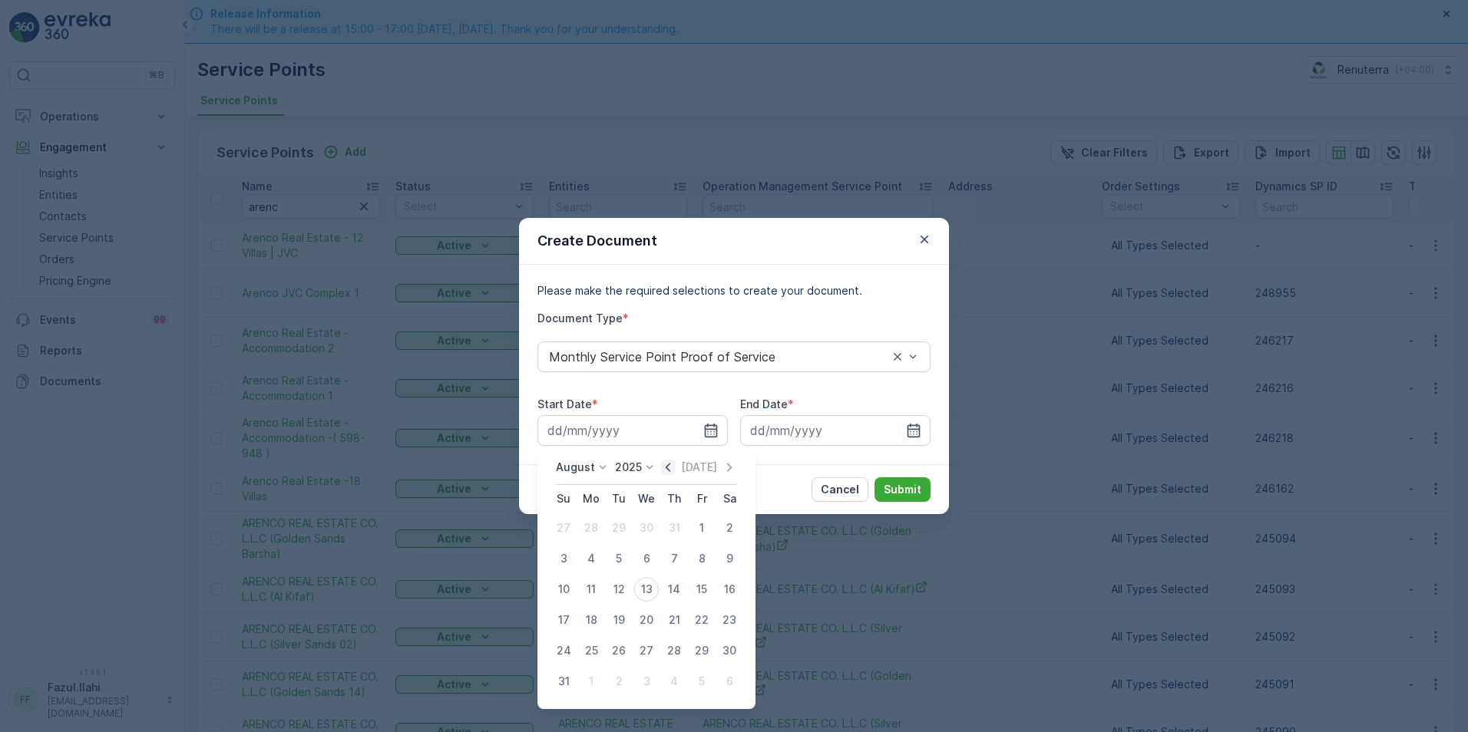
click at [669, 461] on icon "button" at bounding box center [667, 467] width 15 height 15
click at [610, 520] on div "1" at bounding box center [618, 528] width 25 height 25
type input "01.07.2025"
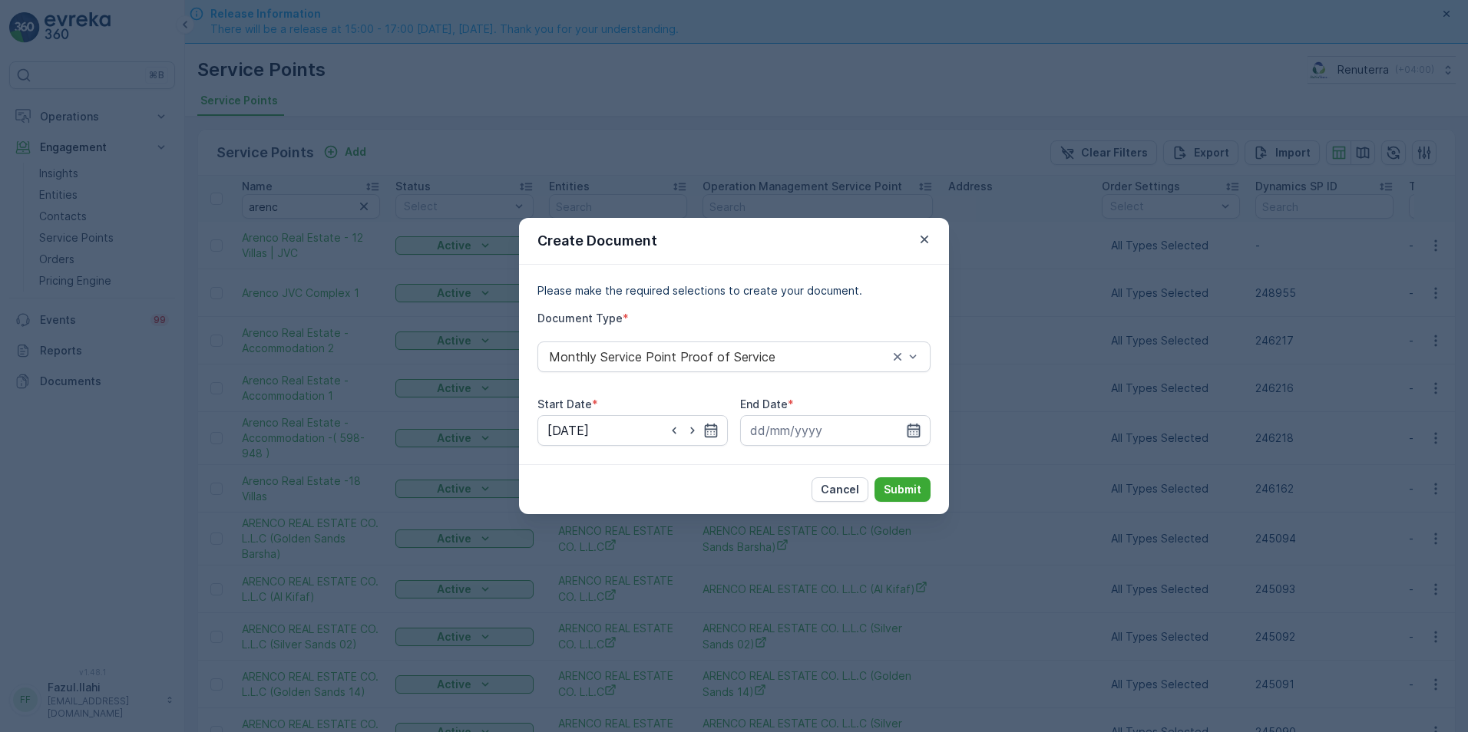
click at [914, 430] on icon "button" at bounding box center [913, 431] width 13 height 14
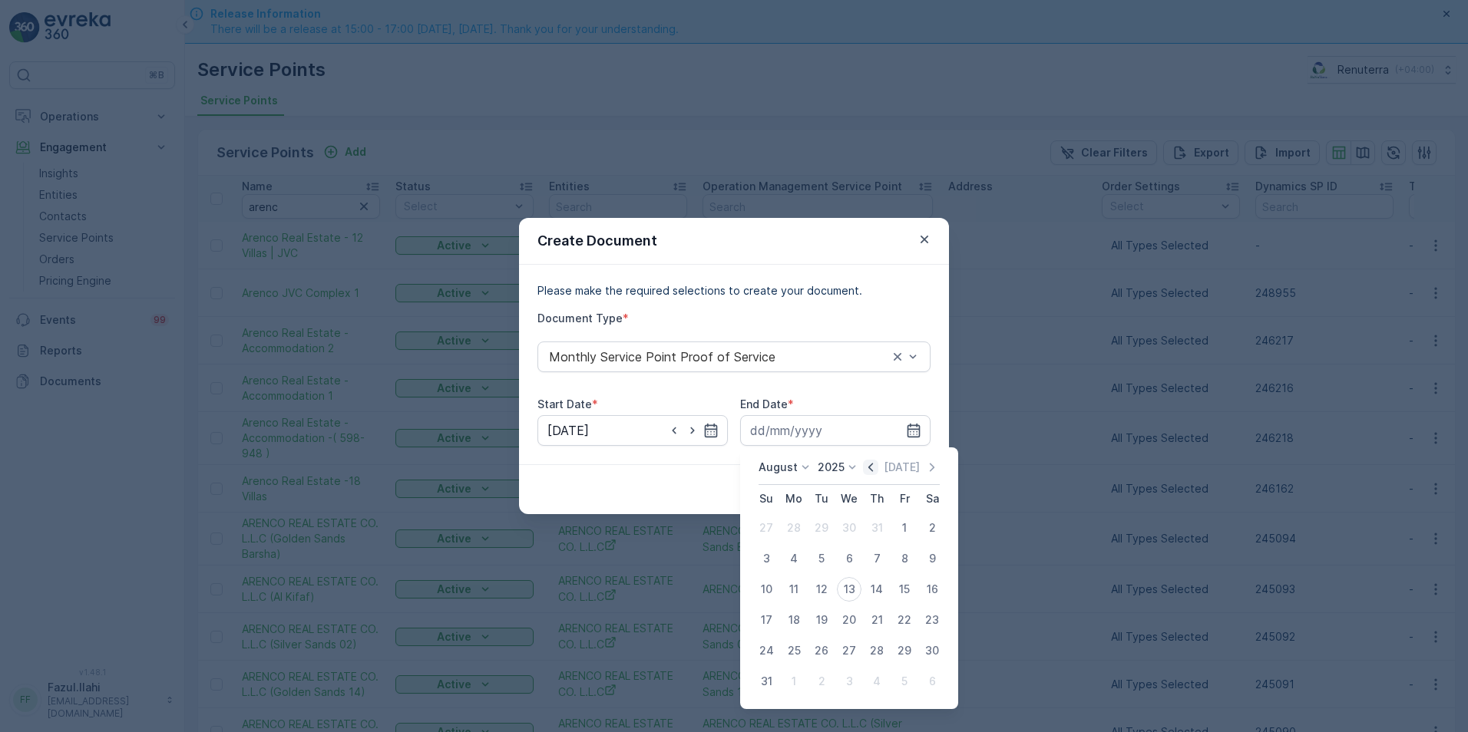
click at [874, 466] on icon "button" at bounding box center [870, 467] width 15 height 15
click at [871, 653] on div "31" at bounding box center [876, 651] width 25 height 25
type input "31.07.2025"
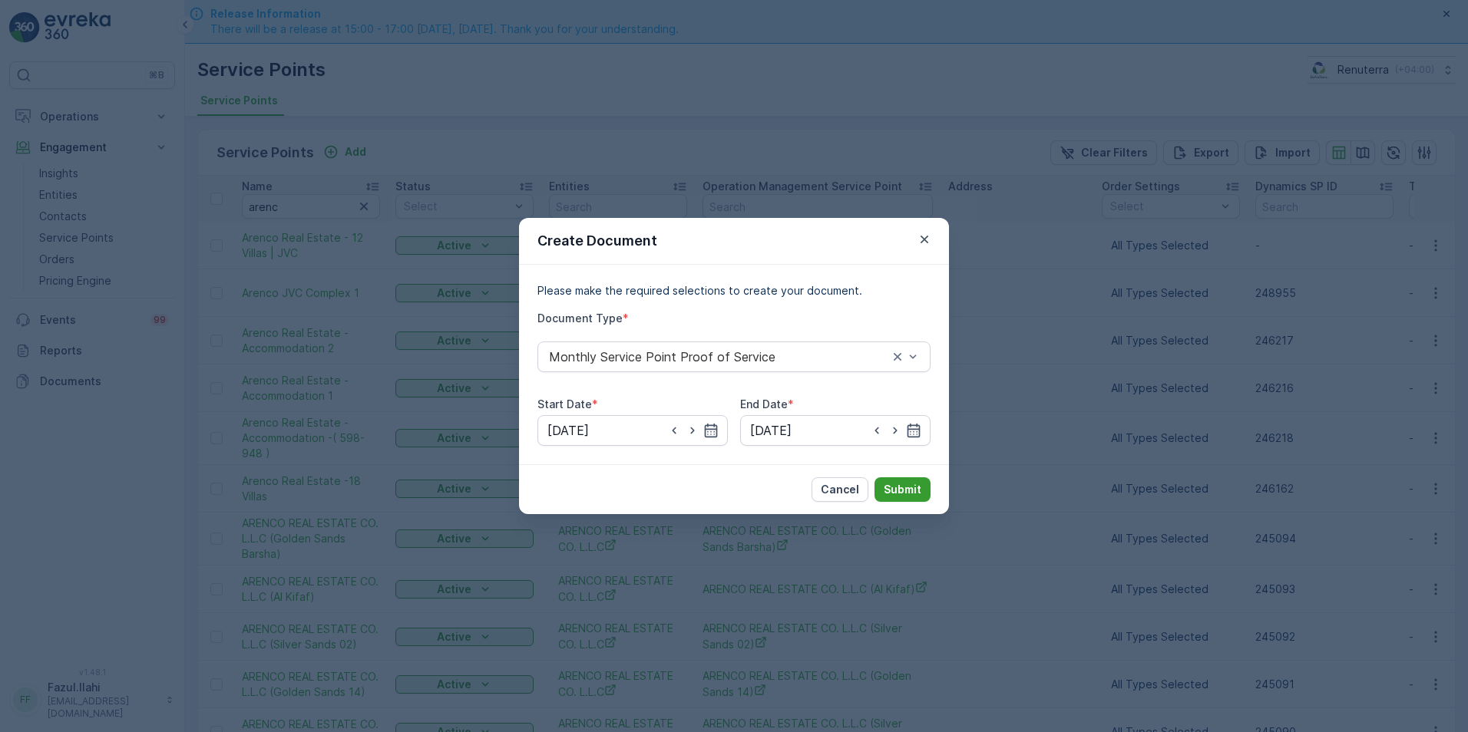
click at [904, 481] on button "Submit" at bounding box center [902, 490] width 56 height 25
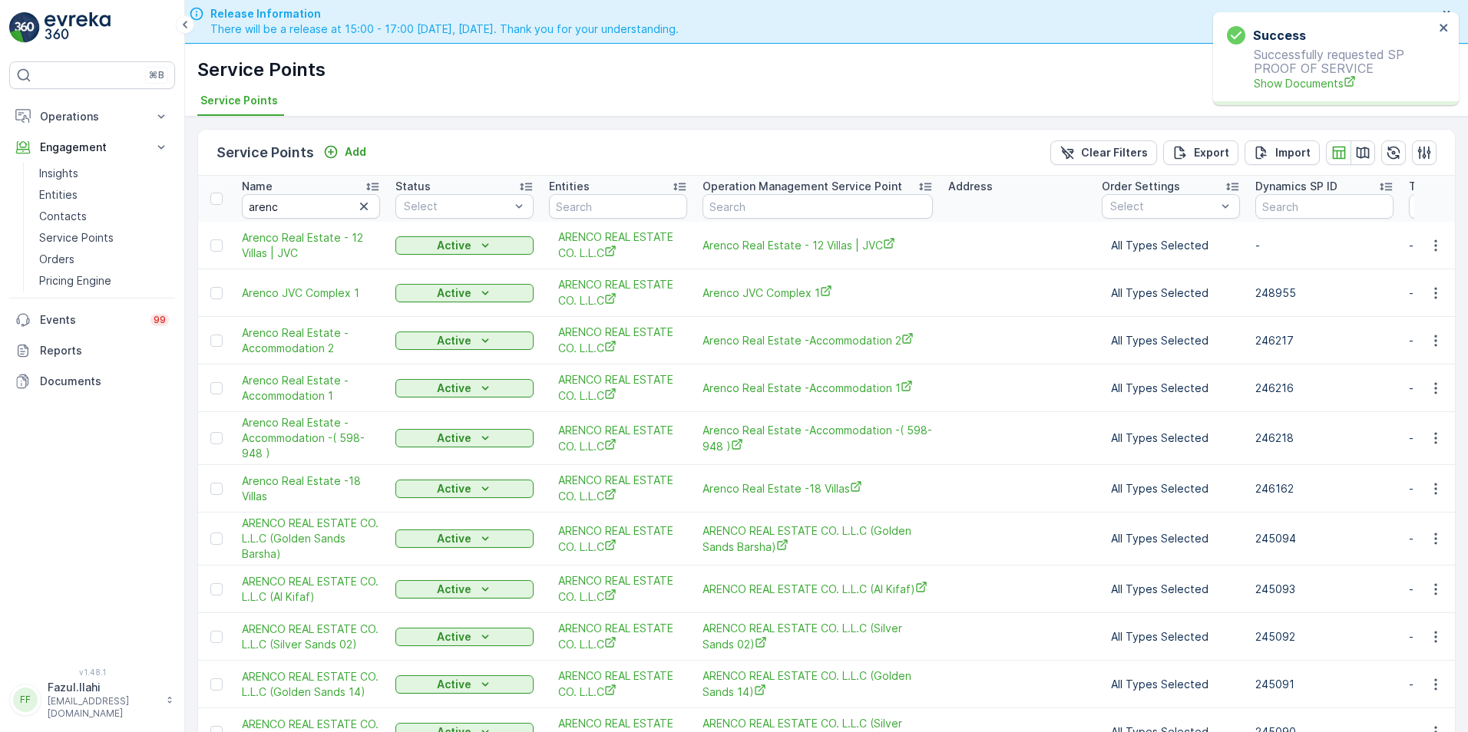
click at [1313, 92] on div "Success Successfully requested SP PROOF OF SERVICE Show Documents" at bounding box center [1330, 58] width 216 height 74
click at [1314, 86] on span "Show Documents" at bounding box center [1344, 83] width 180 height 16
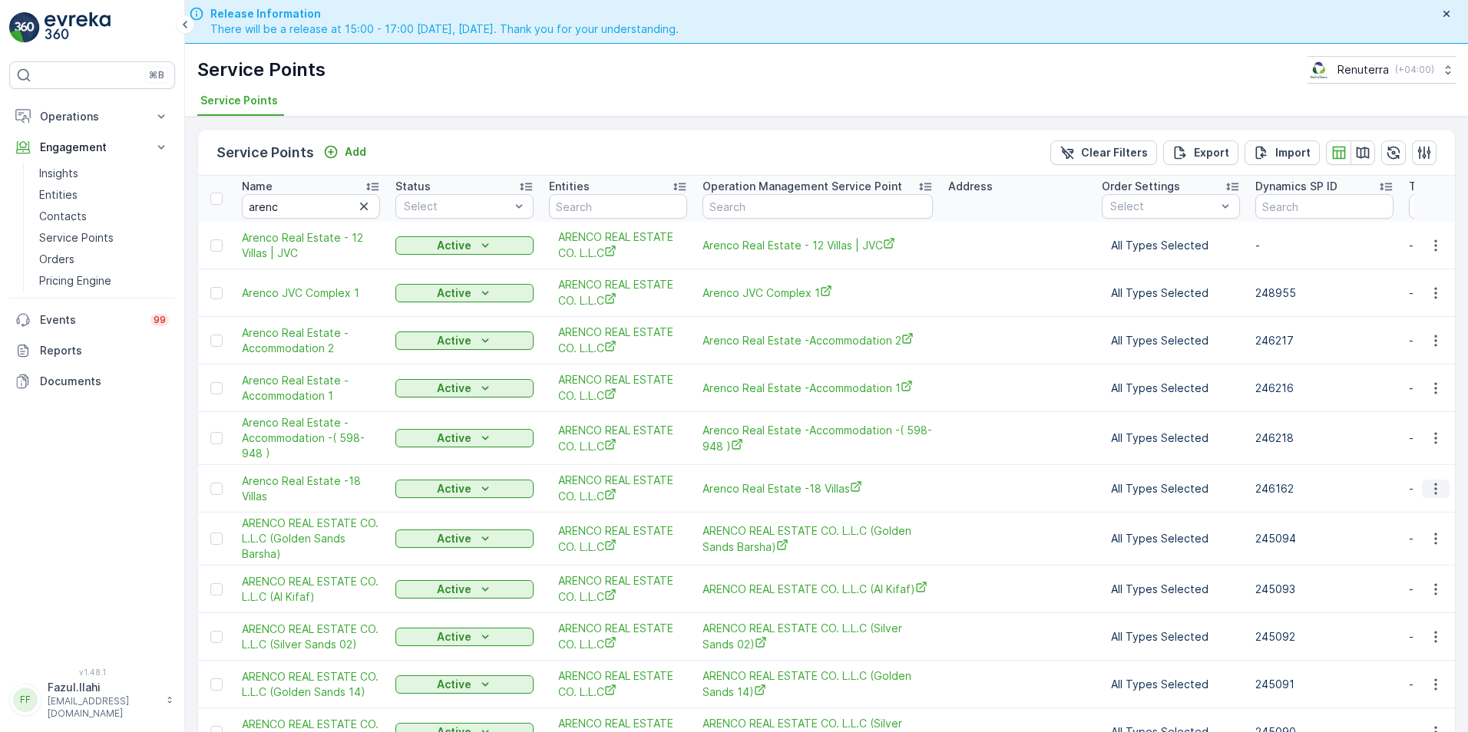
click at [1434, 490] on icon "button" at bounding box center [1435, 488] width 15 height 15
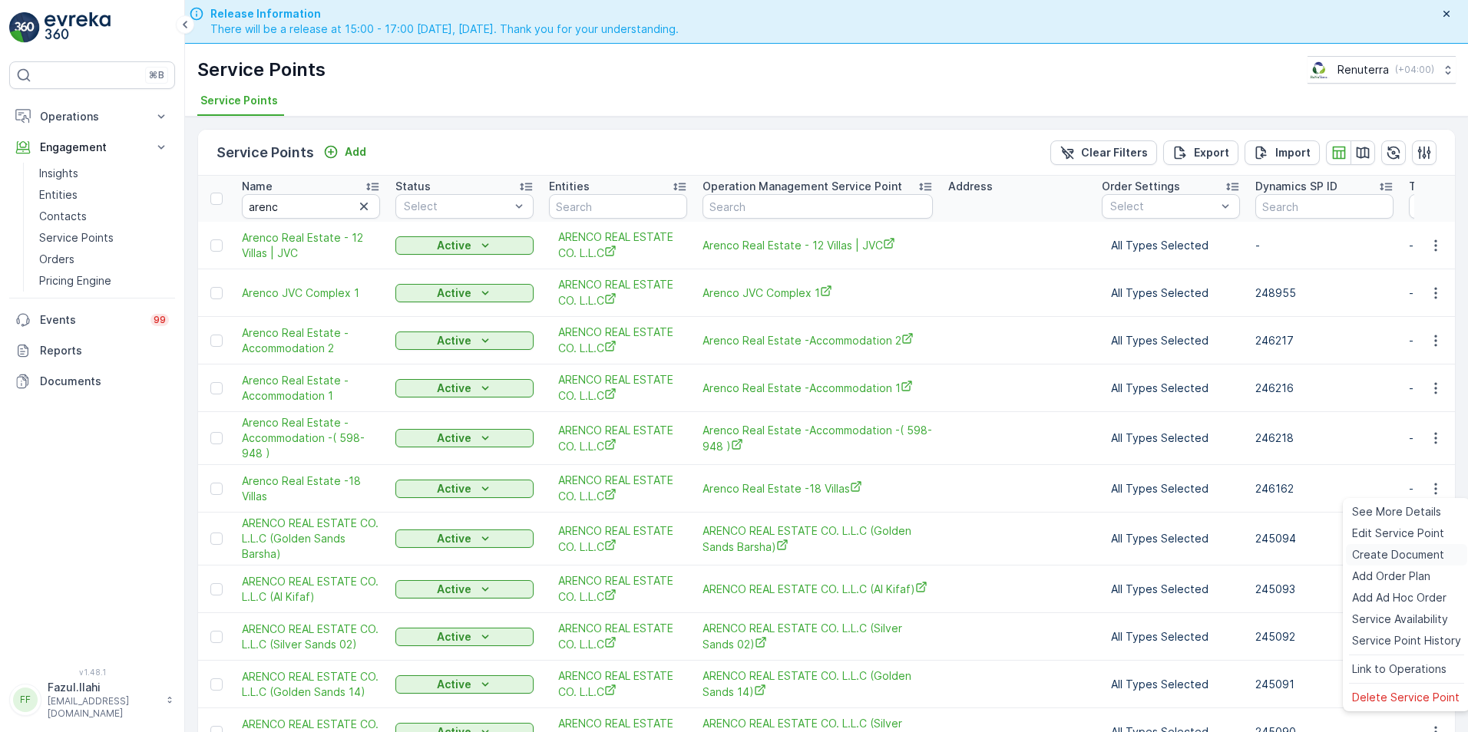
click at [1389, 550] on span "Create Document" at bounding box center [1398, 554] width 92 height 15
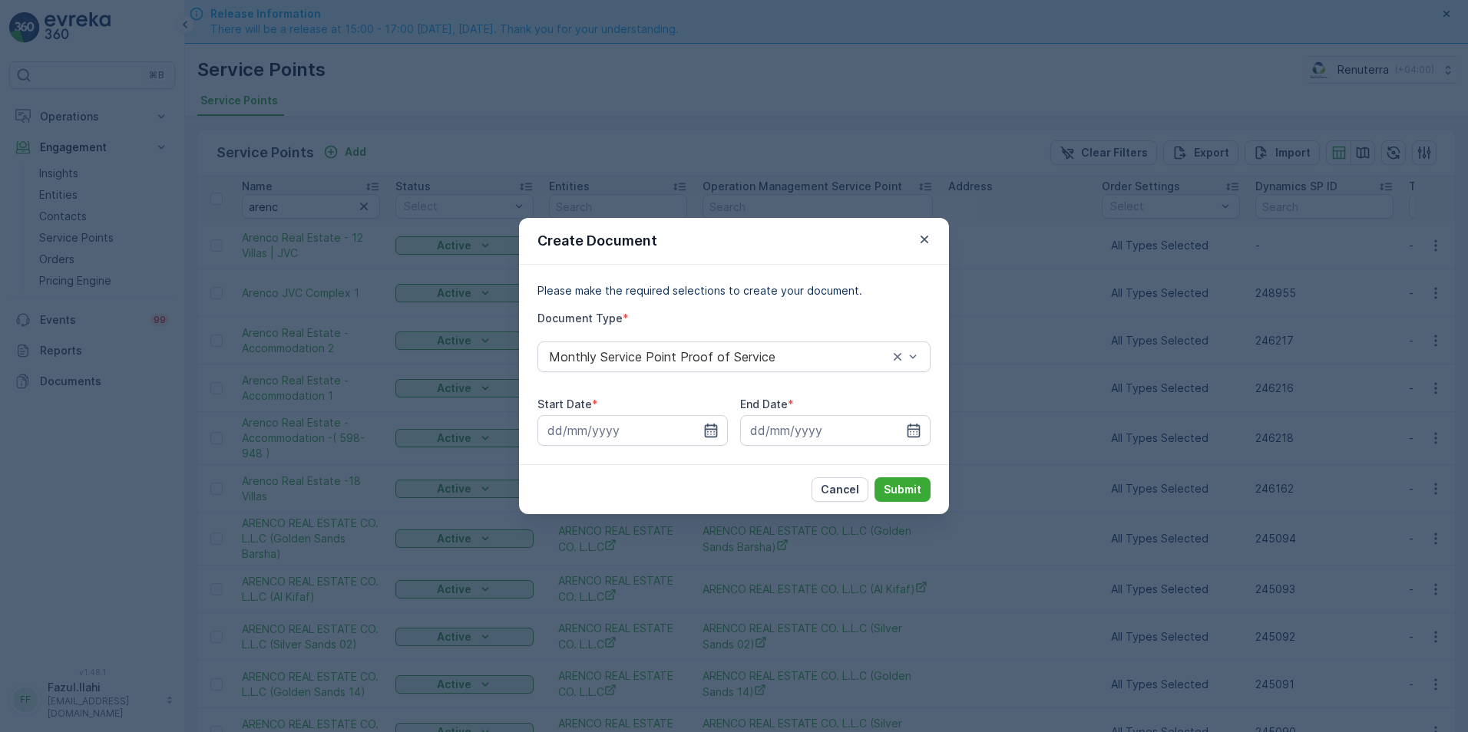
click at [706, 424] on icon "button" at bounding box center [710, 430] width 15 height 15
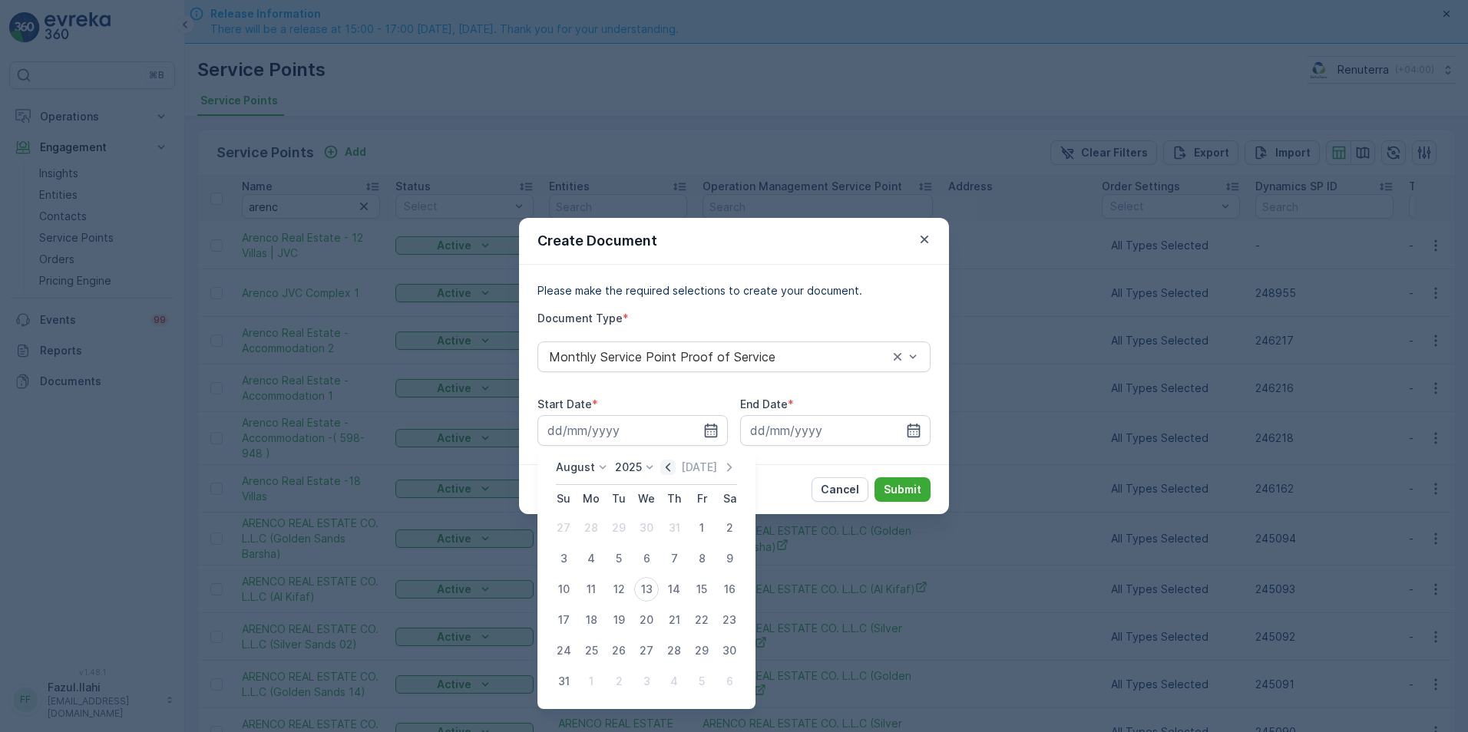
click at [669, 467] on icon "button" at bounding box center [667, 467] width 15 height 15
click at [615, 534] on div "1" at bounding box center [618, 528] width 25 height 25
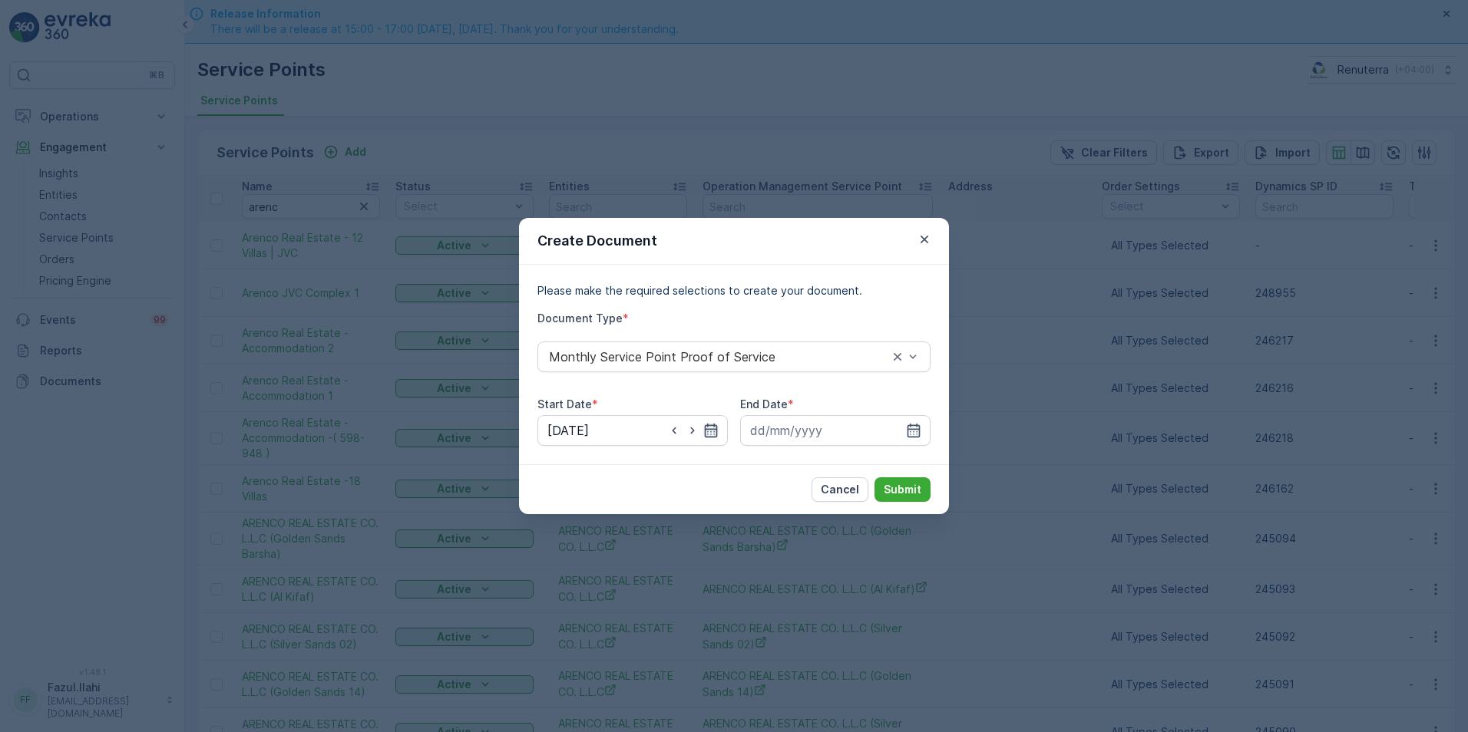
click at [713, 426] on icon "button" at bounding box center [711, 431] width 13 height 14
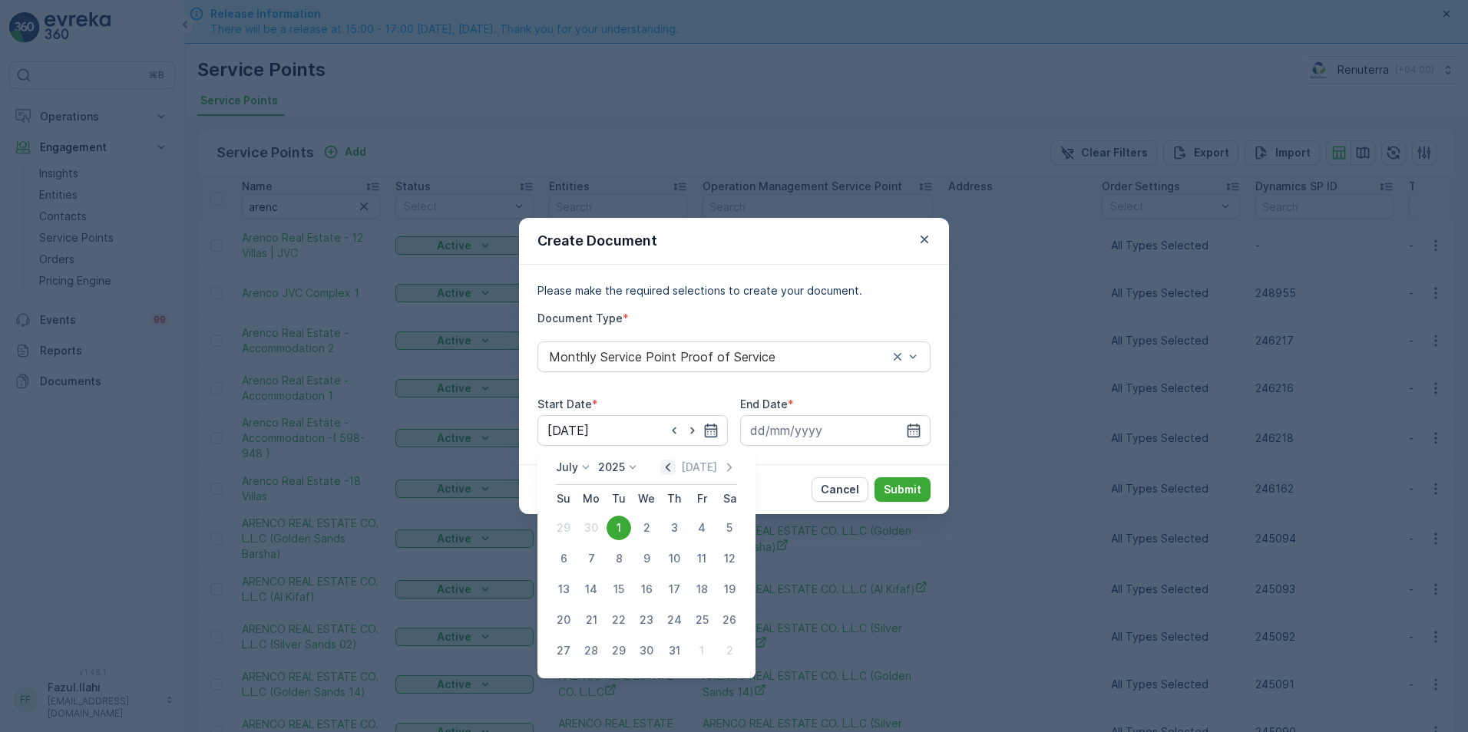
click at [668, 471] on icon "button" at bounding box center [667, 467] width 15 height 15
click at [729, 467] on icon "button" at bounding box center [729, 467] width 15 height 15
click at [668, 527] on div "1" at bounding box center [674, 528] width 25 height 25
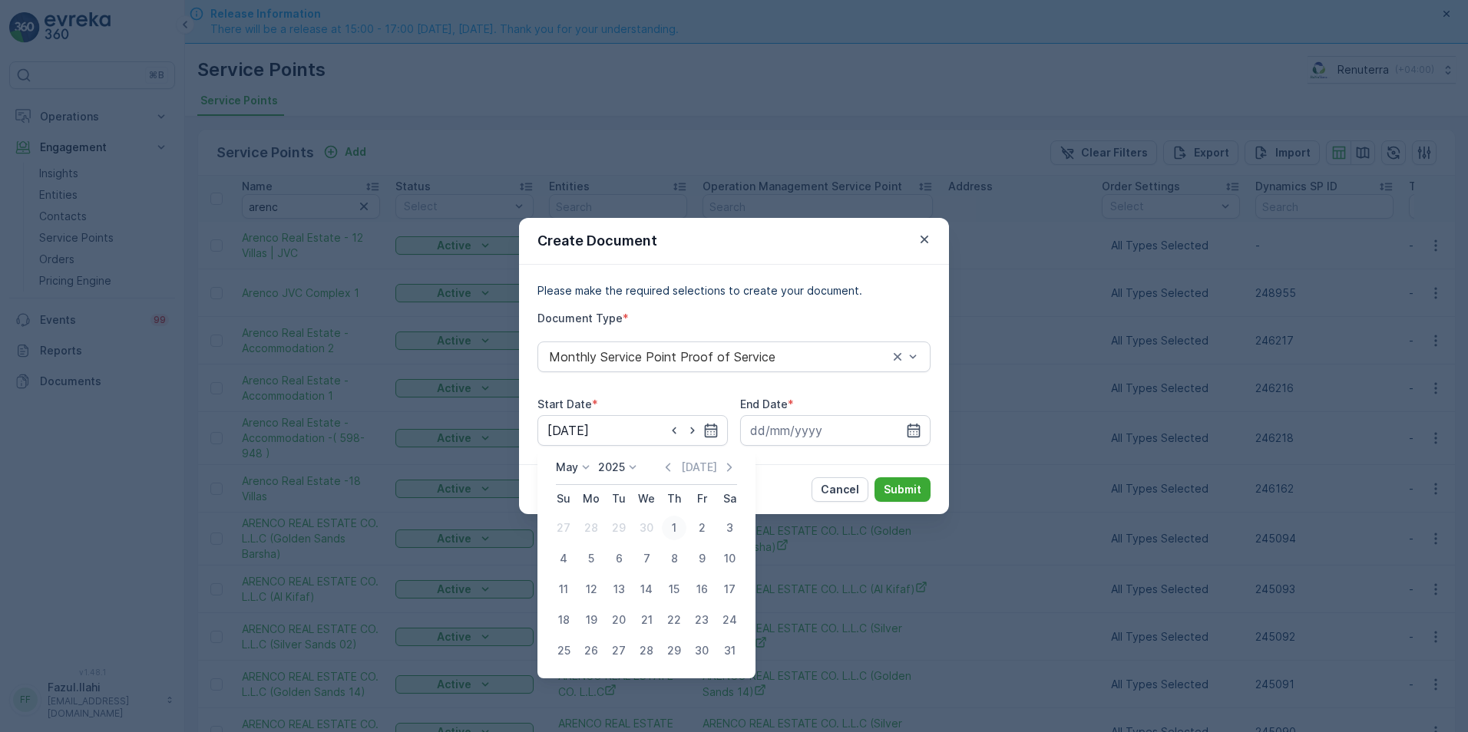
type input "01.05.2025"
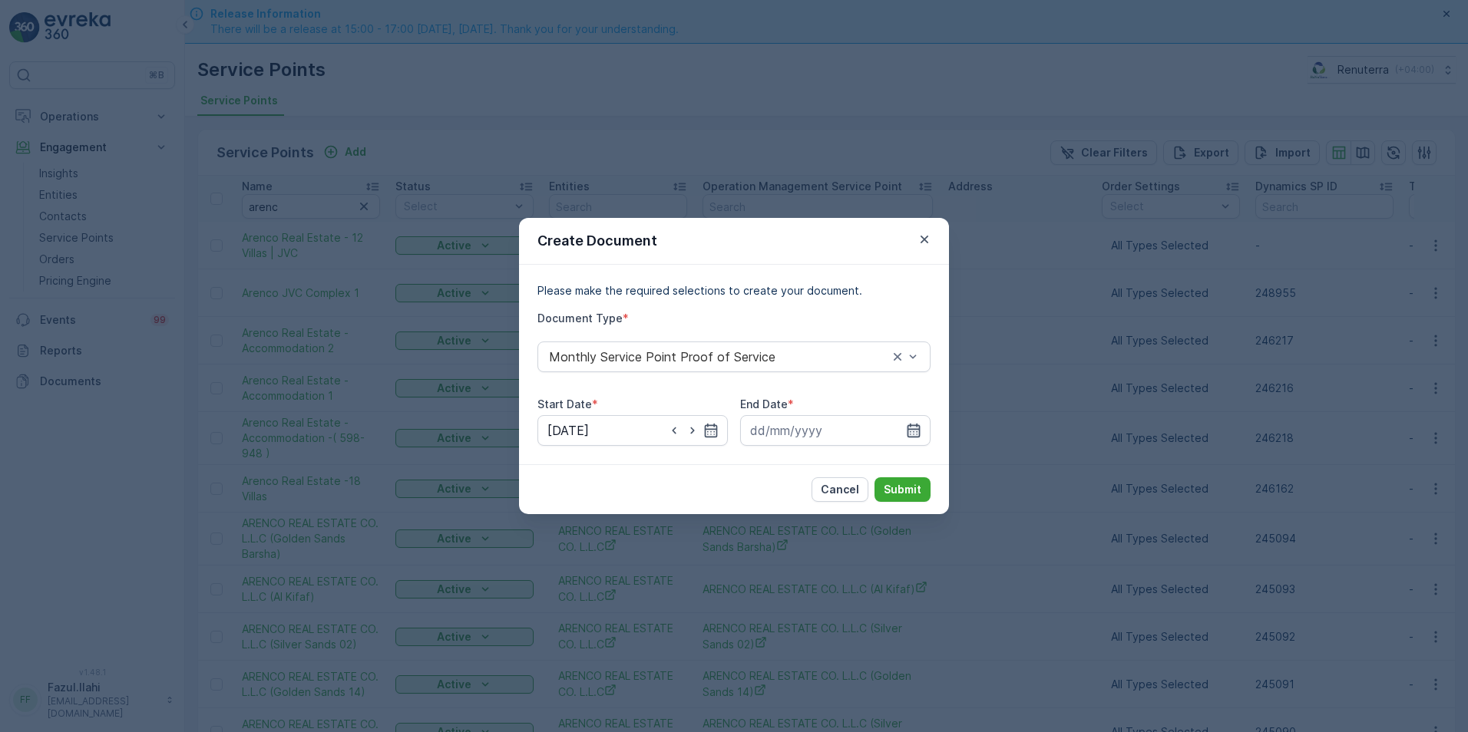
click at [920, 430] on icon "button" at bounding box center [913, 431] width 13 height 14
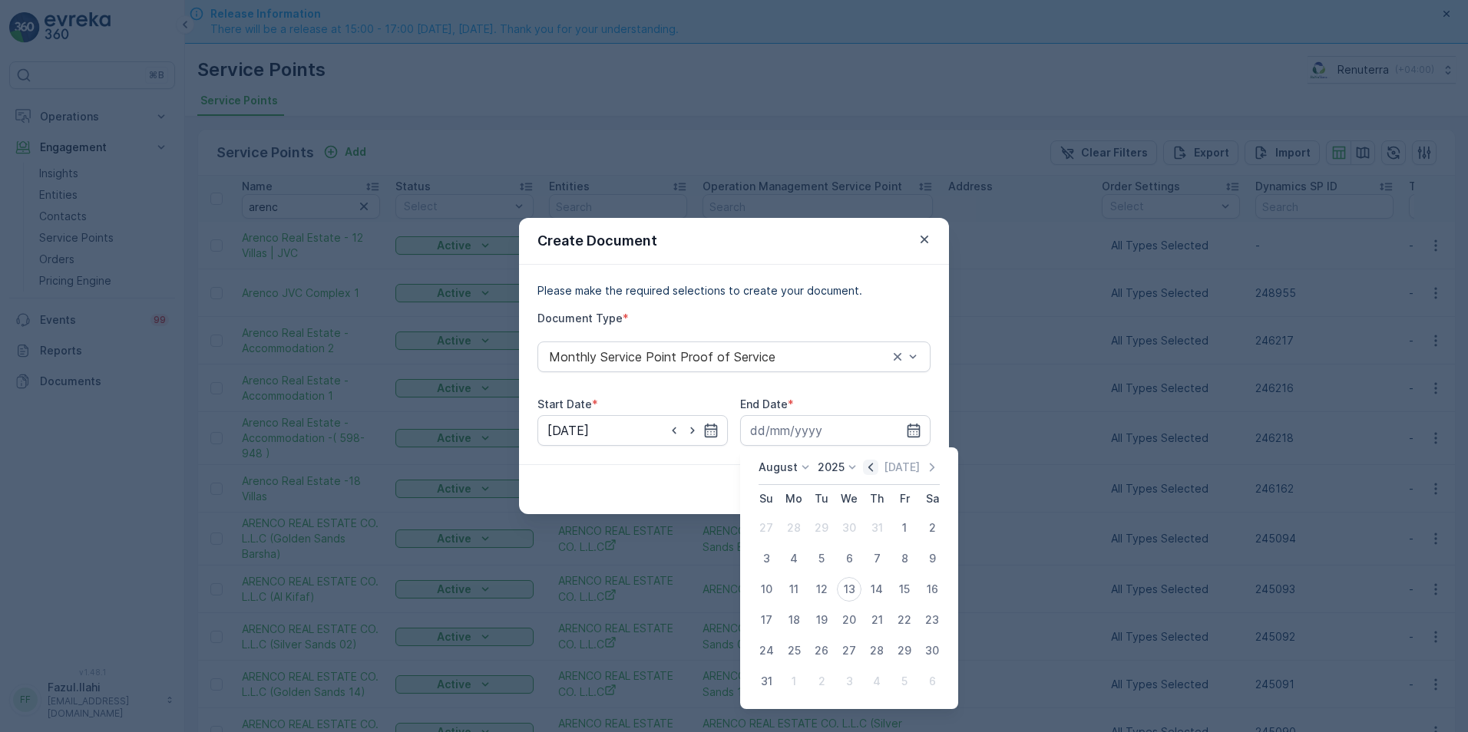
click at [871, 471] on icon "button" at bounding box center [870, 467] width 15 height 15
click at [873, 468] on icon "button" at bounding box center [870, 467] width 5 height 8
click at [930, 650] on div "31" at bounding box center [932, 651] width 25 height 25
type input "31.05.2025"
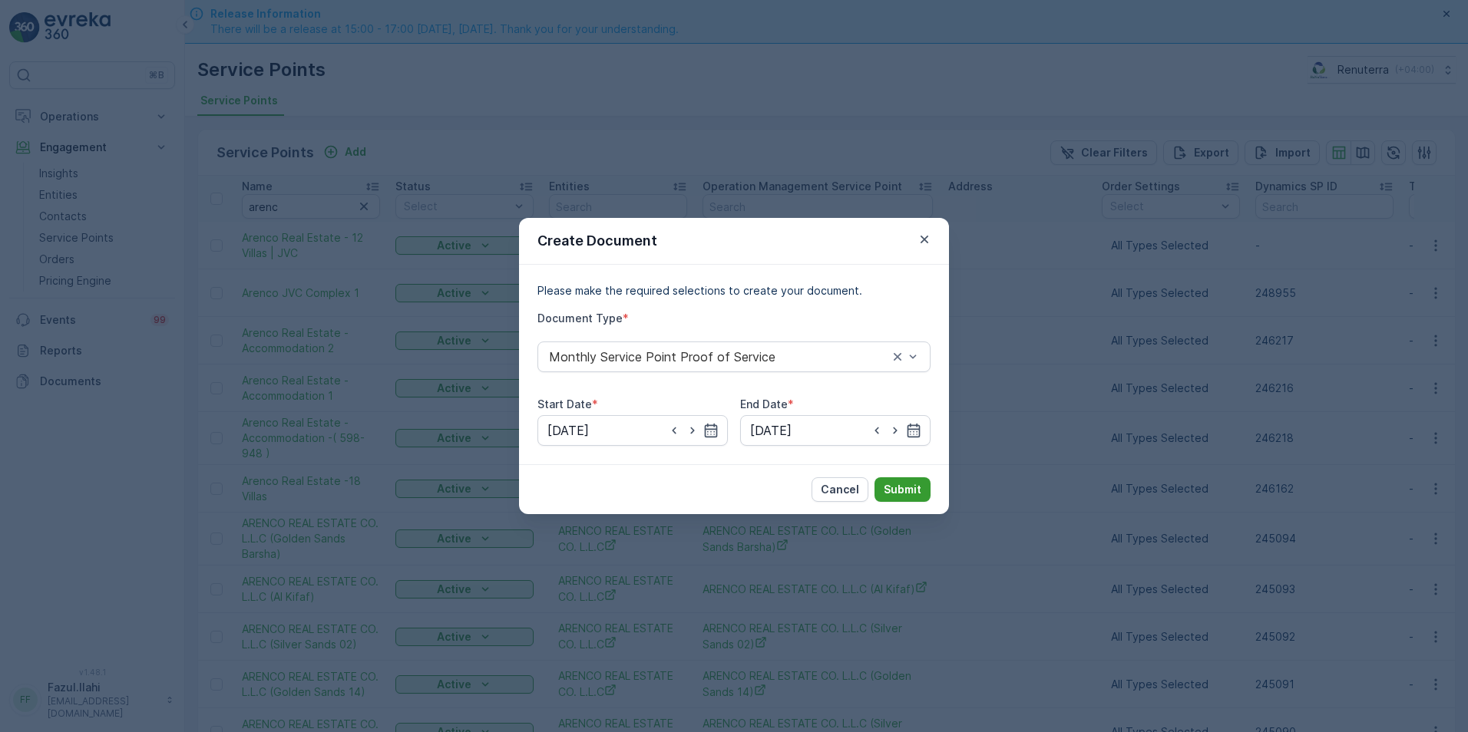
click at [895, 485] on p "Submit" at bounding box center [903, 489] width 38 height 15
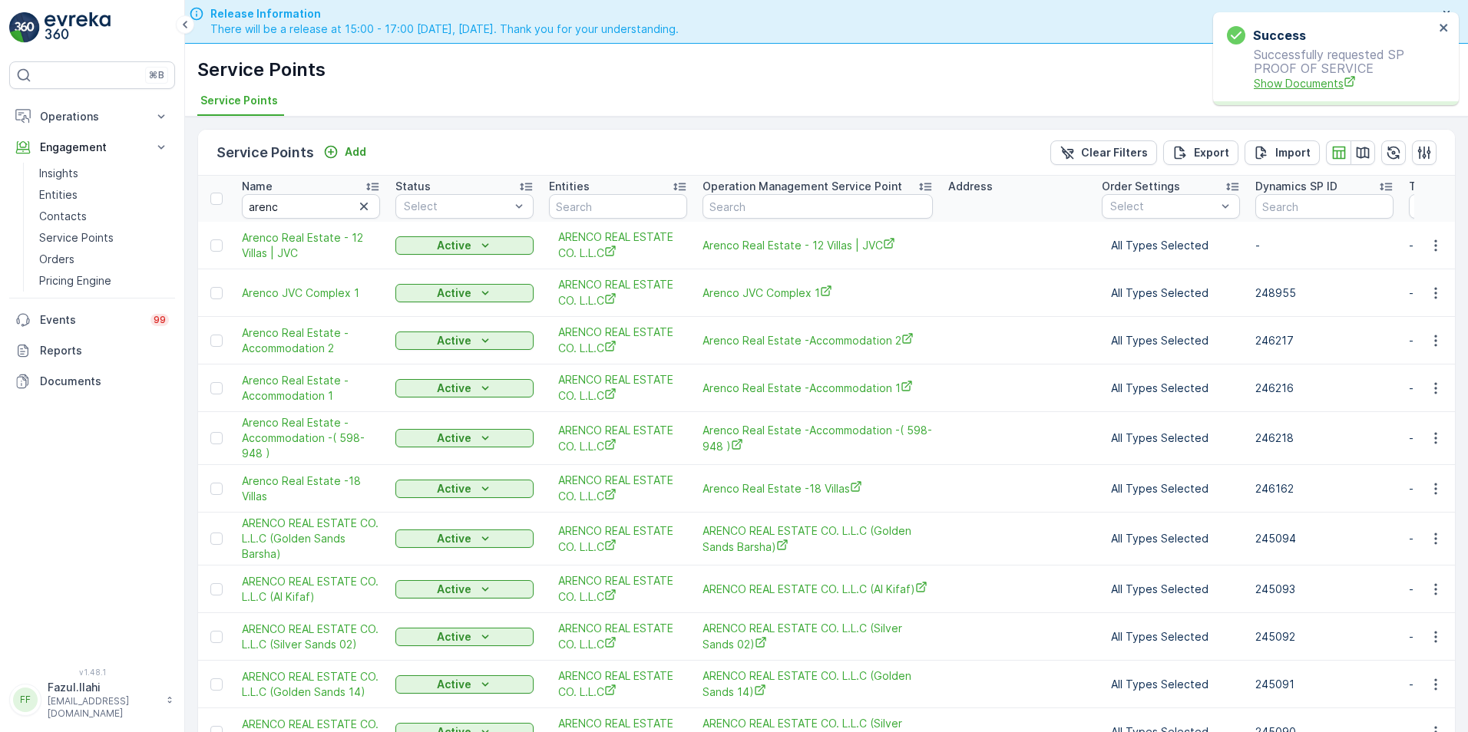
click at [1293, 76] on span "Show Documents" at bounding box center [1344, 83] width 180 height 16
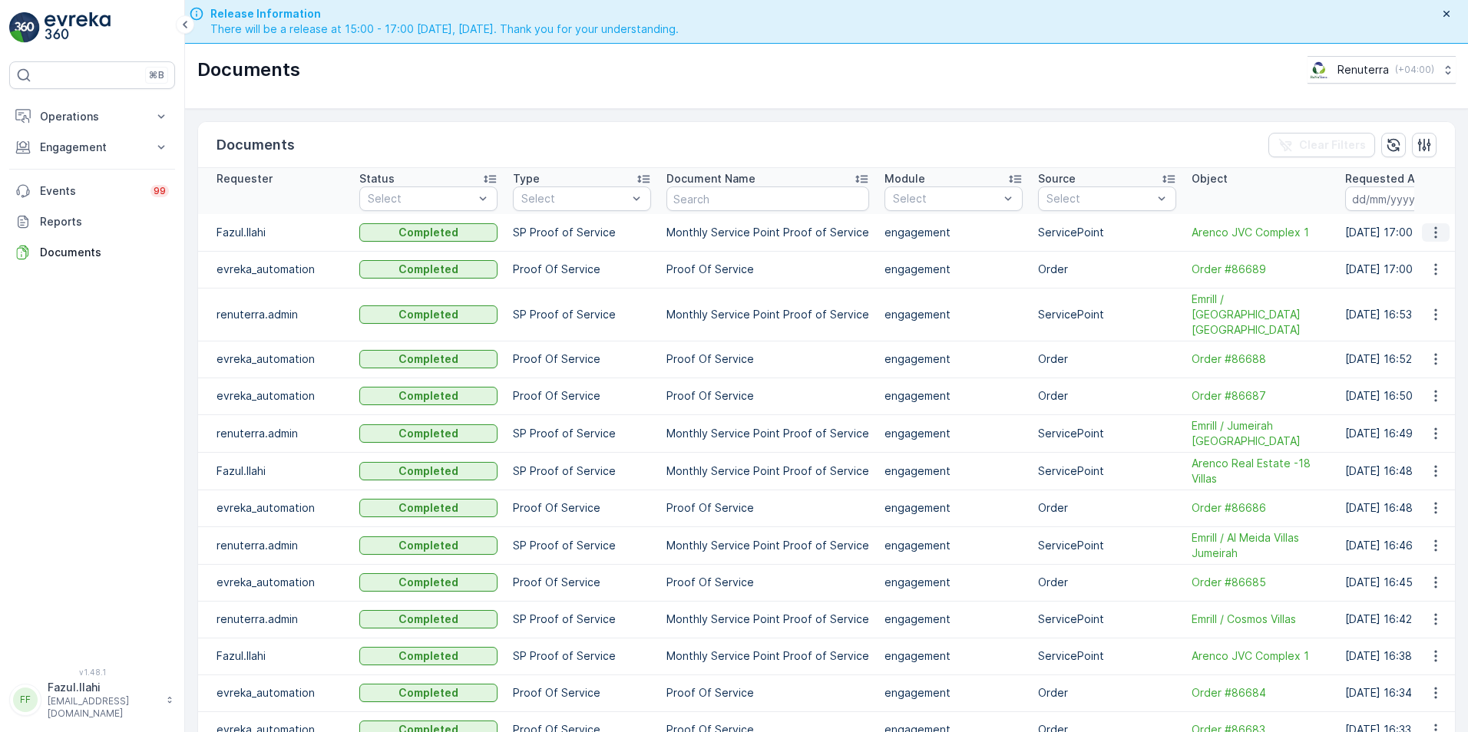
click at [1435, 236] on icon "button" at bounding box center [1435, 232] width 15 height 15
click at [1429, 259] on span "See Details" at bounding box center [1431, 255] width 59 height 15
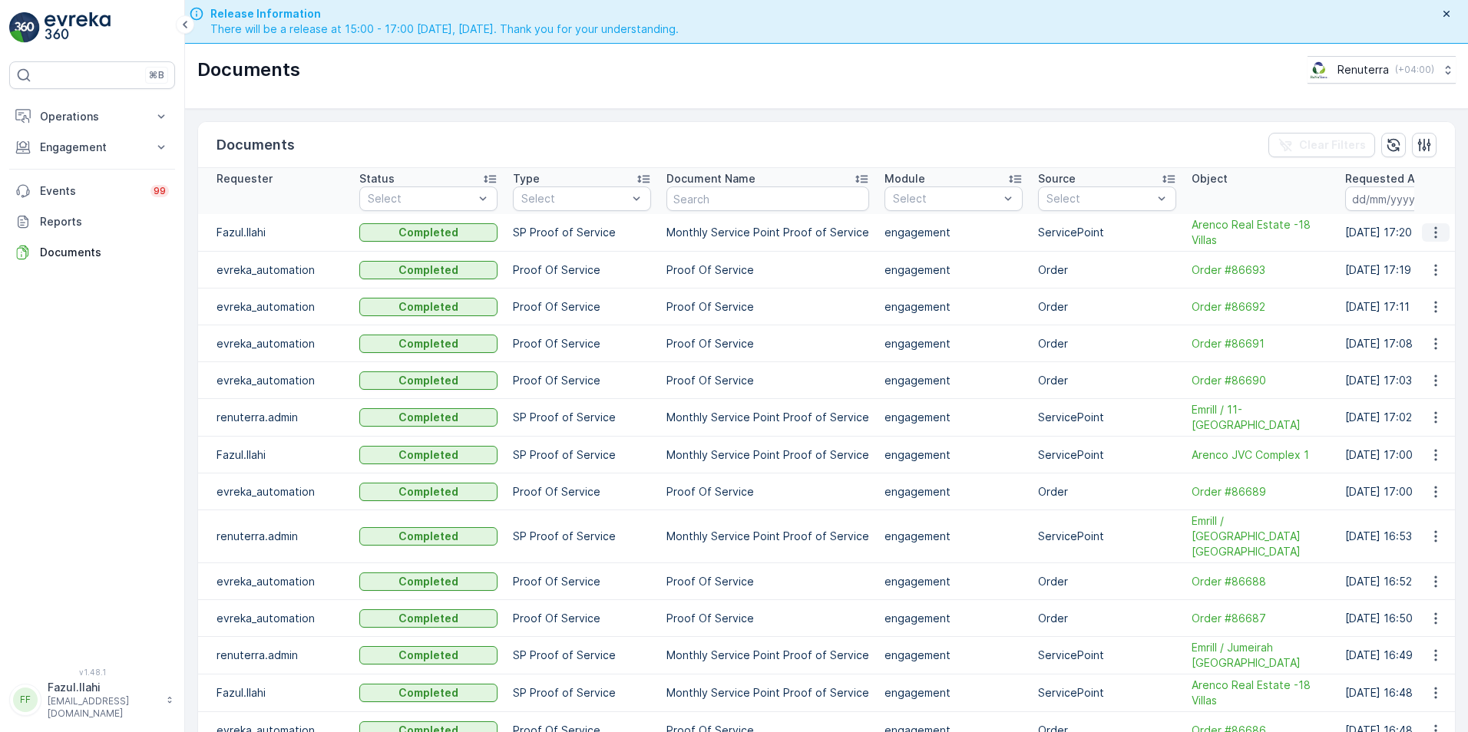
click at [1436, 228] on icon "button" at bounding box center [1435, 232] width 15 height 15
click at [1419, 251] on span "See Details" at bounding box center [1431, 255] width 59 height 15
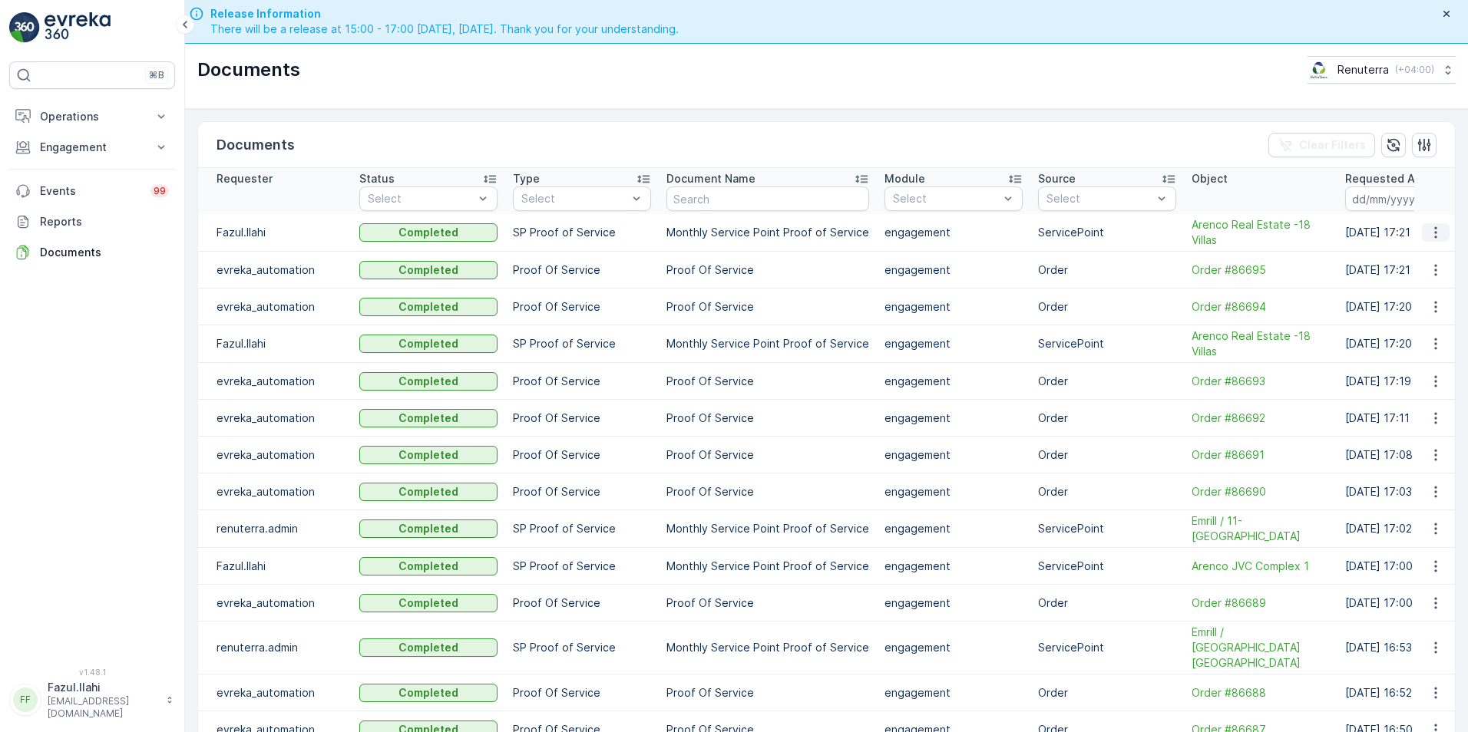
click at [1433, 230] on icon "button" at bounding box center [1435, 232] width 15 height 15
click at [1418, 256] on span "See Details" at bounding box center [1431, 255] width 59 height 15
